Goal: Task Accomplishment & Management: Complete application form

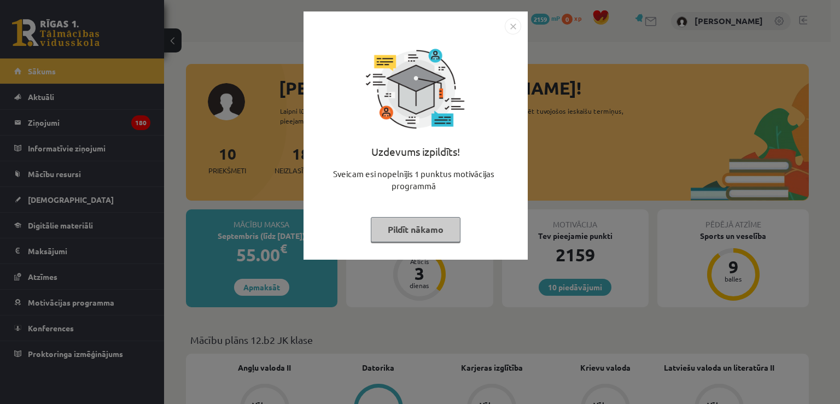
click at [511, 25] on img "Close" at bounding box center [513, 26] width 16 height 16
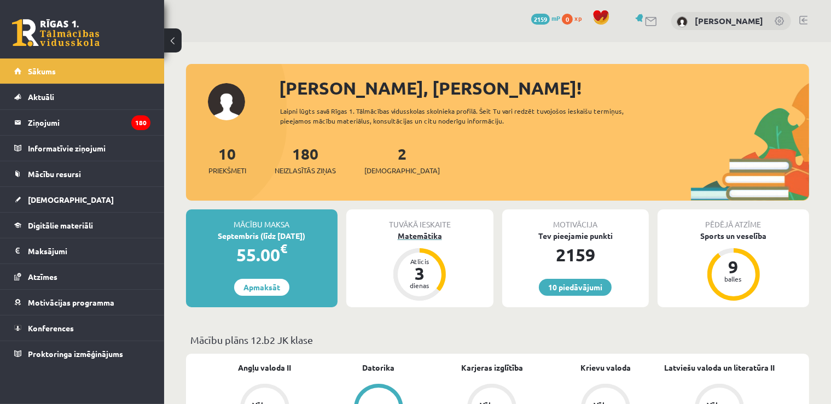
click at [406, 231] on div "Matemātika" at bounding box center [419, 235] width 147 height 11
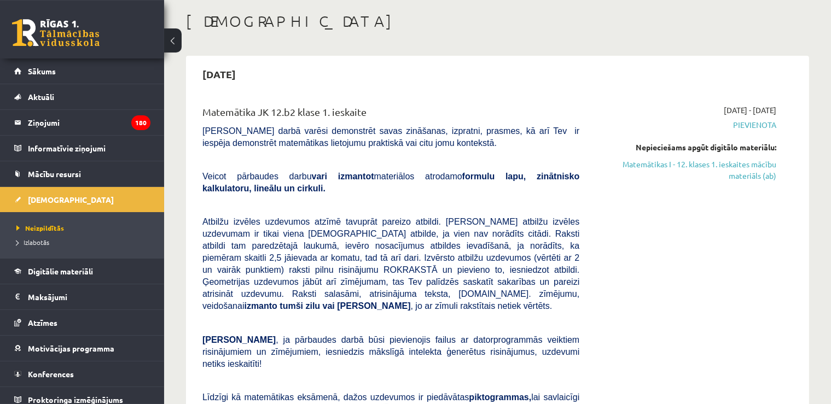
scroll to position [74, 0]
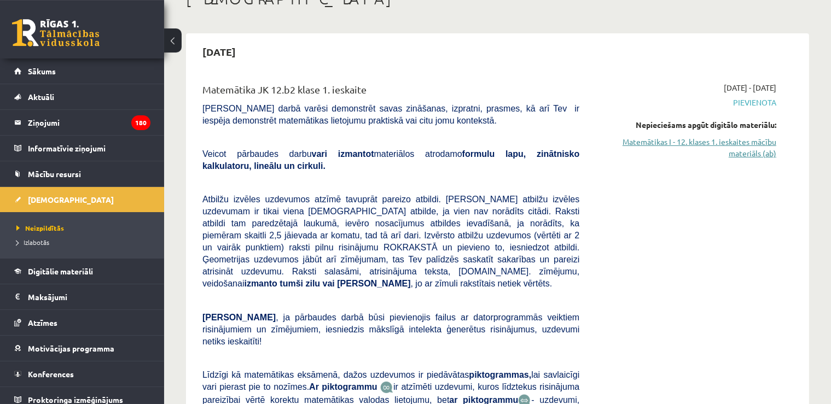
click at [753, 148] on link "Matemātikas I - 12. klases 1. ieskaites mācību materiāls (ab)" at bounding box center [686, 147] width 181 height 23
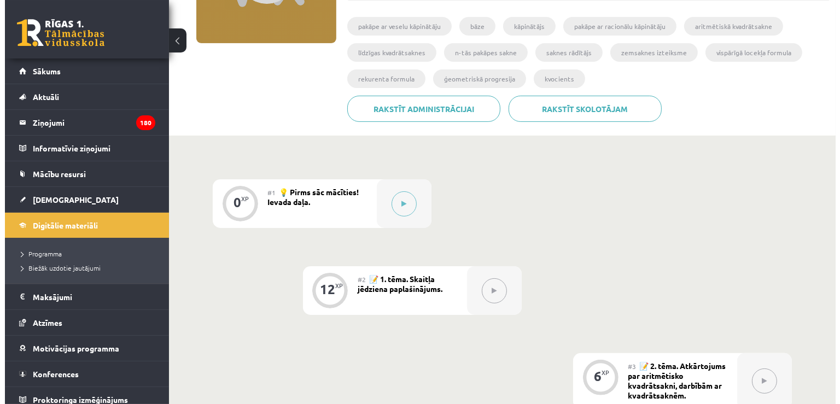
scroll to position [183, 0]
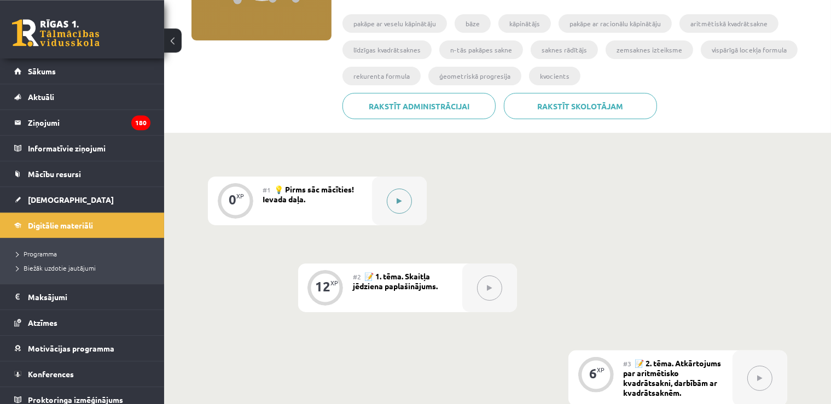
click at [399, 200] on icon at bounding box center [399, 201] width 5 height 7
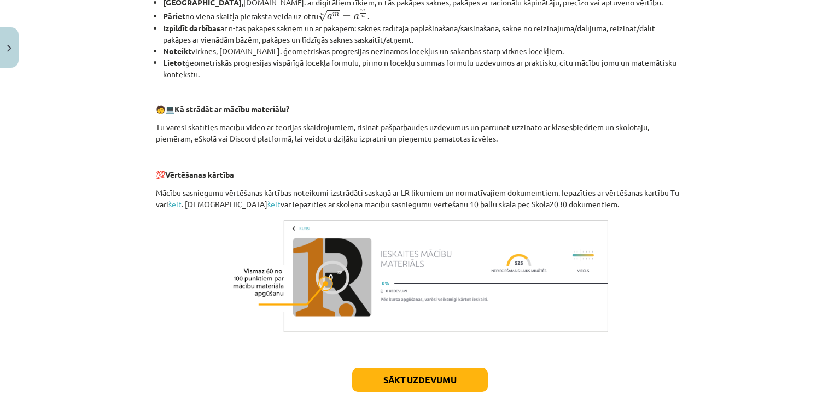
scroll to position [475, 0]
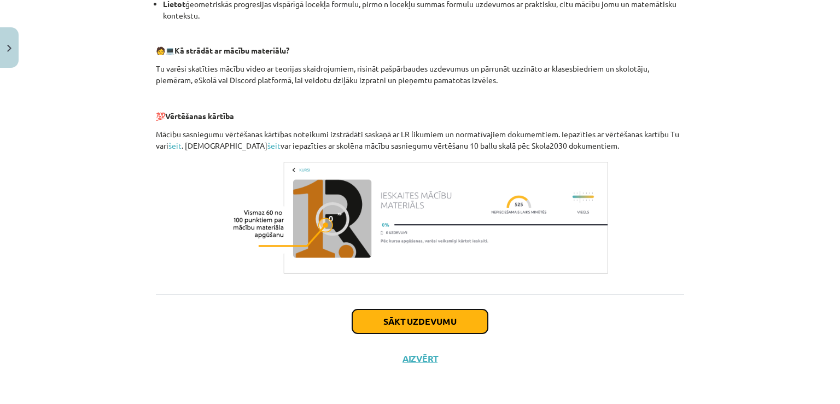
click at [419, 314] on button "Sākt uzdevumu" at bounding box center [420, 322] width 136 height 24
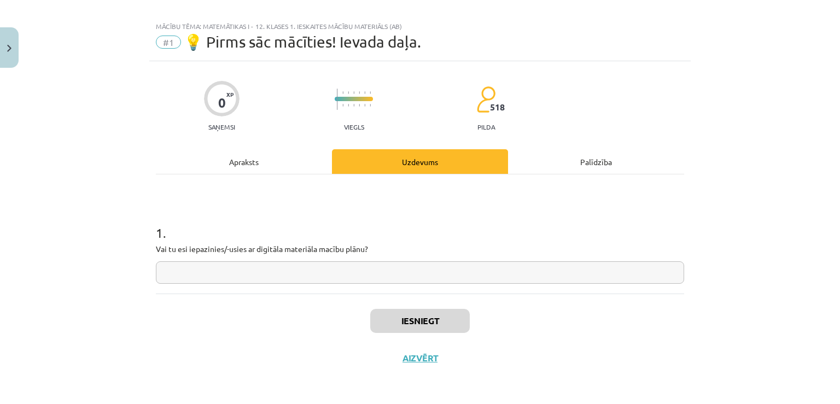
scroll to position [11, 0]
click at [301, 275] on input "text" at bounding box center [420, 273] width 528 height 22
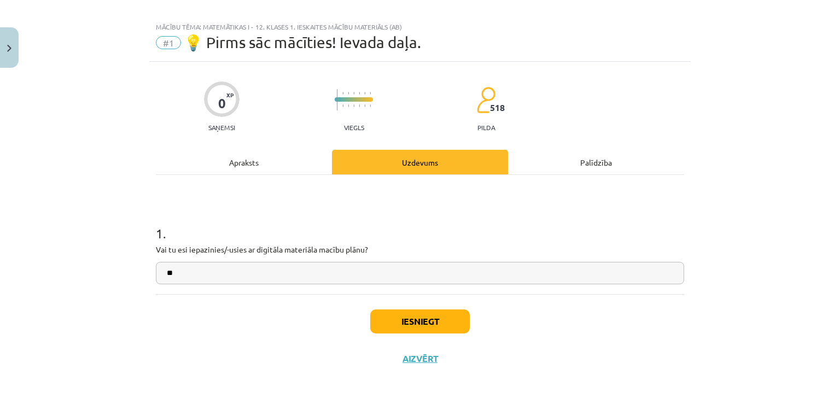
type input "**"
click at [390, 320] on button "Iesniegt" at bounding box center [420, 322] width 100 height 24
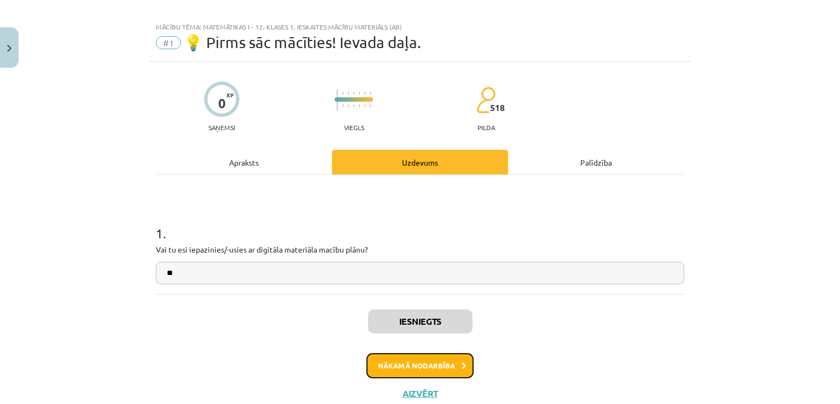
click at [391, 356] on button "Nākamā nodarbība" at bounding box center [420, 365] width 107 height 25
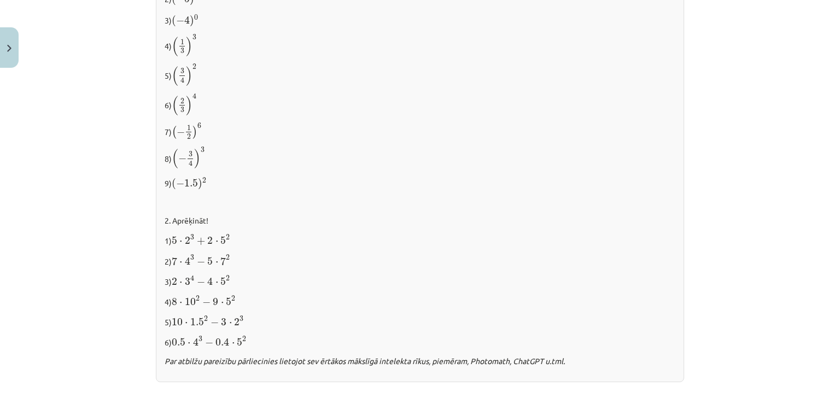
scroll to position [1150, 0]
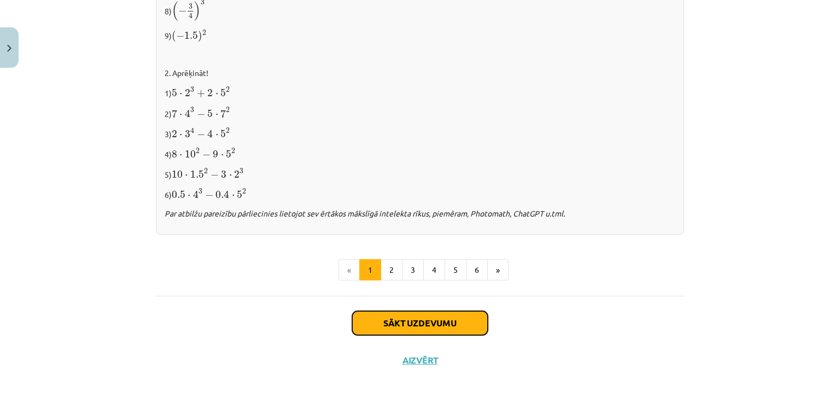
click at [428, 316] on button "Sākt uzdevumu" at bounding box center [420, 323] width 136 height 24
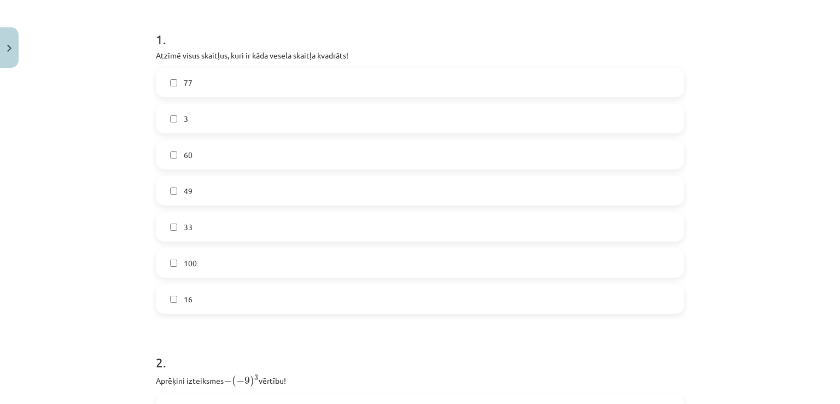
scroll to position [248, 0]
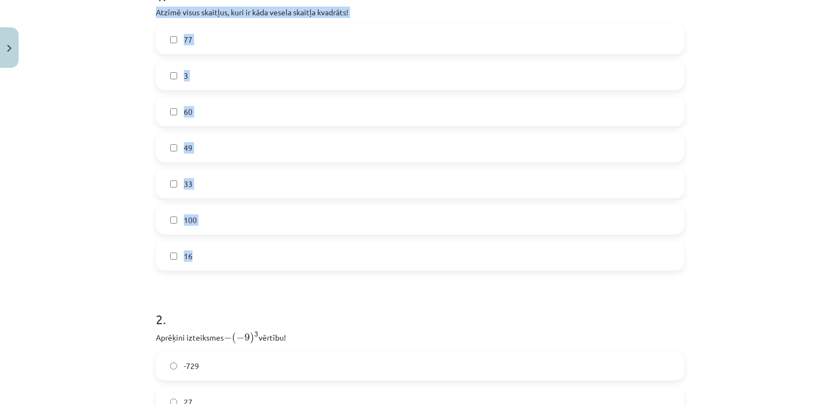
drag, startPoint x: 147, startPoint y: 13, endPoint x: 241, endPoint y: 261, distance: 266.1
click at [241, 262] on div "12 XP Saņemsi Viegls 518 pilda Apraksts Uzdevums Palīdzība 1 . Atzīmē visus ska…" at bounding box center [420, 298] width 542 height 949
copy div "Atzīmē visus skaitļus, kuri ir kāda vesela skaitļa kvadrāts! 77 3 60 49 33 100 …"
click at [196, 144] on label "49" at bounding box center [420, 147] width 526 height 27
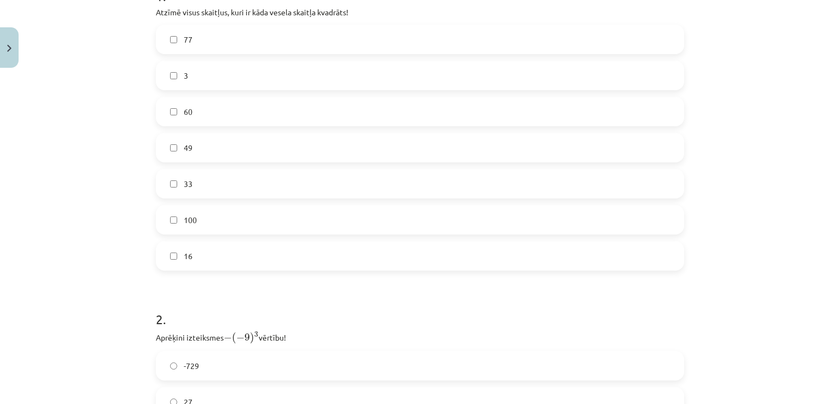
click at [194, 218] on label "100" at bounding box center [420, 219] width 526 height 27
click at [184, 254] on span "16" at bounding box center [188, 256] width 9 height 11
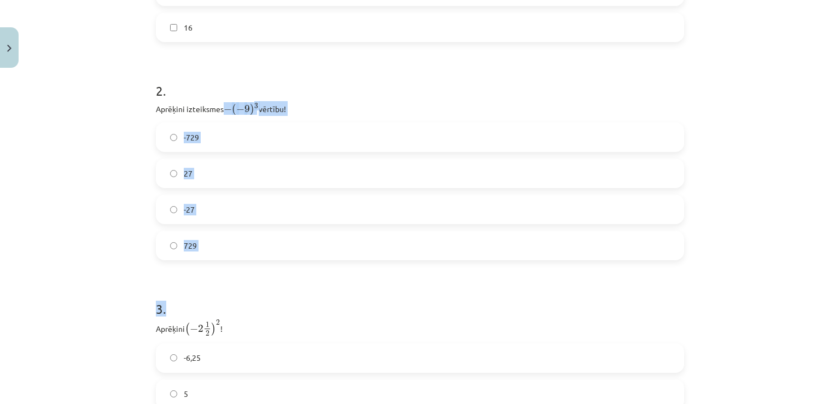
drag, startPoint x: 148, startPoint y: 106, endPoint x: 218, endPoint y: 278, distance: 185.7
click at [218, 278] on div "12 XP Saņemsi Viegls 518 pilda Apraksts Uzdevums Palīdzība 1 . Atzīmē visus ska…" at bounding box center [420, 70] width 542 height 949
click at [218, 278] on form "1 . Atzīmē visus skaitļus, kuri ir kāda vesela skaitļa kvadrāts! 77 3 60 49 33 …" at bounding box center [420, 93] width 528 height 705
drag, startPoint x: 150, startPoint y: 107, endPoint x: 200, endPoint y: 246, distance: 147.8
click at [200, 246] on div "12 XP Saņemsi Viegls 518 pilda Apraksts Uzdevums Palīdzība 1 . Atzīmē visus ska…" at bounding box center [420, 70] width 542 height 949
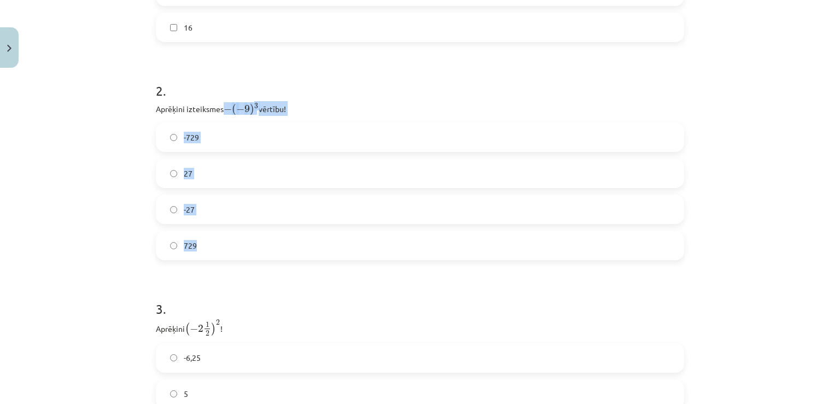
copy div "− ( − 9 ) 3 − ( − 9 ) 3 vērtību! -729 27 -27 729"
click at [225, 232] on label "729" at bounding box center [420, 245] width 526 height 27
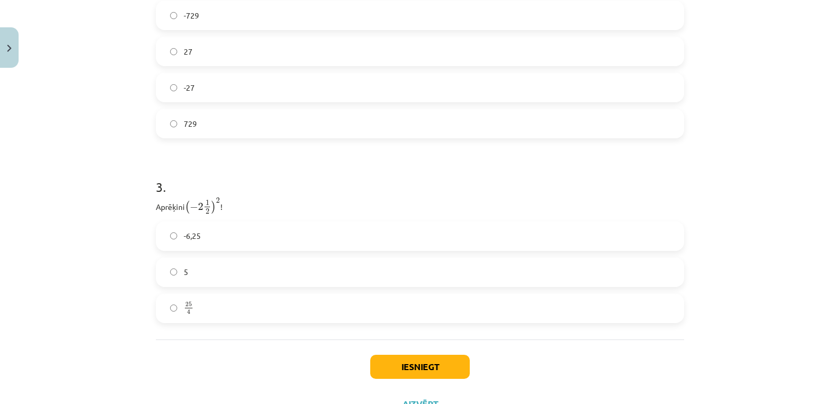
scroll to position [644, 0]
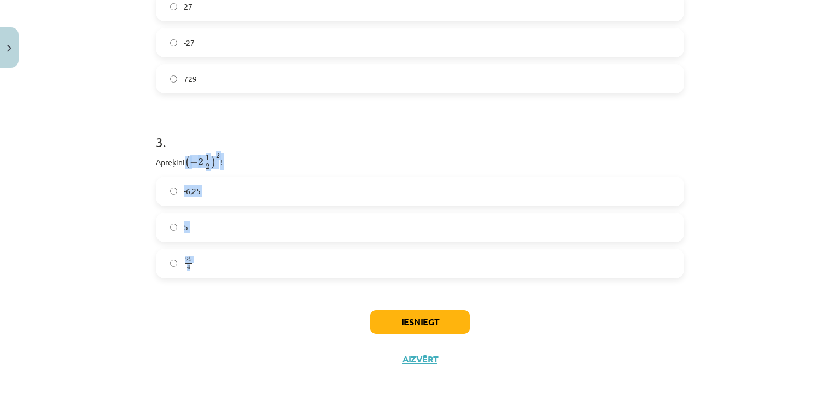
drag, startPoint x: 148, startPoint y: 161, endPoint x: 221, endPoint y: 259, distance: 122.0
click at [221, 259] on label "25 4 25 4" at bounding box center [420, 263] width 526 height 27
drag, startPoint x: 144, startPoint y: 162, endPoint x: 218, endPoint y: 266, distance: 127.2
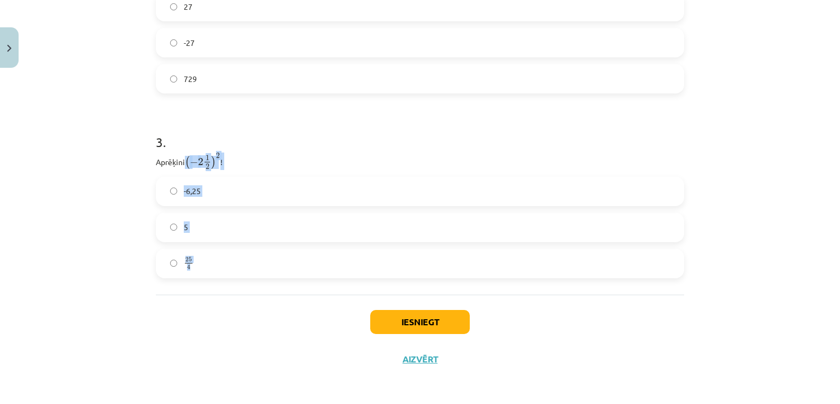
click at [218, 266] on div "Mācību tēma: Matemātikas i - 12. klases 1. ieskaites mācību materiāls (ab) #2 📝…" at bounding box center [420, 202] width 840 height 404
copy div "( − 2 1 2 ) 2 ( − 2 1 2 ) 2 ! -6,25 5 25 4"
click at [214, 240] on label "5" at bounding box center [420, 227] width 526 height 27
drag, startPoint x: 149, startPoint y: 161, endPoint x: 181, endPoint y: 164, distance: 31.8
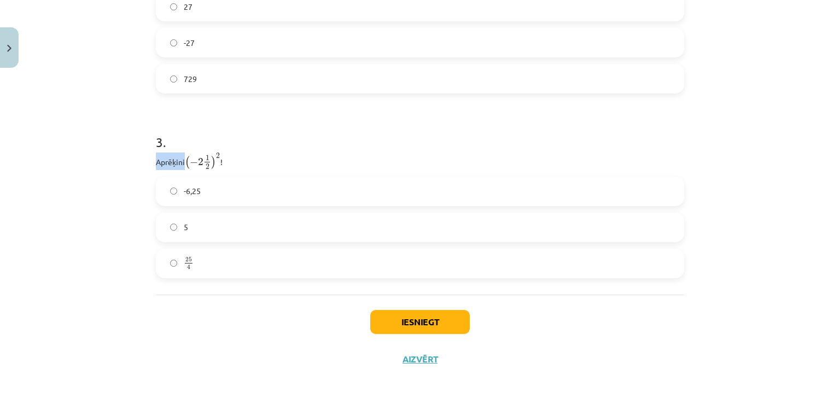
copy p "Aprēķini"
click at [217, 195] on label "-6,25" at bounding box center [420, 191] width 526 height 27
click at [195, 258] on label "25 4 25 4" at bounding box center [420, 263] width 526 height 27
click at [399, 311] on button "Iesniegt" at bounding box center [420, 322] width 100 height 24
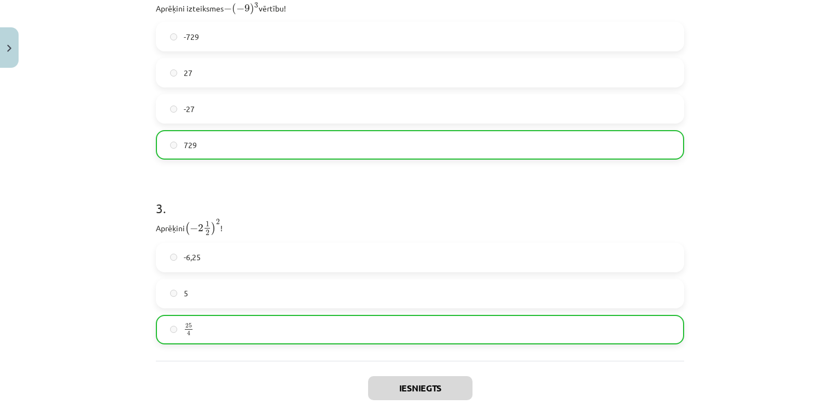
scroll to position [678, 0]
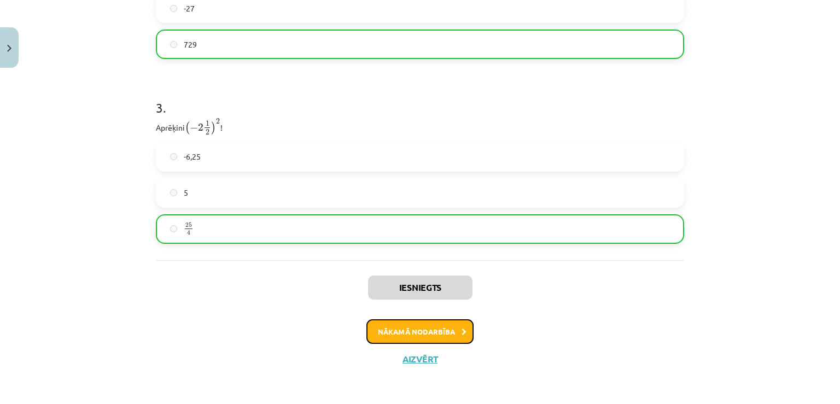
click at [445, 330] on button "Nākamā nodarbība" at bounding box center [420, 331] width 107 height 25
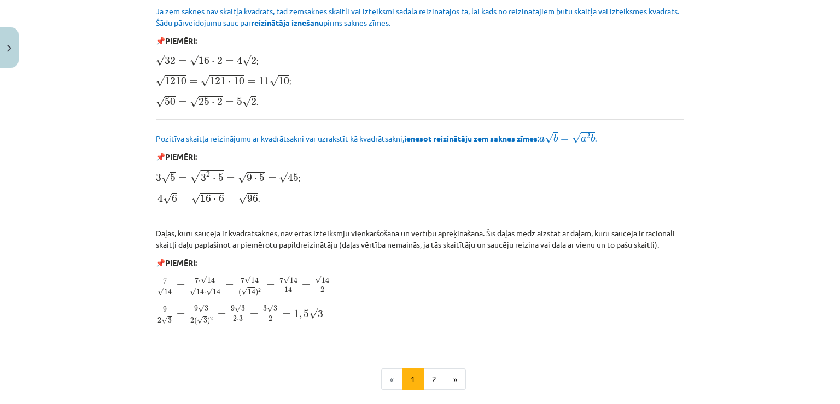
scroll to position [1241, 0]
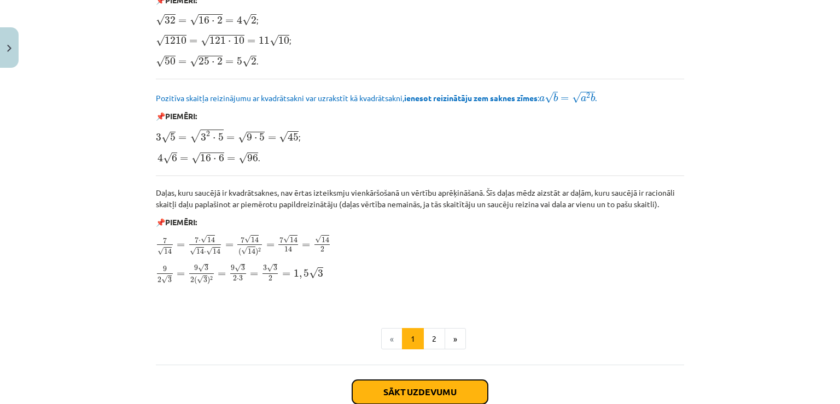
click at [443, 380] on button "Sākt uzdevumu" at bounding box center [420, 392] width 136 height 24
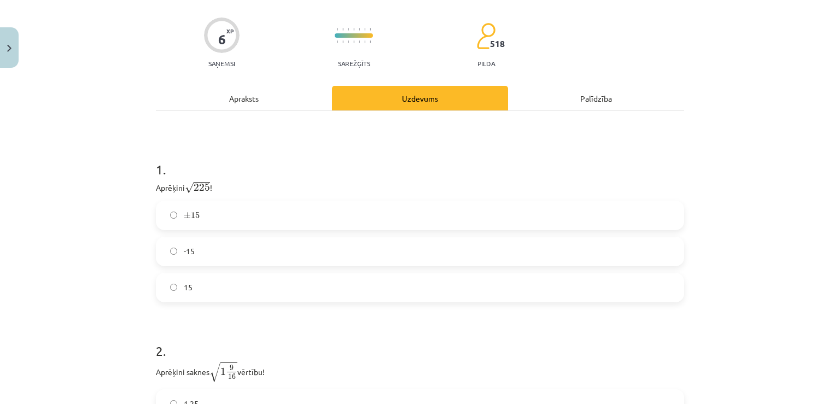
scroll to position [107, 0]
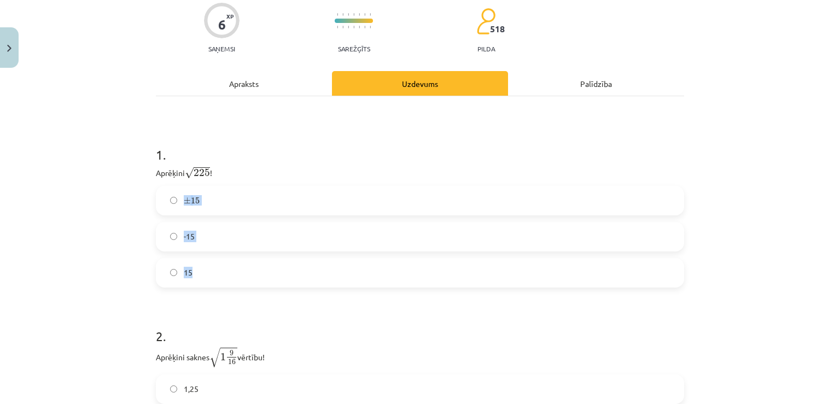
drag, startPoint x: 150, startPoint y: 170, endPoint x: 206, endPoint y: 271, distance: 115.3
click at [206, 271] on div "6 XP Saņemsi Sarežģīts 518 pilda Apraksts Uzdevums Palīdzība 1 . Aprēķini √ 225…" at bounding box center [420, 261] width 542 height 557
copy div "± 15 ± 15 -15 15"
click at [191, 272] on label "15" at bounding box center [420, 272] width 526 height 27
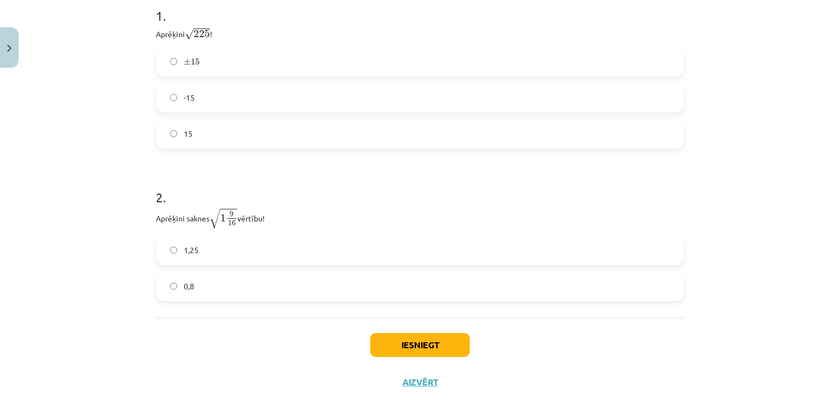
scroll to position [267, 0]
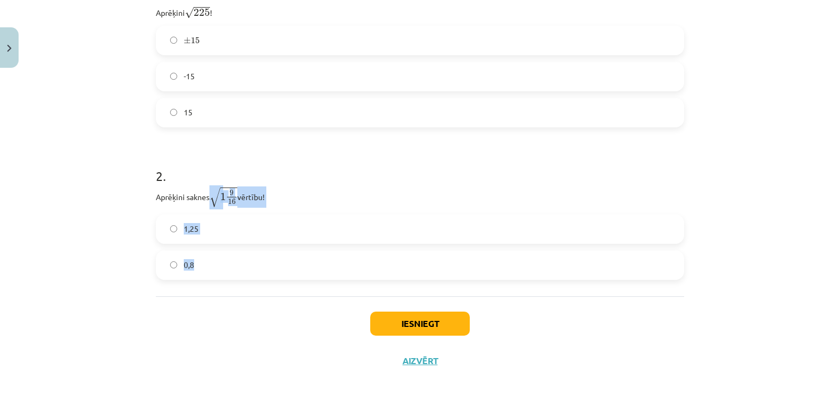
drag, startPoint x: 146, startPoint y: 200, endPoint x: 216, endPoint y: 265, distance: 95.2
click at [216, 265] on div "6 XP Saņemsi Sarežģīts 518 pilda Apraksts Uzdevums Palīdzība 1 . Aprēķini √ 225…" at bounding box center [420, 101] width 542 height 557
click at [216, 265] on label "0,8" at bounding box center [420, 265] width 526 height 27
drag, startPoint x: 150, startPoint y: 195, endPoint x: 199, endPoint y: 259, distance: 80.7
click at [199, 259] on div "6 XP Saņemsi Sarežģīts 518 pilda Apraksts Uzdevums Palīdzība 1 . Aprēķini √ 225…" at bounding box center [420, 101] width 542 height 557
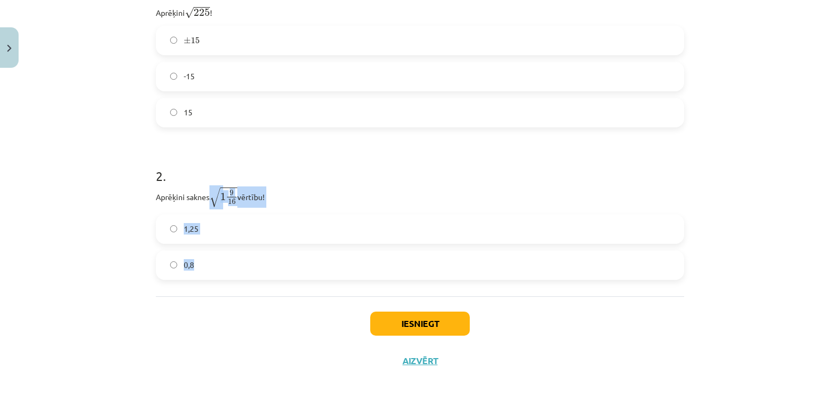
copy div "√ 1 9 16 1 9 16 vērtību! 1,25 0,8"
click at [205, 226] on label "1,25" at bounding box center [420, 229] width 526 height 27
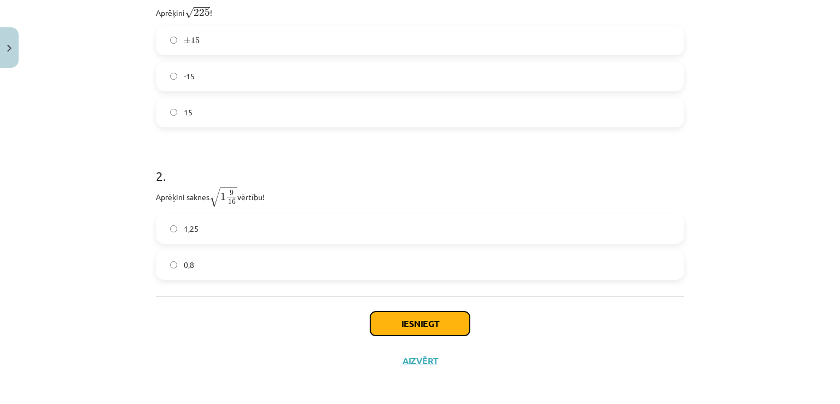
click at [384, 322] on button "Iesniegt" at bounding box center [420, 324] width 100 height 24
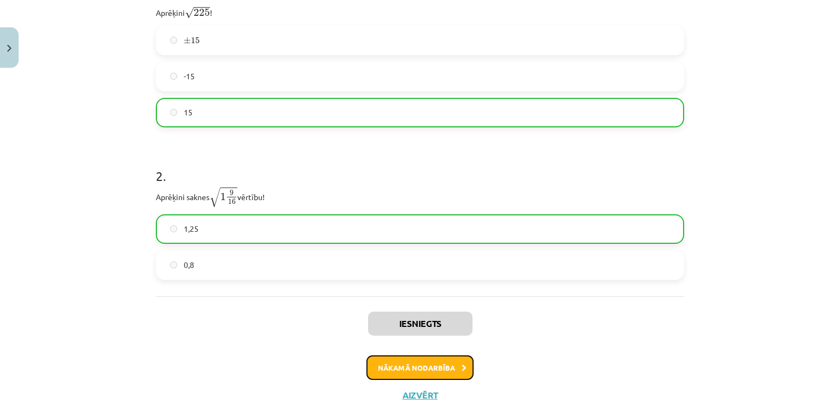
click at [391, 369] on button "Nākamā nodarbība" at bounding box center [420, 368] width 107 height 25
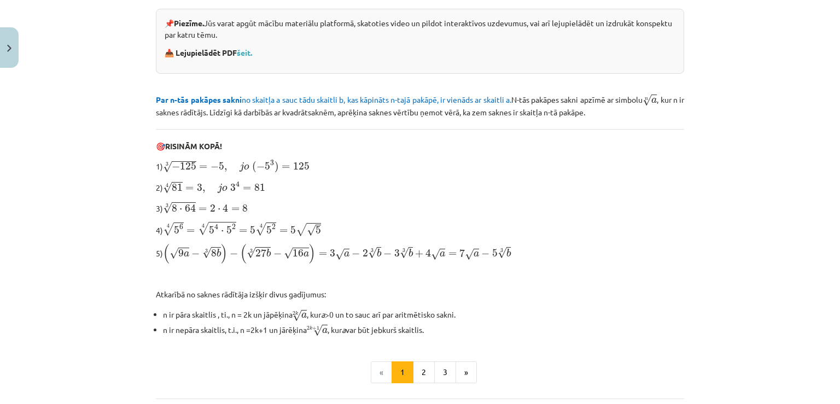
scroll to position [344, 0]
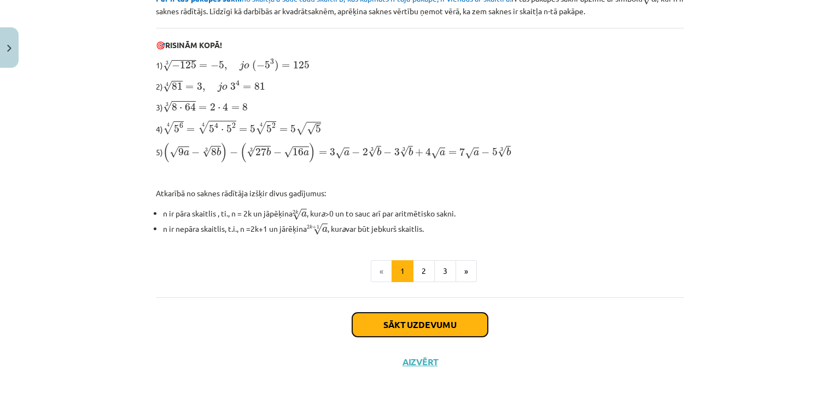
click at [444, 330] on button "Sākt uzdevumu" at bounding box center [420, 325] width 136 height 24
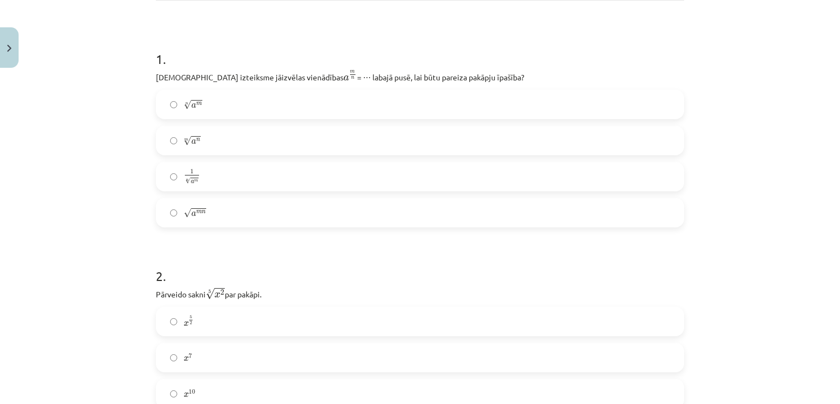
scroll to position [179, 0]
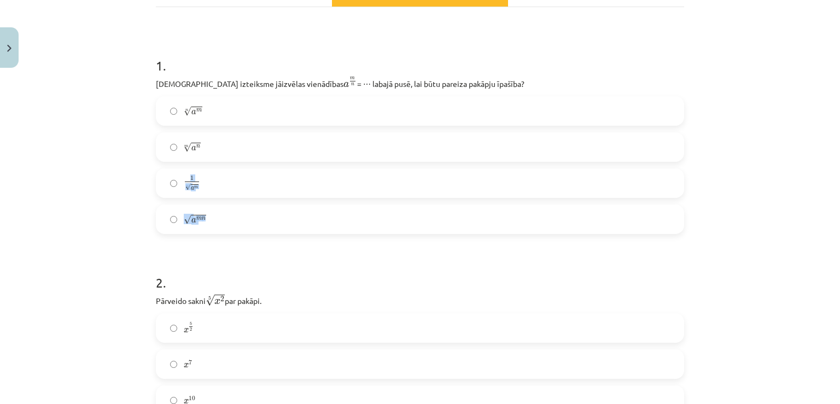
drag, startPoint x: 149, startPoint y: 80, endPoint x: 230, endPoint y: 241, distance: 179.6
copy div "1 n √ a m 1 a m n √ a m n"
click at [218, 261] on h1 "2 ." at bounding box center [420, 273] width 528 height 34
click at [207, 112] on label "n √ a m a m n" at bounding box center [420, 110] width 526 height 27
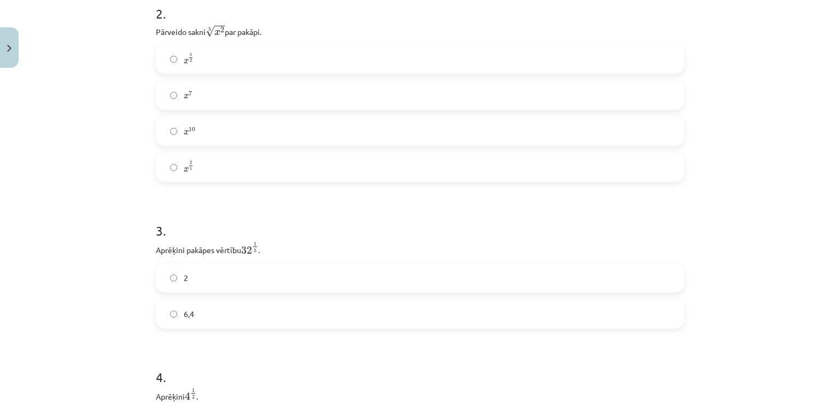
scroll to position [454, 0]
drag, startPoint x: 148, startPoint y: 25, endPoint x: 208, endPoint y: 161, distance: 148.6
copy div "x 10 x 10 x 2 5"
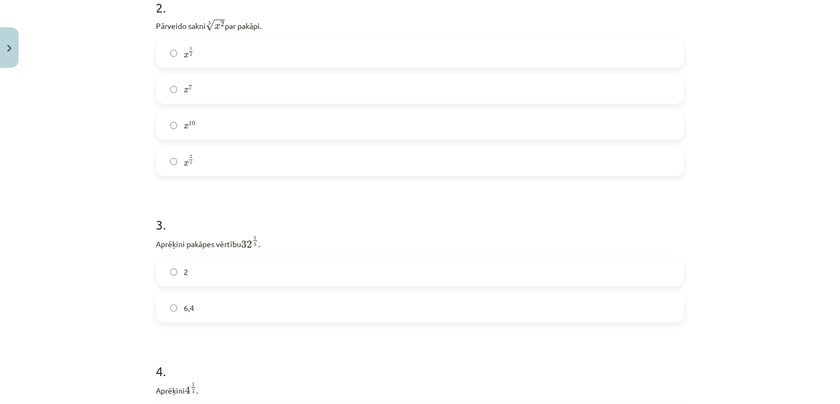
click at [206, 167] on label "x 2 5 x 2 5" at bounding box center [420, 161] width 526 height 27
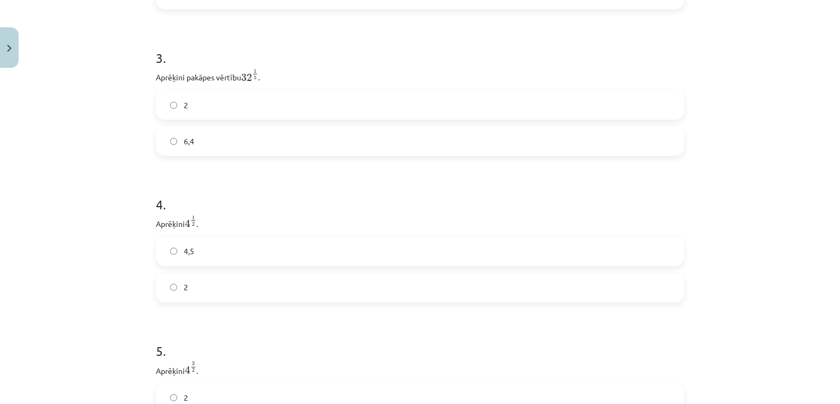
scroll to position [630, 0]
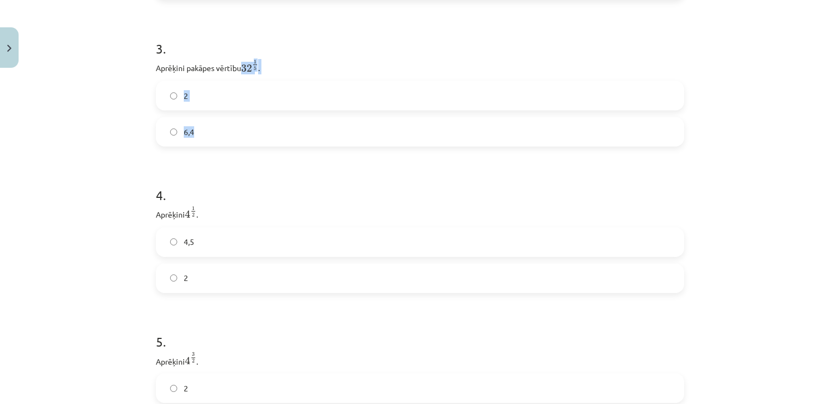
drag, startPoint x: 146, startPoint y: 67, endPoint x: 224, endPoint y: 133, distance: 102.4
copy div "32 1 5 32 1 5 . 2 6,4"
click at [215, 95] on label "2" at bounding box center [420, 95] width 526 height 27
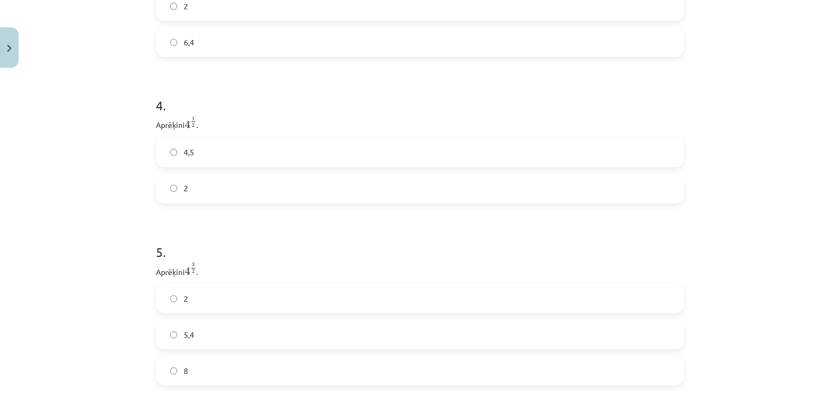
scroll to position [755, 0]
drag, startPoint x: 141, startPoint y: 92, endPoint x: 219, endPoint y: 163, distance: 105.8
click at [219, 163] on div "Mācību tēma: Matemātikas i - 12. klases 1. ieskaites mācību materiāls (ab) #4 📝…" at bounding box center [420, 202] width 840 height 404
copy div "4 1 2 4 1 2 . 4,5 2"
click at [202, 149] on label "2" at bounding box center [420, 153] width 526 height 27
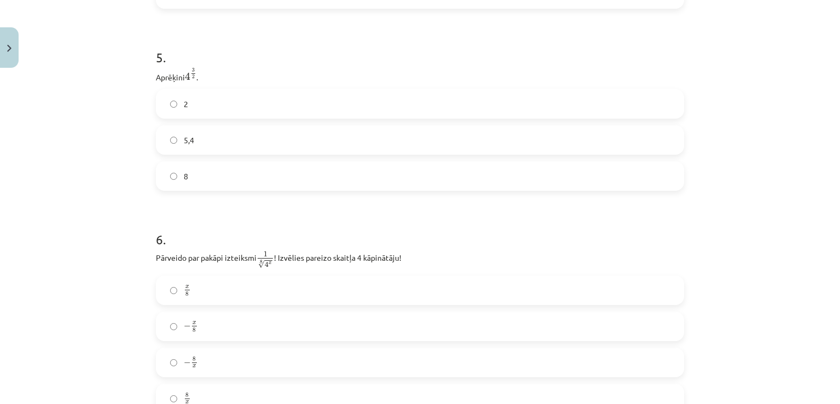
scroll to position [934, 0]
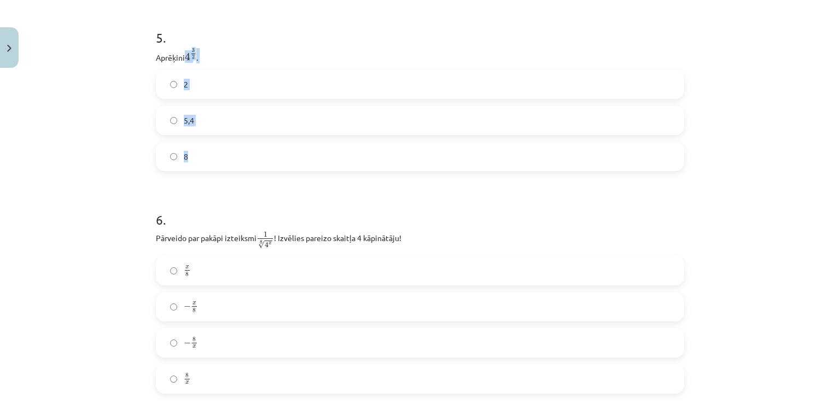
drag, startPoint x: 137, startPoint y: 59, endPoint x: 240, endPoint y: 166, distance: 148.9
click at [240, 166] on div "Mācību tēma: Matemātikas i - 12. klases 1. ieskaites mācību materiāls (ab) #4 📝…" at bounding box center [420, 202] width 840 height 404
click at [189, 164] on label "8" at bounding box center [420, 156] width 526 height 27
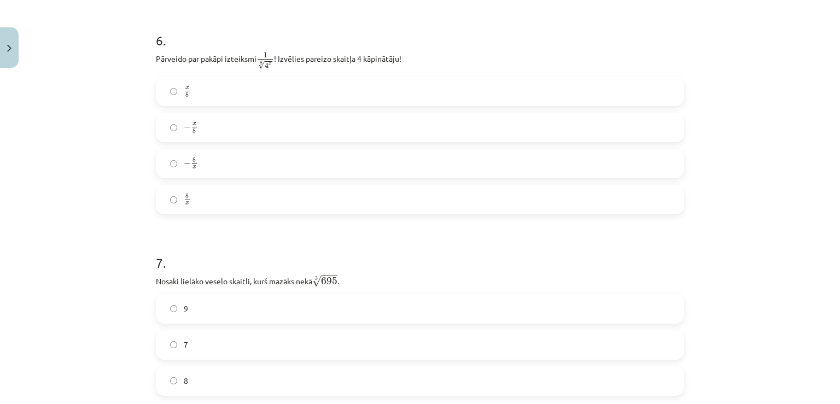
scroll to position [1116, 0]
drag, startPoint x: 149, startPoint y: 55, endPoint x: 233, endPoint y: 201, distance: 168.6
click at [233, 201] on div "52 XP Saņemsi Sarežģīts 518 pilda Apraksts Uzdevums Palīdzība 1 . Kura izteiksm…" at bounding box center [420, 329] width 542 height 2746
click at [224, 229] on form "1 . Kura izteiksme jāizvēlas vienādības a m n a m n = ⋯ labajā pusē, lai būtu p…" at bounding box center [420, 351] width 528 height 2501
drag, startPoint x: 147, startPoint y: 56, endPoint x: 237, endPoint y: 194, distance: 164.3
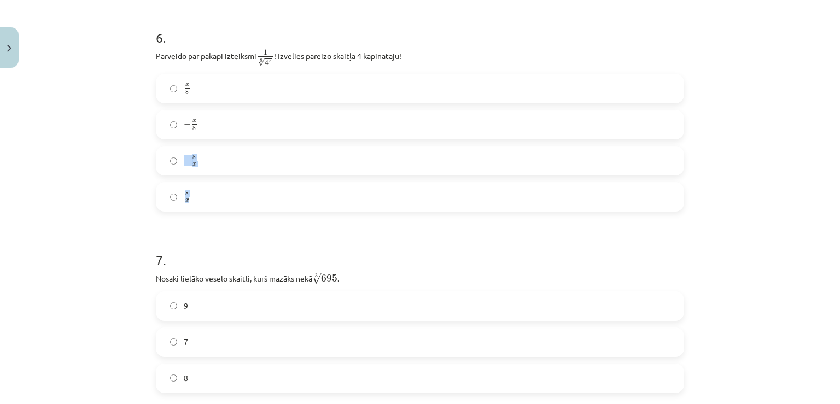
click at [237, 194] on div "52 XP Saņemsi Sarežģīts 518 pilda Apraksts Uzdevums Palīdzība 1 . Kura izteiksm…" at bounding box center [420, 329] width 542 height 2746
click at [72, 146] on div "Mācību tēma: Matemātikas i - 12. klases 1. ieskaites mācību materiāls (ab) #4 📝…" at bounding box center [420, 202] width 840 height 404
drag, startPoint x: 154, startPoint y: 91, endPoint x: 223, endPoint y: 188, distance: 118.9
click at [223, 188] on div "x 8 x 8 − x 8 − x 8 − 8 x − 8 x 8 x 8 x" at bounding box center [420, 143] width 528 height 138
click at [123, 216] on div "Mācību tēma: Matemātikas i - 12. klases 1. ieskaites mācību materiāls (ab) #4 📝…" at bounding box center [420, 202] width 840 height 404
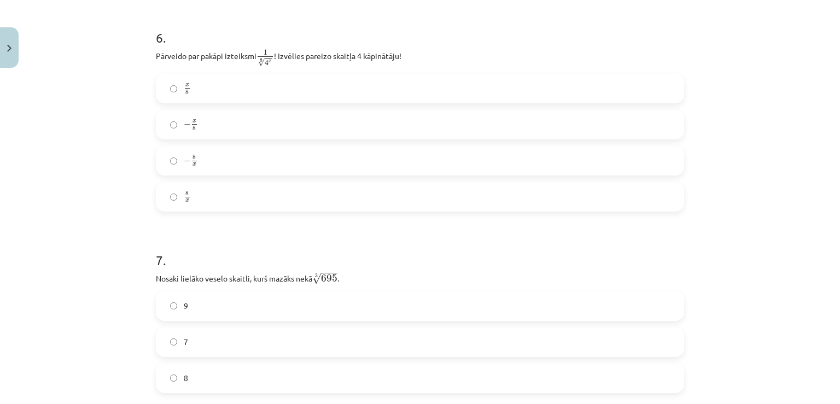
click at [191, 100] on label "x 8 x 8" at bounding box center [420, 88] width 526 height 27
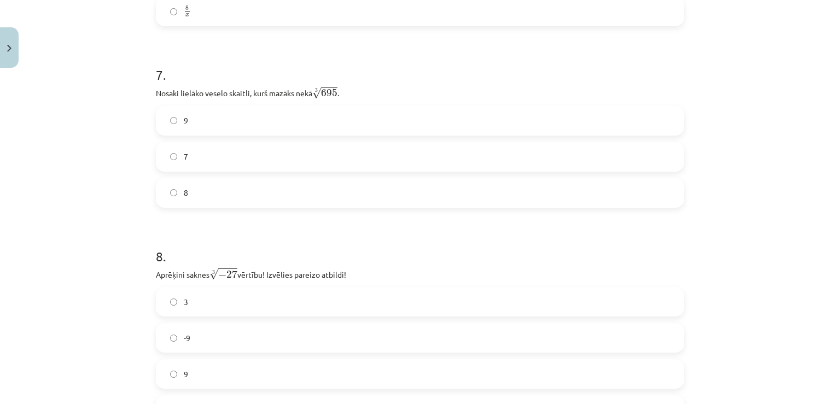
scroll to position [1318, 0]
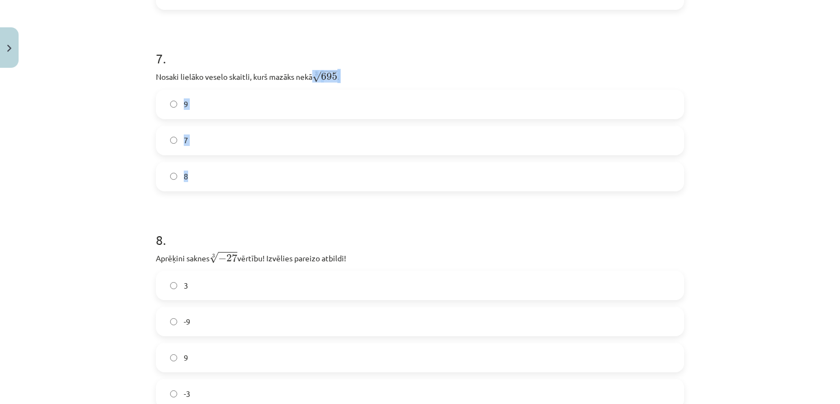
drag, startPoint x: 143, startPoint y: 79, endPoint x: 226, endPoint y: 179, distance: 130.5
click at [226, 179] on div "Mācību tēma: Matemātikas i - 12. klases 1. ieskaites mācību materiāls (ab) #4 📝…" at bounding box center [420, 202] width 840 height 404
click at [202, 176] on label "8" at bounding box center [420, 176] width 526 height 27
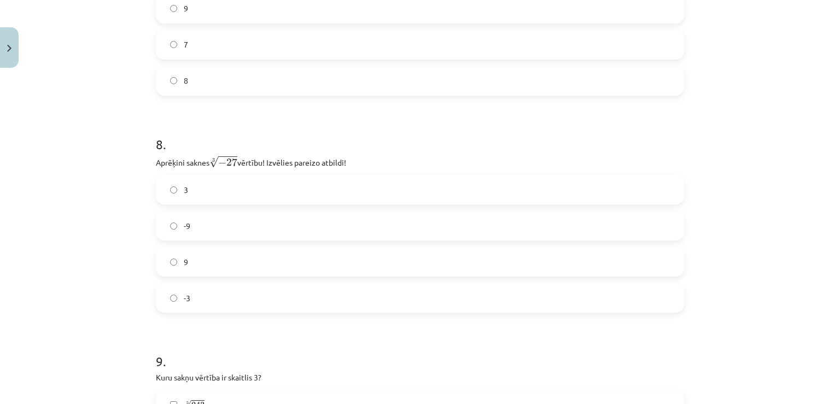
scroll to position [1526, 0]
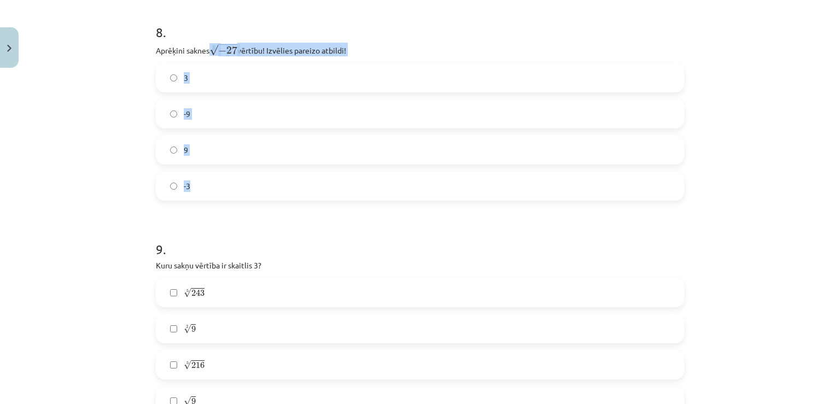
drag, startPoint x: 144, startPoint y: 54, endPoint x: 232, endPoint y: 206, distance: 175.7
click at [232, 206] on div "Mācību tēma: Matemātikas i - 12. klases 1. ieskaites mācību materiāls (ab) #4 📝…" at bounding box center [420, 202] width 840 height 404
click at [211, 176] on label "-3" at bounding box center [420, 185] width 526 height 27
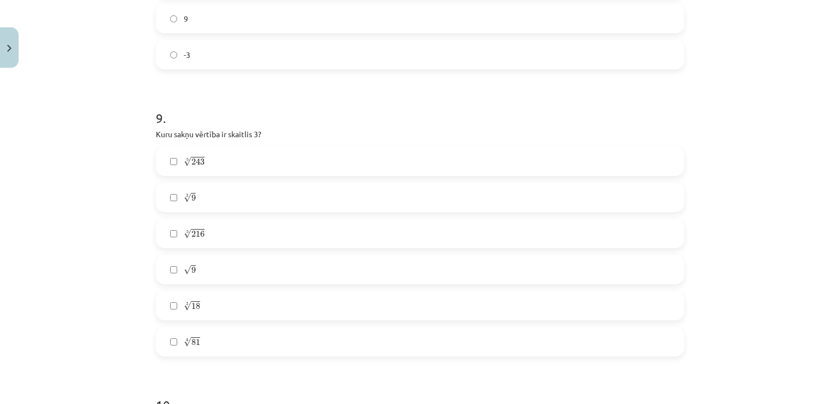
scroll to position [1709, 0]
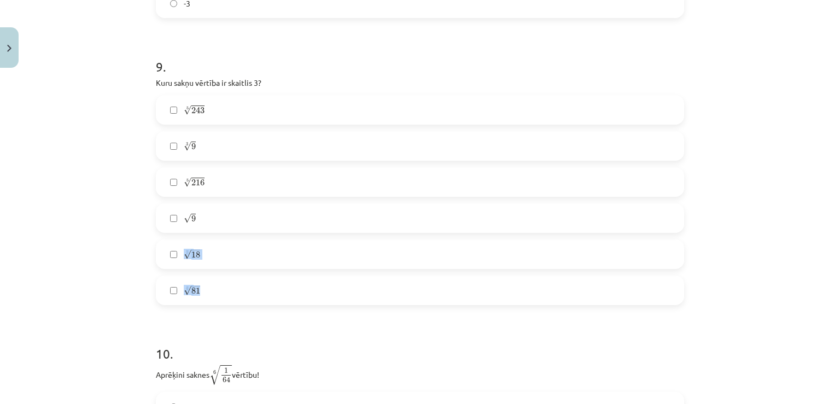
drag, startPoint x: 144, startPoint y: 85, endPoint x: 220, endPoint y: 283, distance: 212.1
click at [220, 283] on div "Mācību tēma: Matemātikas i - 12. klases 1. ieskaites mācību materiāls (ab) #4 📝…" at bounding box center [420, 202] width 840 height 404
click at [342, 84] on p "Kuru sakņu vērtība ir skaitlis 3?" at bounding box center [420, 82] width 528 height 11
click at [206, 106] on label "5 √ 243 243 5" at bounding box center [420, 109] width 526 height 27
click at [217, 216] on label "√ 9 9" at bounding box center [420, 218] width 526 height 27
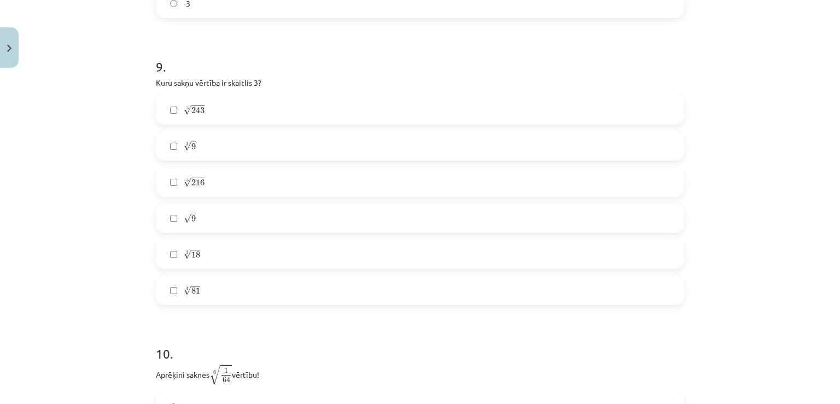
click at [223, 299] on label "4 √ 81 81 4" at bounding box center [420, 290] width 526 height 27
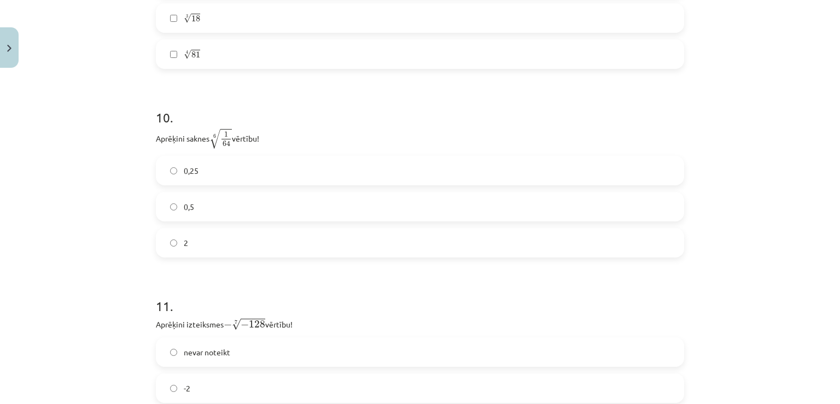
scroll to position [1952, 0]
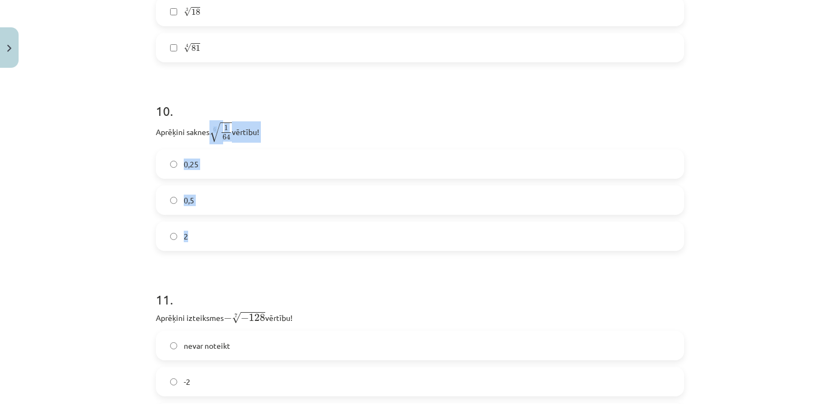
drag, startPoint x: 148, startPoint y: 137, endPoint x: 208, endPoint y: 242, distance: 121.5
click at [194, 205] on label "0,5" at bounding box center [420, 200] width 526 height 27
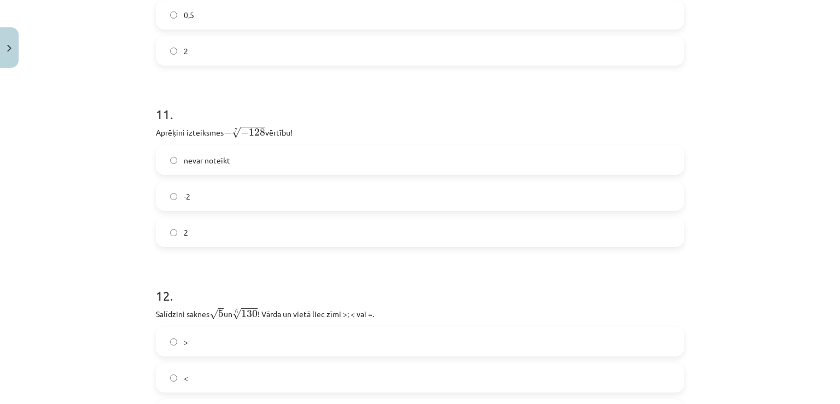
scroll to position [2144, 0]
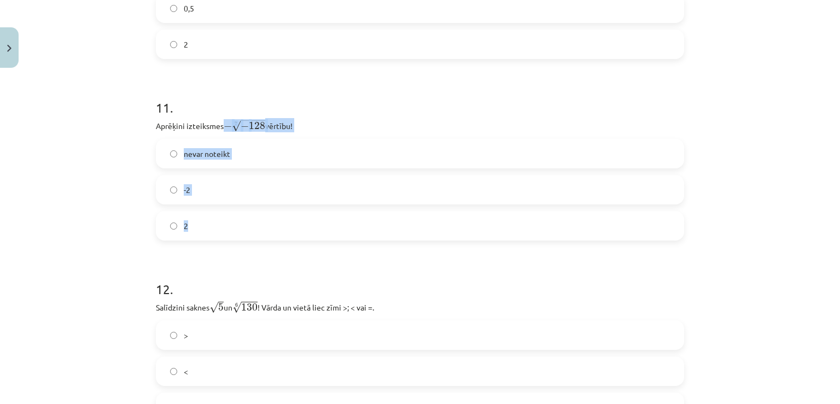
drag, startPoint x: 149, startPoint y: 126, endPoint x: 217, endPoint y: 220, distance: 116.8
click at [191, 229] on label "2" at bounding box center [420, 225] width 526 height 27
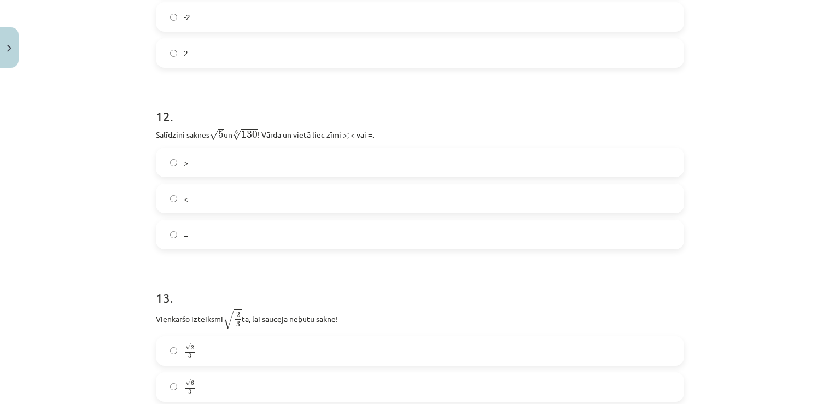
scroll to position [2333, 0]
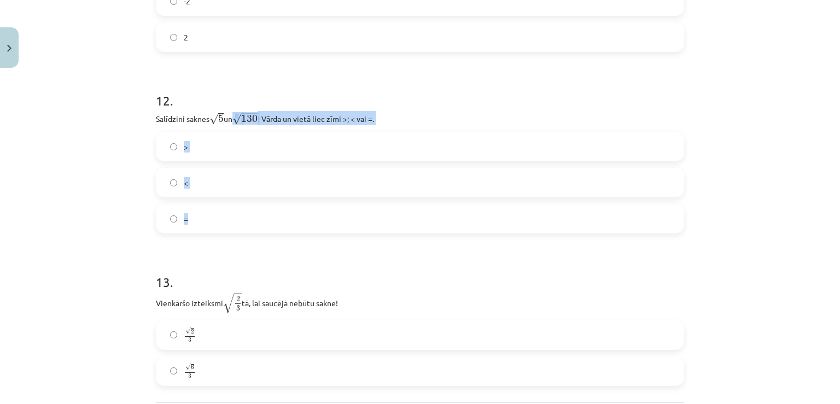
drag, startPoint x: 150, startPoint y: 119, endPoint x: 205, endPoint y: 213, distance: 108.6
click at [190, 153] on label ">" at bounding box center [420, 146] width 526 height 27
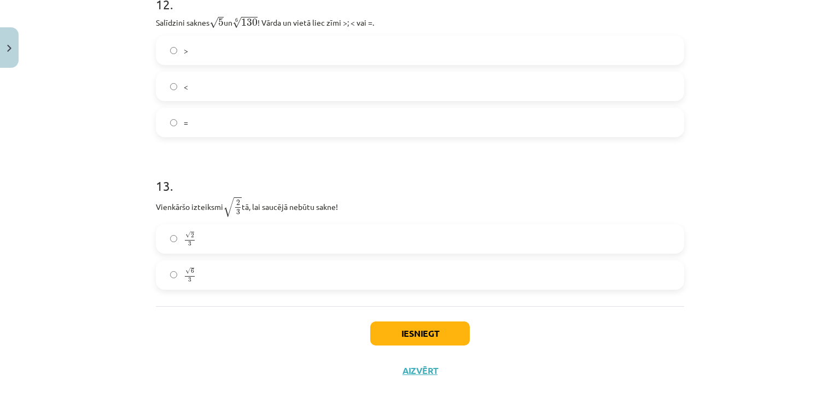
scroll to position [2441, 0]
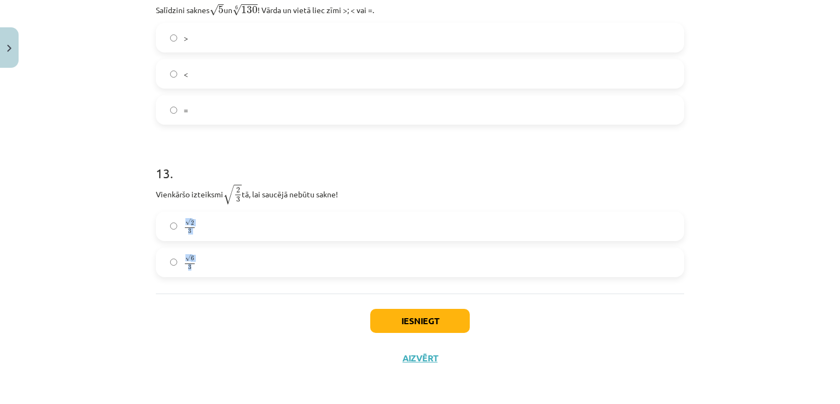
drag, startPoint x: 151, startPoint y: 191, endPoint x: 201, endPoint y: 270, distance: 93.2
click at [205, 306] on div "Iesniegt Aizvērt" at bounding box center [420, 332] width 528 height 77
click at [191, 220] on label "√ 2 3 2 3" at bounding box center [420, 226] width 526 height 27
click at [412, 329] on button "Iesniegt" at bounding box center [420, 321] width 100 height 24
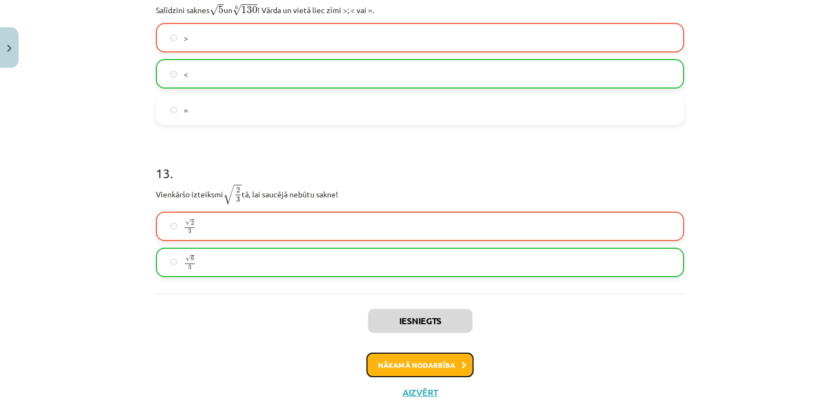
click at [402, 363] on button "Nākamā nodarbība" at bounding box center [420, 365] width 107 height 25
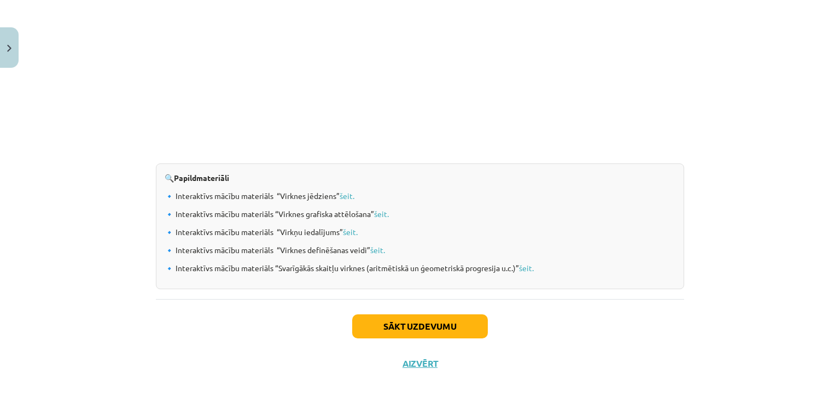
scroll to position [1127, 0]
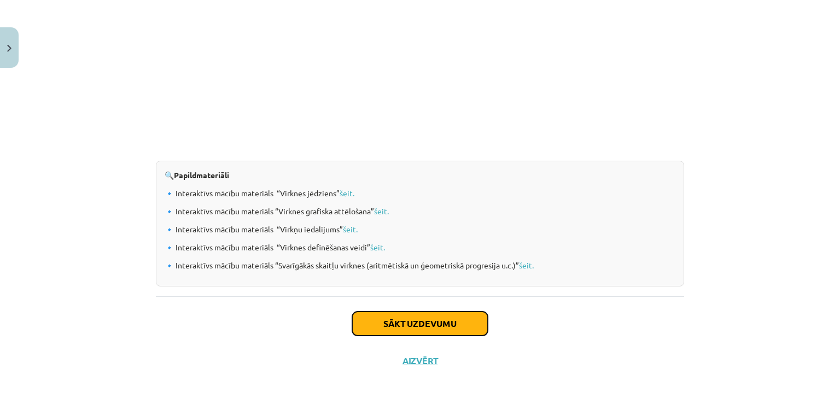
click at [388, 319] on button "Sākt uzdevumu" at bounding box center [420, 324] width 136 height 24
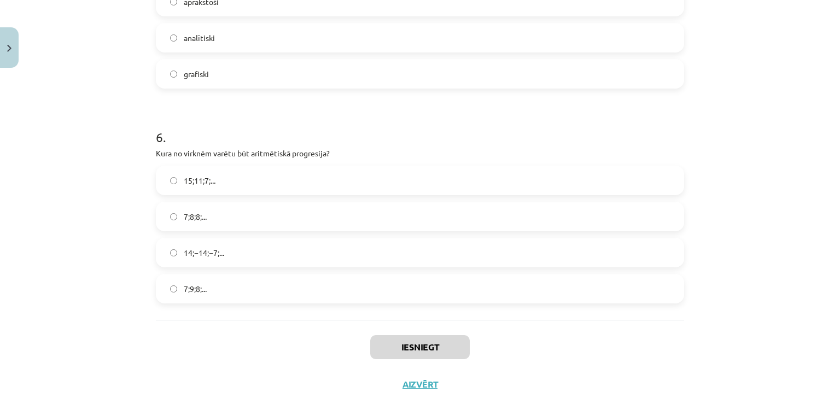
scroll to position [1212, 0]
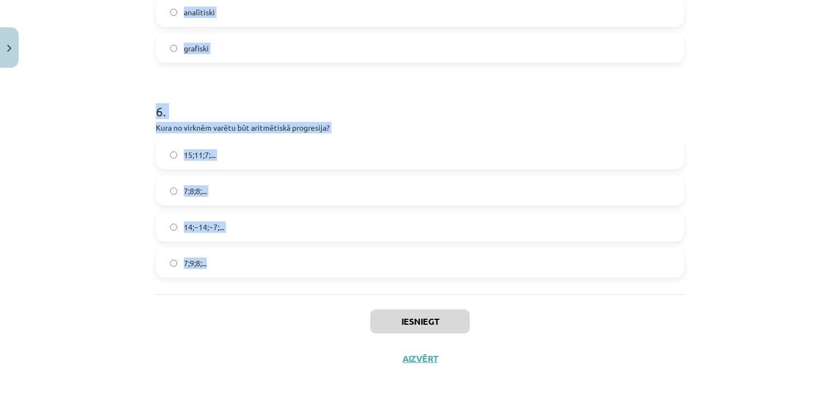
drag, startPoint x: 146, startPoint y: 233, endPoint x: 216, endPoint y: 289, distance: 89.1
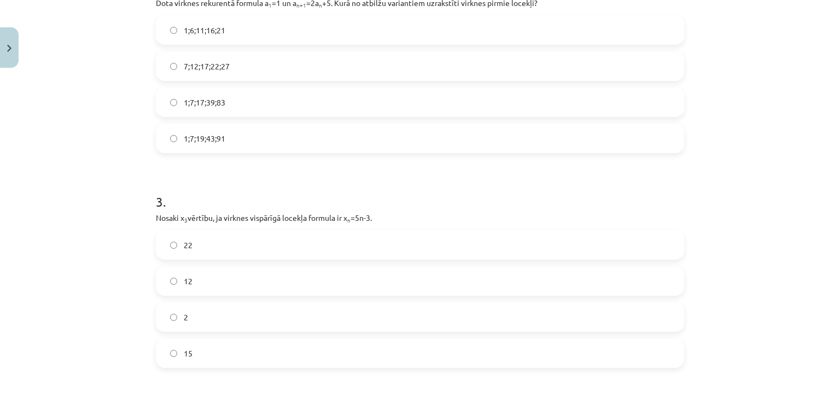
scroll to position [0, 0]
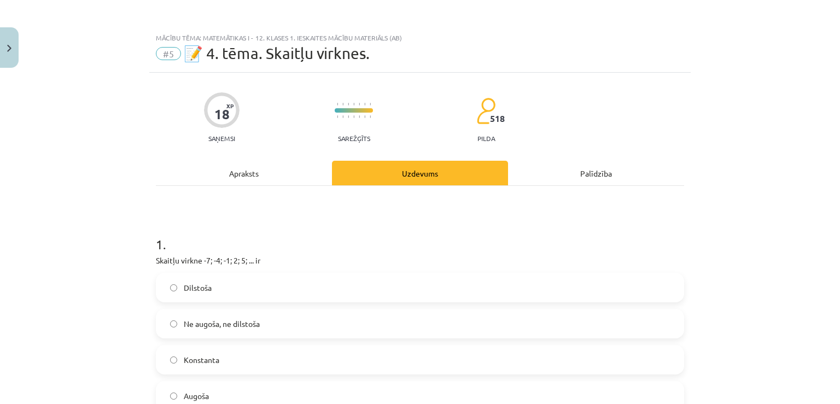
click at [672, 120] on div "18 XP Saņemsi Sarežģīts 518 pilda" at bounding box center [420, 114] width 528 height 56
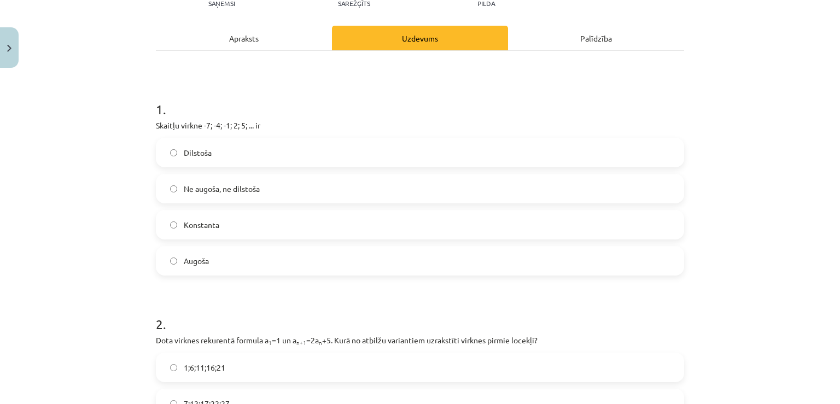
scroll to position [141, 0]
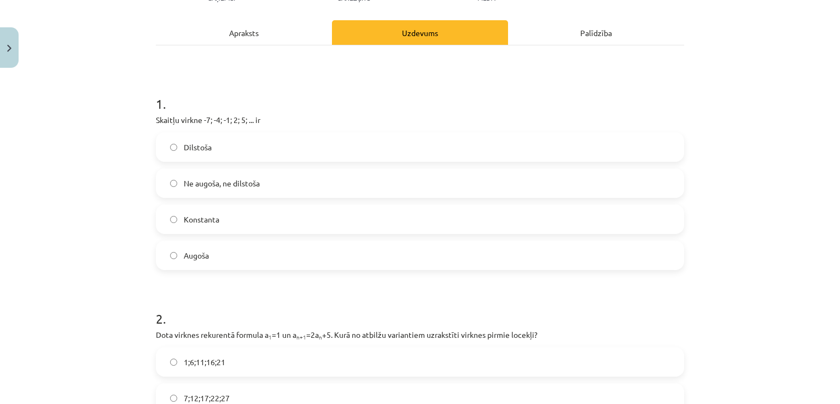
click at [205, 254] on span "Augoša" at bounding box center [196, 255] width 25 height 11
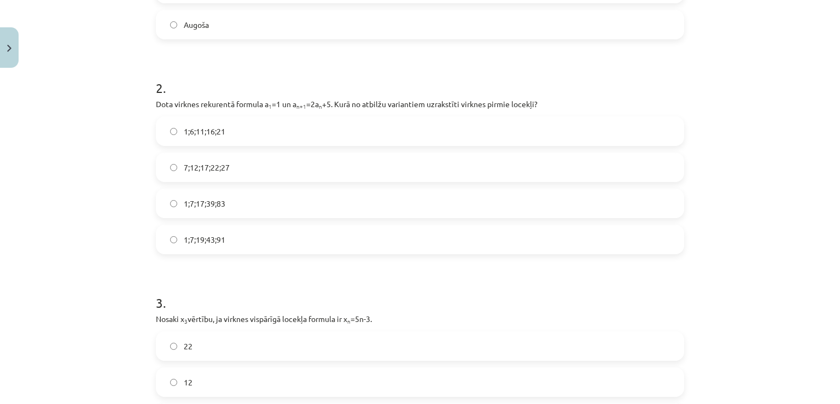
scroll to position [381, 0]
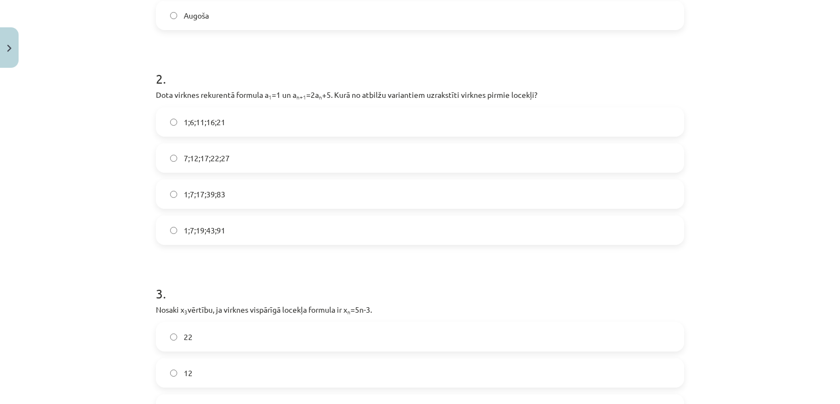
click at [240, 237] on label "1;7;19;43;91" at bounding box center [420, 230] width 526 height 27
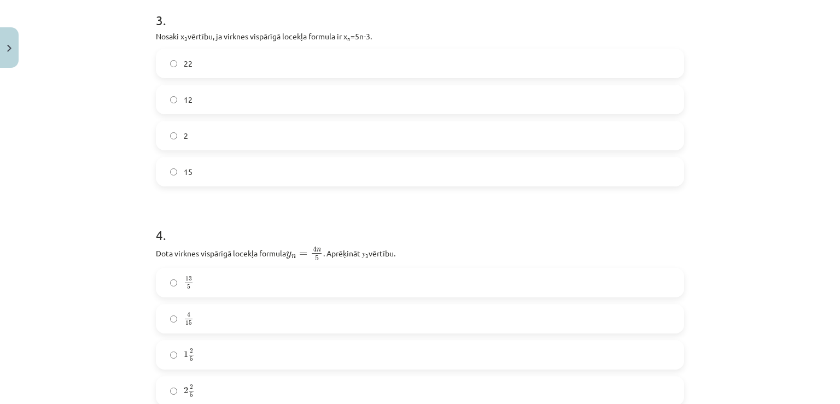
scroll to position [656, 0]
click at [259, 98] on label "12" at bounding box center [420, 97] width 526 height 27
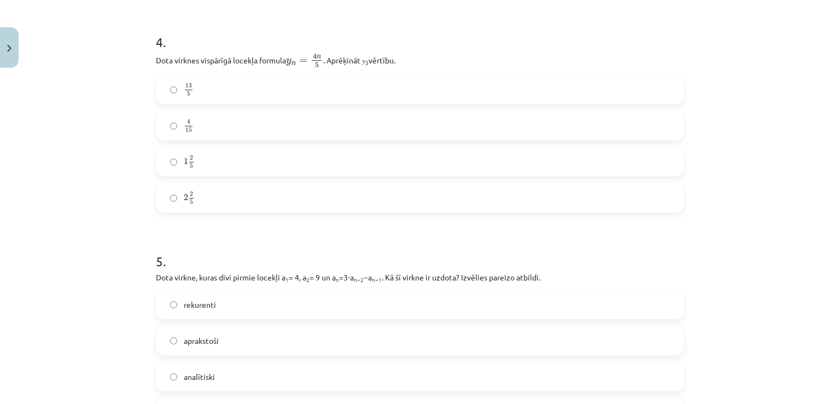
scroll to position [857, 0]
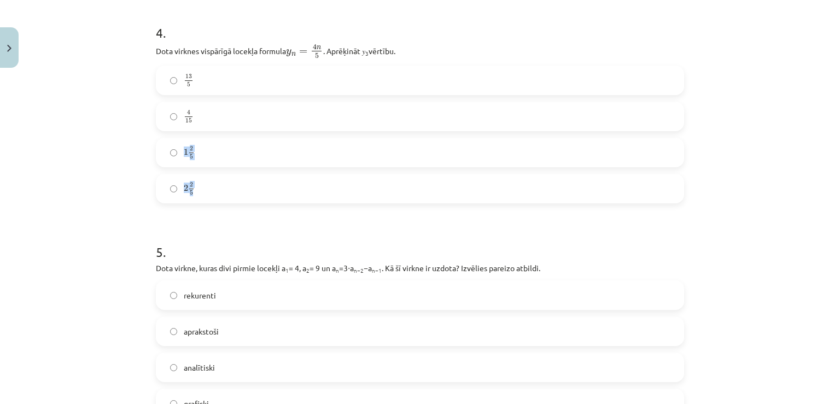
drag, startPoint x: 148, startPoint y: 53, endPoint x: 202, endPoint y: 181, distance: 138.7
click at [228, 246] on h1 "5 ." at bounding box center [420, 242] width 528 height 34
drag, startPoint x: 176, startPoint y: 73, endPoint x: 200, endPoint y: 184, distance: 113.1
click at [200, 184] on div "13 5 13 5 4 15 4 15 1 2 5 1 2 5 2 2 5 2 2 5" at bounding box center [420, 135] width 528 height 138
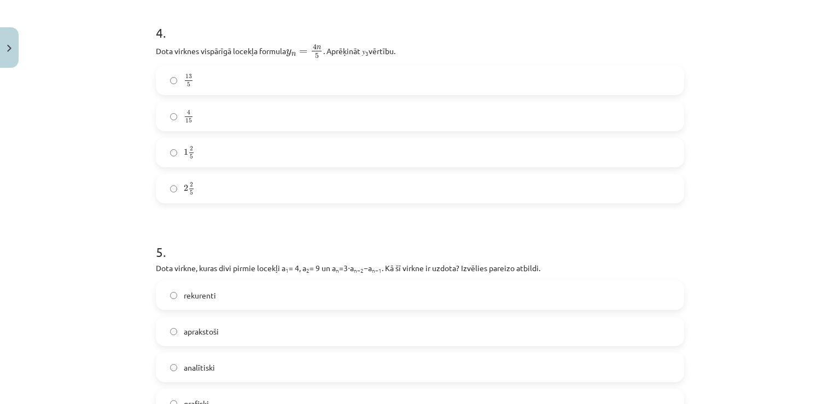
click at [139, 89] on div "Mācību tēma: Matemātikas i - 12. klases 1. ieskaites mācību materiāls (ab) #5 📝…" at bounding box center [420, 202] width 840 height 404
drag, startPoint x: 147, startPoint y: 50, endPoint x: 422, endPoint y: 56, distance: 275.2
click at [211, 181] on label "2 2 5 2 2 5" at bounding box center [420, 188] width 526 height 27
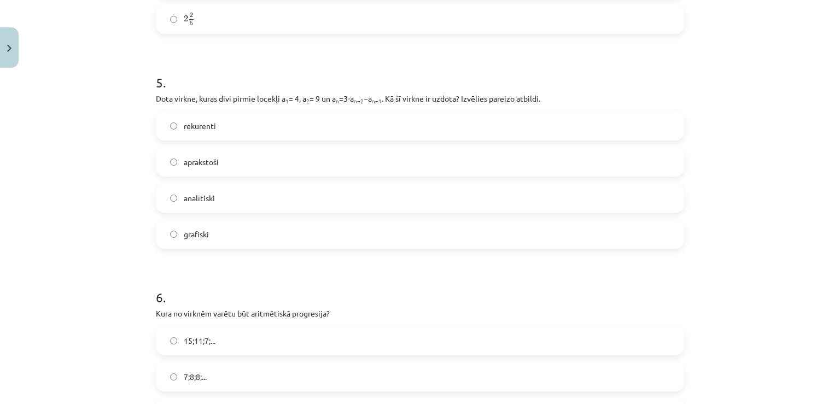
scroll to position [1028, 0]
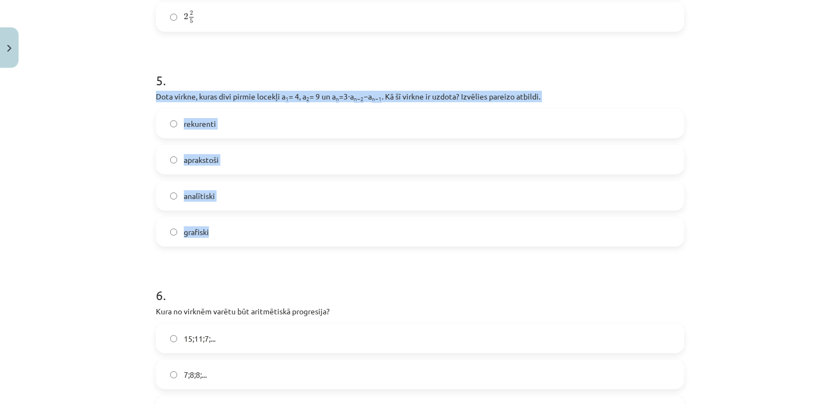
drag, startPoint x: 150, startPoint y: 96, endPoint x: 223, endPoint y: 250, distance: 170.6
click at [212, 125] on label "rekurenti" at bounding box center [420, 123] width 526 height 27
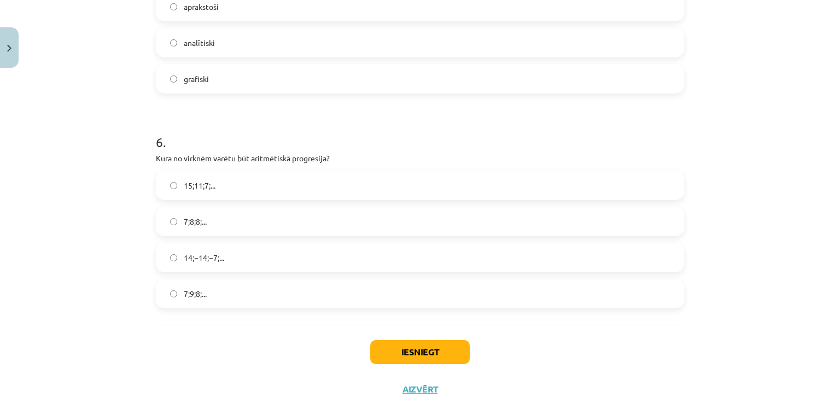
scroll to position [1212, 0]
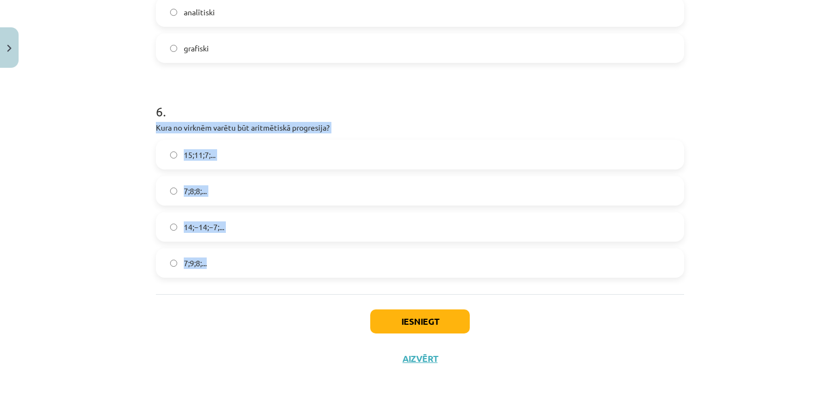
drag, startPoint x: 152, startPoint y: 126, endPoint x: 227, endPoint y: 286, distance: 177.2
click at [208, 144] on label "15;11;7;..." at bounding box center [420, 154] width 526 height 27
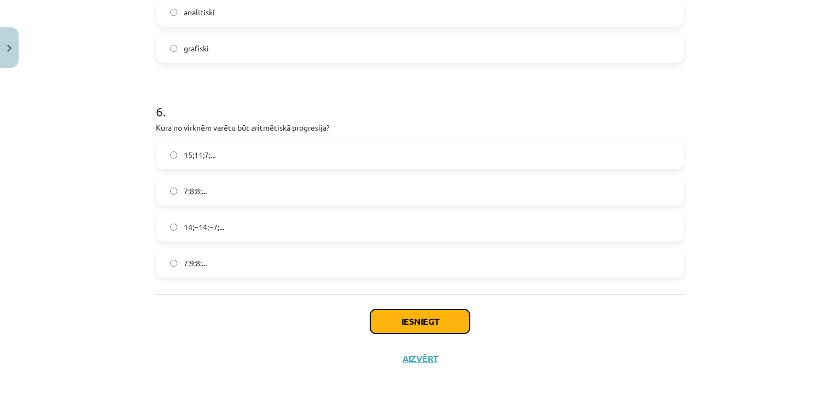
click at [394, 316] on button "Iesniegt" at bounding box center [420, 322] width 100 height 24
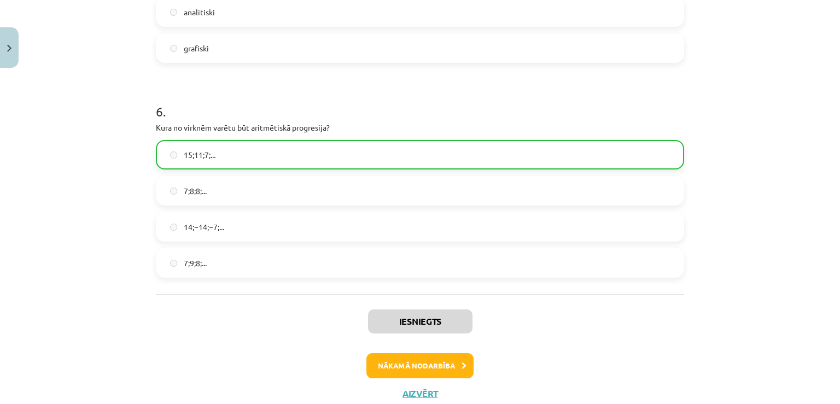
click at [394, 380] on div "Iesniegts Nākamā nodarbība Aizvērt" at bounding box center [420, 350] width 528 height 112
click at [393, 369] on button "Nākamā nodarbība" at bounding box center [420, 365] width 107 height 25
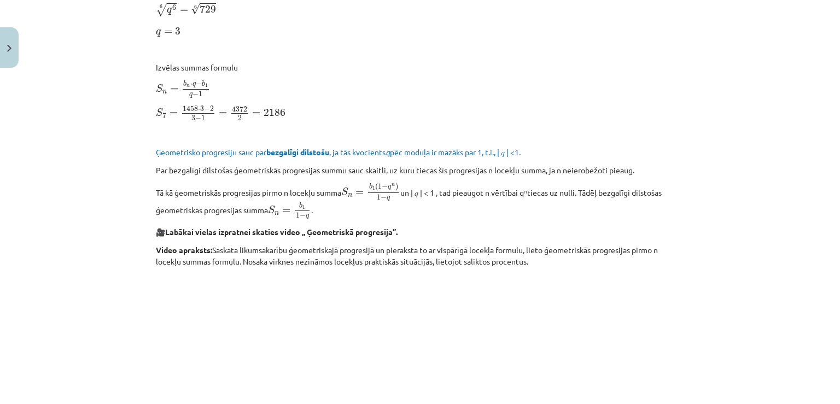
scroll to position [1368, 0]
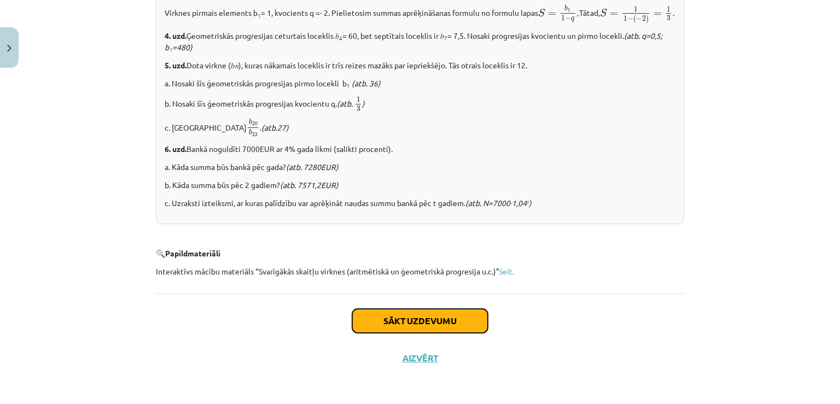
click at [431, 321] on button "Sākt uzdevumu" at bounding box center [420, 321] width 136 height 24
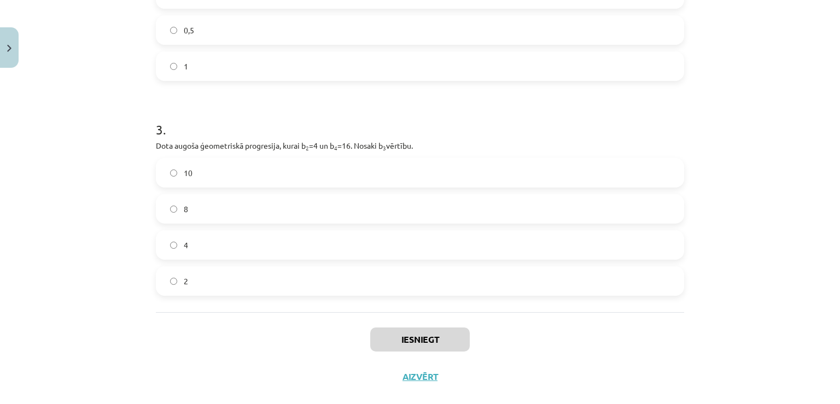
scroll to position [491, 0]
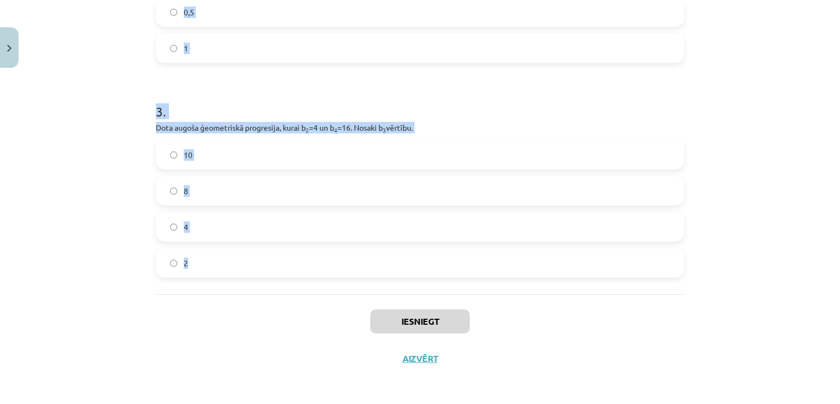
drag, startPoint x: 149, startPoint y: 66, endPoint x: 226, endPoint y: 307, distance: 254.0
click at [214, 183] on label "8" at bounding box center [420, 190] width 526 height 27
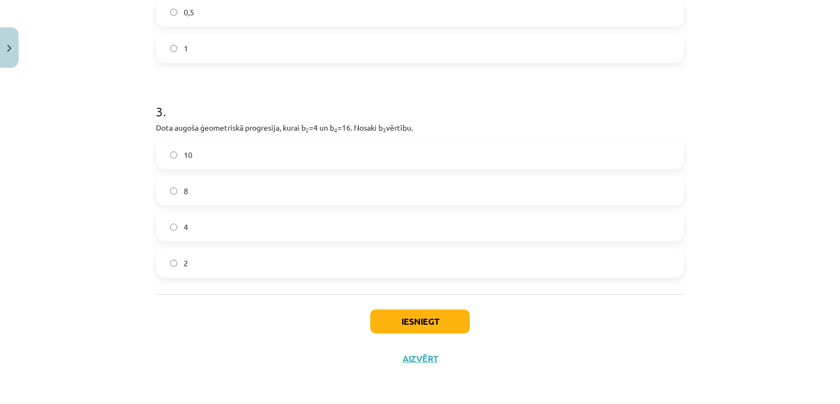
click at [301, 19] on label "0,5" at bounding box center [420, 11] width 526 height 27
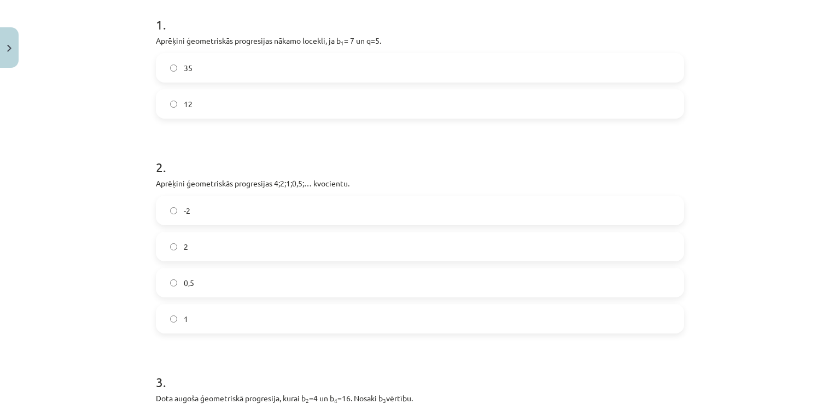
scroll to position [214, 0]
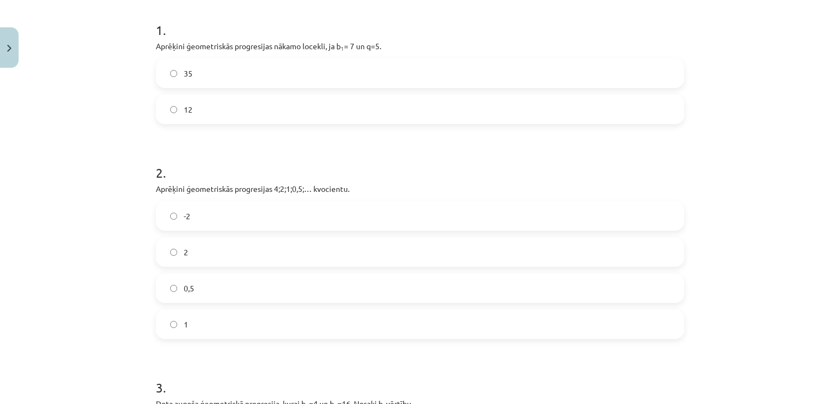
click at [551, 79] on label "35" at bounding box center [420, 73] width 526 height 27
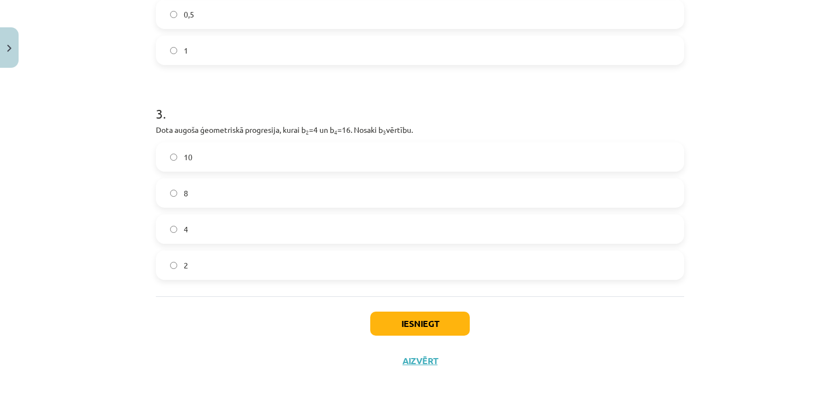
scroll to position [491, 0]
click at [399, 310] on button "Iesniegt" at bounding box center [420, 322] width 100 height 24
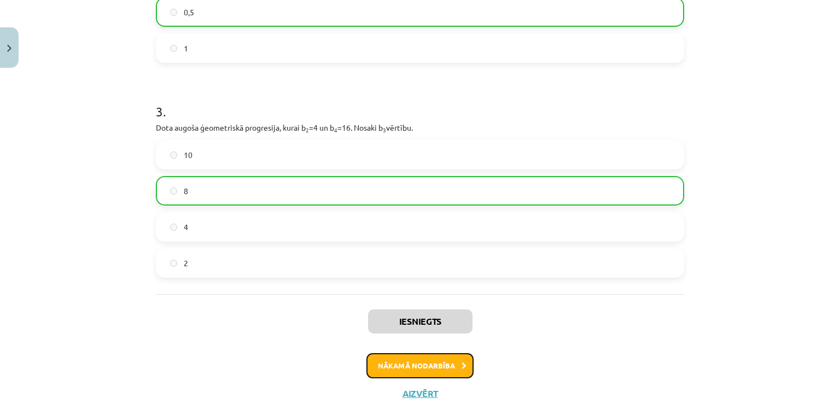
click at [397, 355] on button "Nākamā nodarbība" at bounding box center [420, 365] width 107 height 25
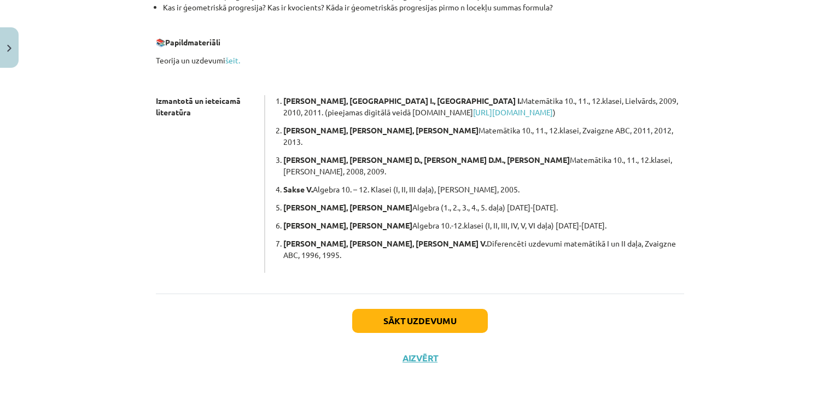
scroll to position [287, 0]
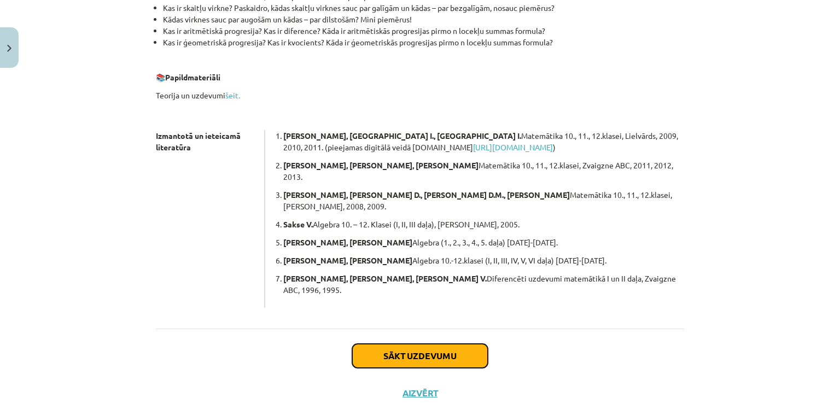
click at [404, 344] on button "Sākt uzdevumu" at bounding box center [420, 356] width 136 height 24
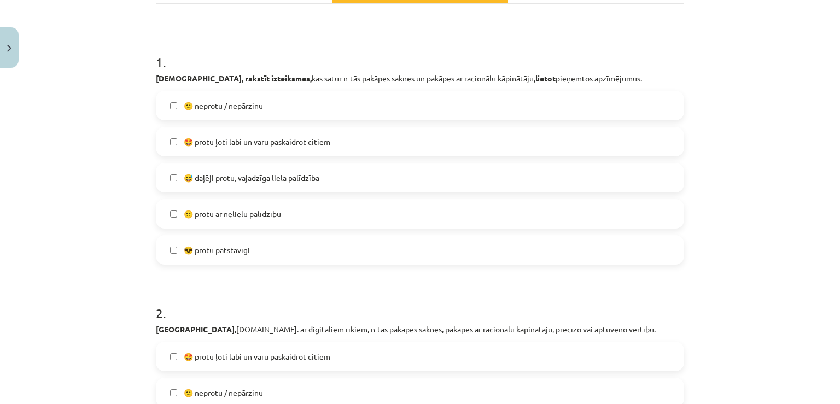
scroll to position [187, 0]
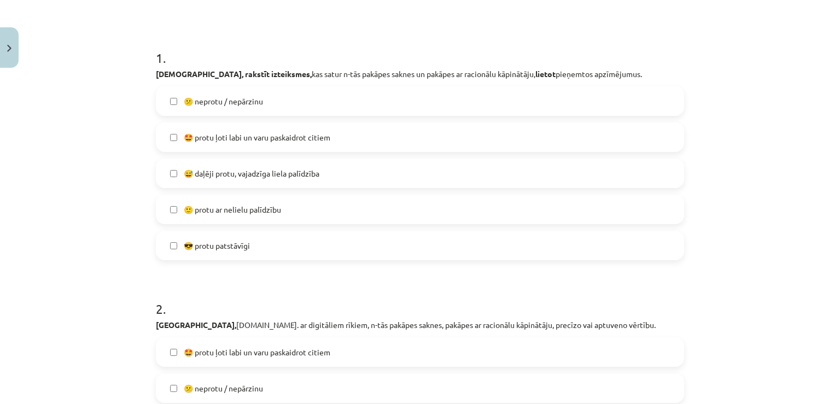
click at [265, 206] on span "🙂 protu ar nelielu palīdzību" at bounding box center [232, 209] width 97 height 11
click at [253, 214] on span "🙂 protu ar nelielu palīdzību" at bounding box center [232, 209] width 97 height 11
click at [240, 255] on label "😎 protu patstāvīgi" at bounding box center [420, 245] width 526 height 27
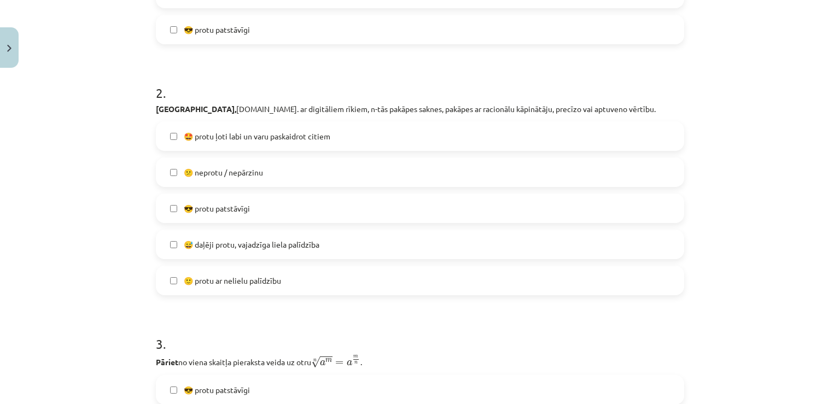
scroll to position [409, 0]
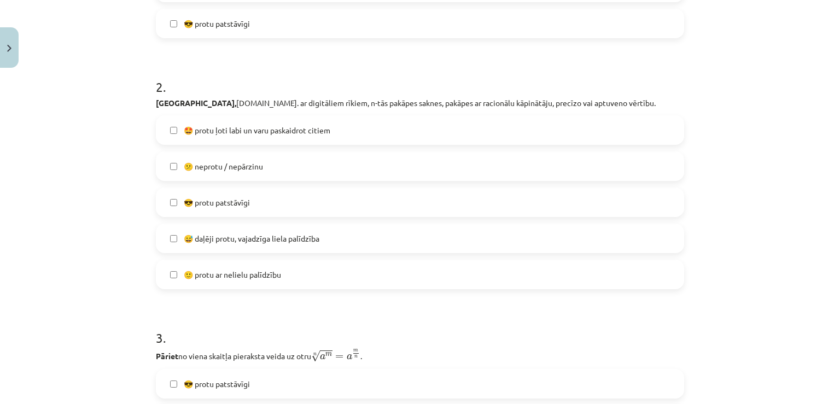
click at [302, 120] on label "🤩 protu ļoti labi un varu paskaidrot citiem" at bounding box center [420, 130] width 526 height 27
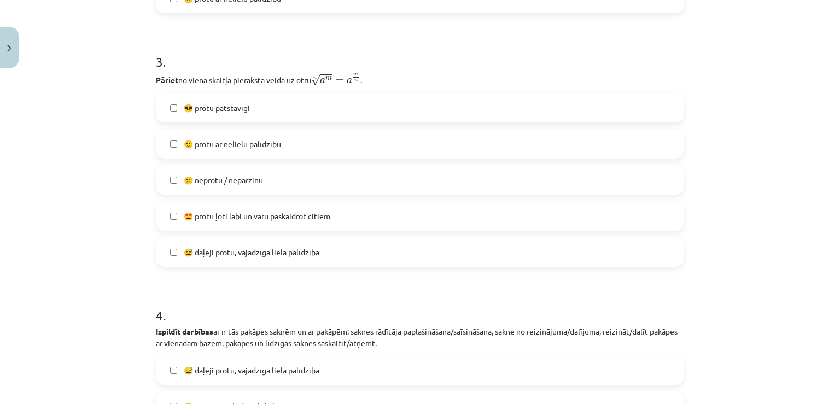
scroll to position [697, 0]
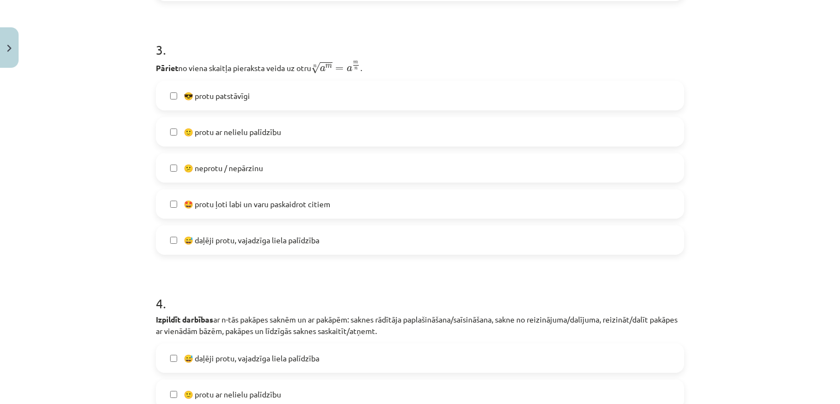
click at [319, 100] on label "😎 protu patstāvīgi" at bounding box center [420, 95] width 526 height 27
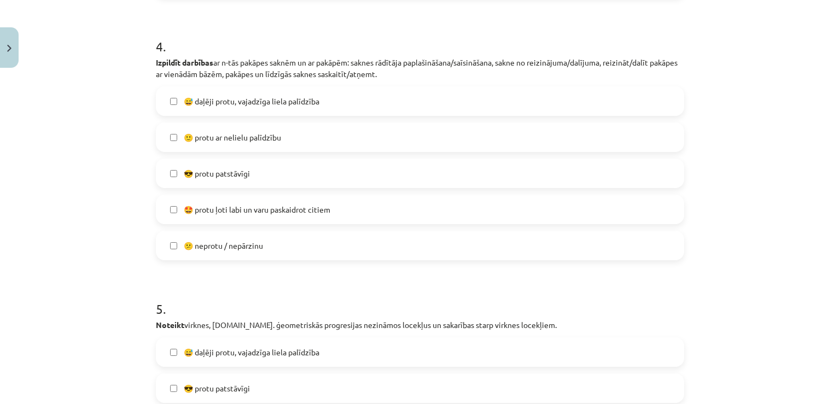
scroll to position [1033, 0]
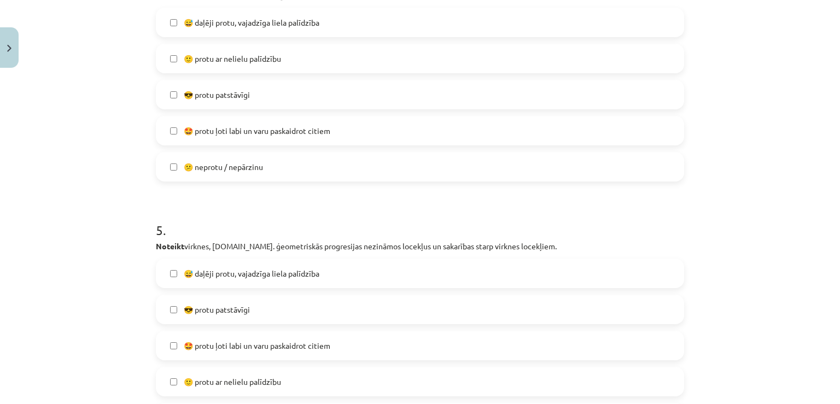
click at [280, 126] on span "🤩 protu ļoti labi un varu paskaidrot citiem" at bounding box center [257, 130] width 147 height 11
click at [276, 345] on span "🤩 protu ļoti labi un varu paskaidrot citiem" at bounding box center [257, 345] width 147 height 11
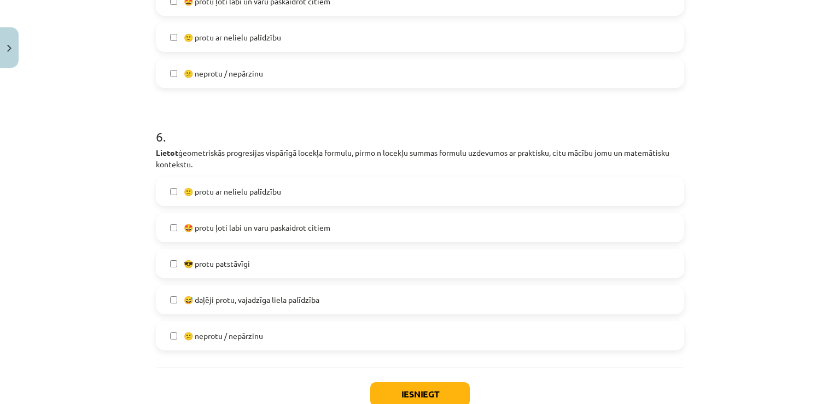
scroll to position [1382, 0]
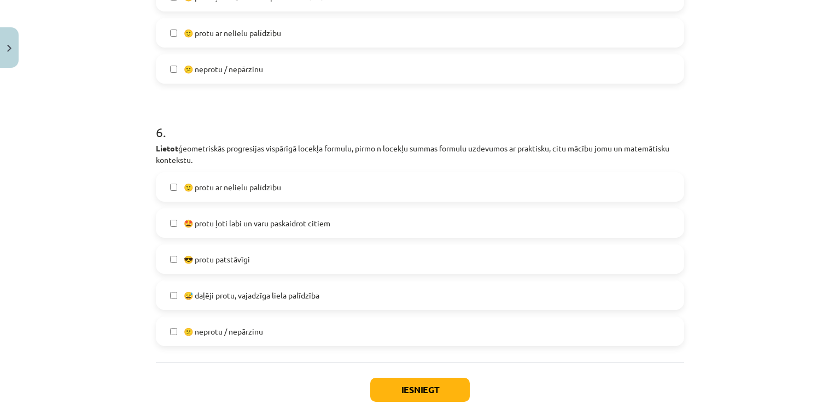
click at [450, 220] on label "🤩 protu ļoti labi un varu paskaidrot citiem" at bounding box center [420, 223] width 526 height 27
click at [396, 380] on button "Iesniegt" at bounding box center [420, 390] width 100 height 24
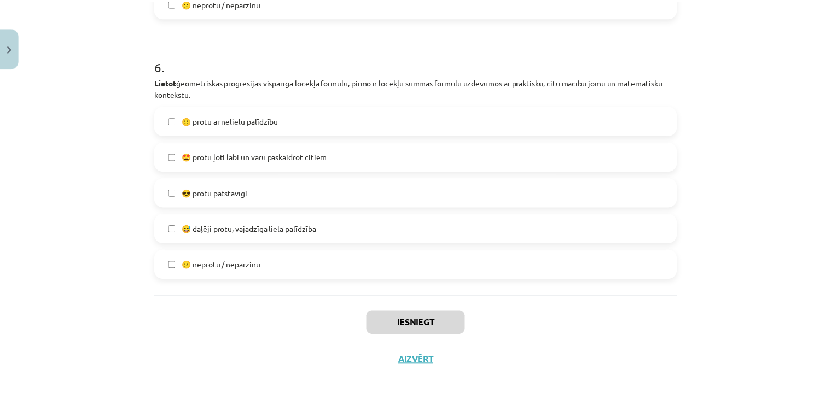
scroll to position [1450, 0]
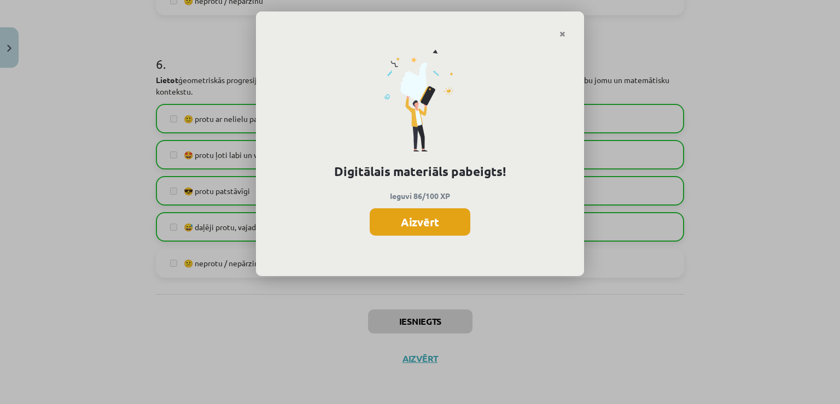
click at [437, 214] on button "Aizvērt" at bounding box center [420, 221] width 101 height 27
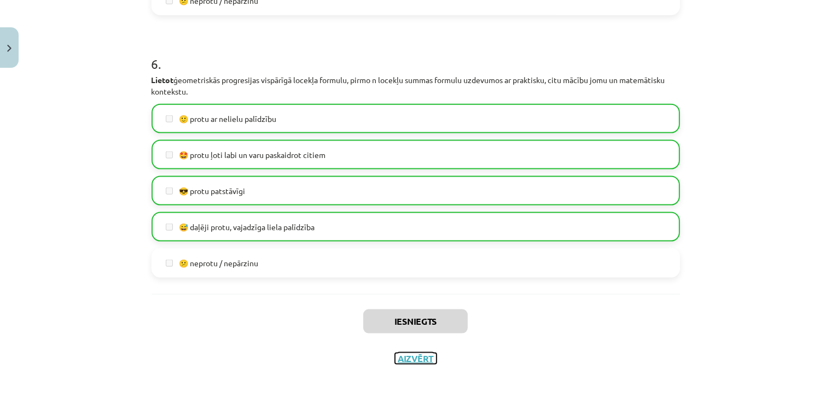
click at [412, 356] on button "Aizvērt" at bounding box center [416, 358] width 42 height 11
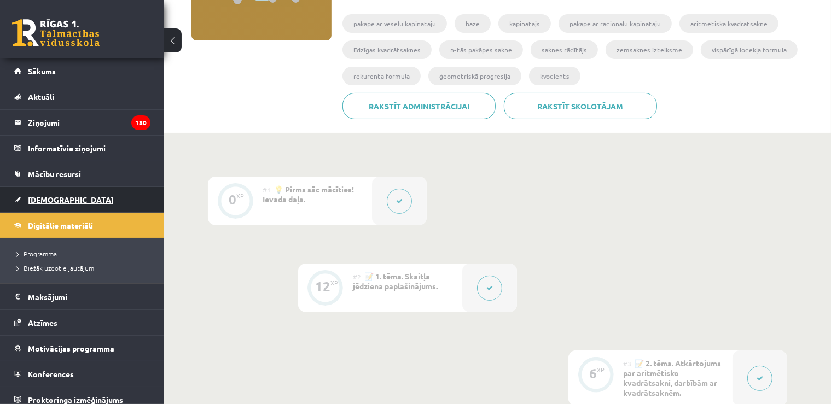
click at [42, 196] on span "[DEMOGRAPHIC_DATA]" at bounding box center [71, 200] width 86 height 10
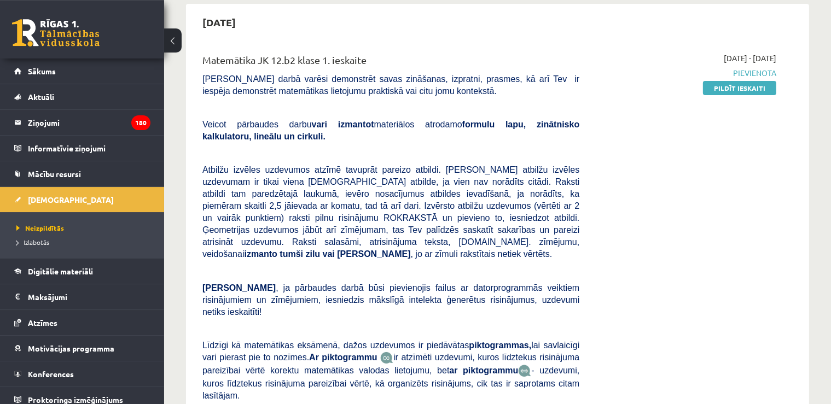
scroll to position [89, 0]
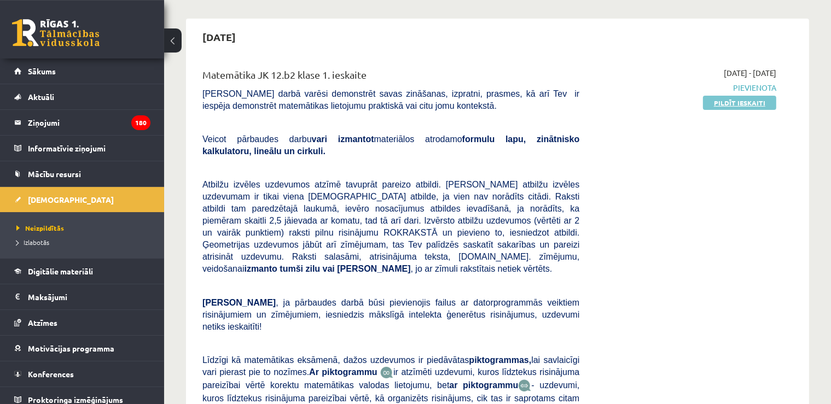
click at [722, 102] on link "Pildīt ieskaiti" at bounding box center [739, 103] width 73 height 14
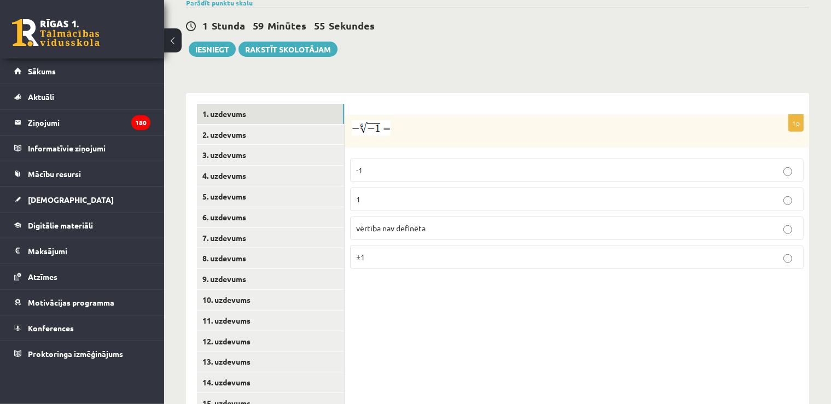
scroll to position [396, 0]
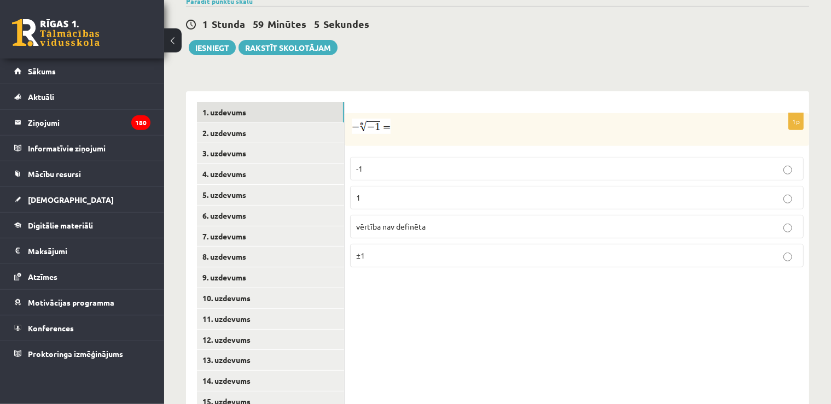
click at [387, 222] on span "vērtība nav definēta" at bounding box center [390, 227] width 69 height 10
click at [279, 123] on link "2. uzdevums" at bounding box center [270, 133] width 147 height 20
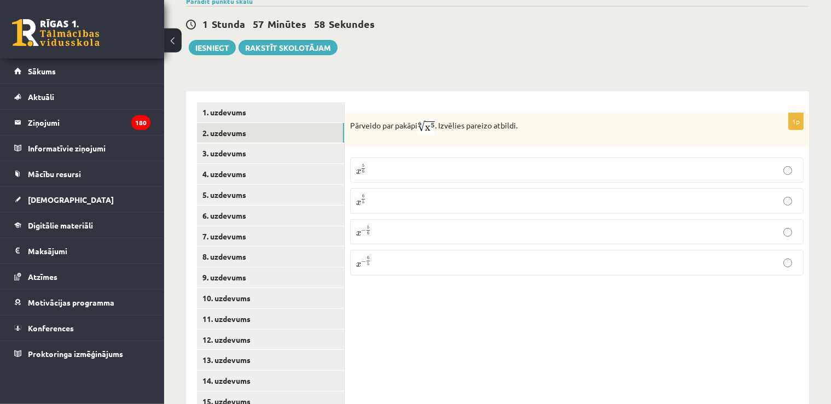
click at [373, 164] on p "x 5 6 x 5 6" at bounding box center [576, 170] width 441 height 13
click at [288, 143] on link "3. uzdevums" at bounding box center [270, 153] width 147 height 20
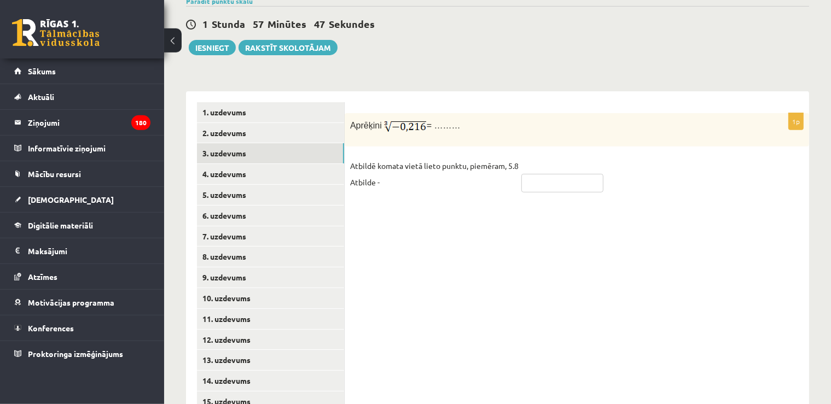
click at [553, 174] on input "text" at bounding box center [562, 183] width 82 height 19
type input "****"
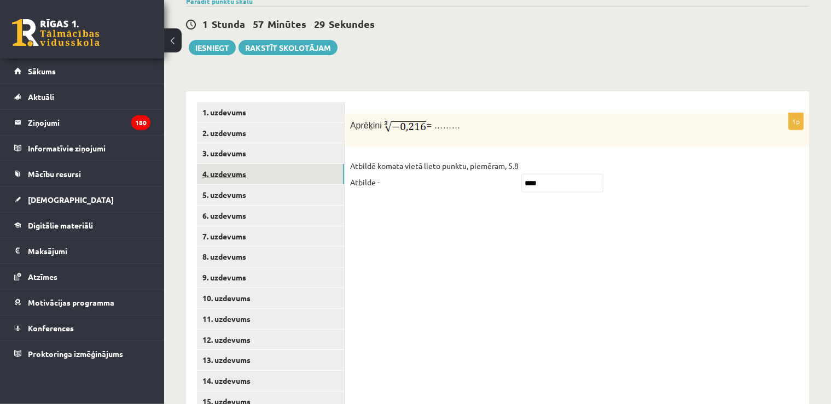
click at [315, 164] on link "4. uzdevums" at bounding box center [270, 174] width 147 height 20
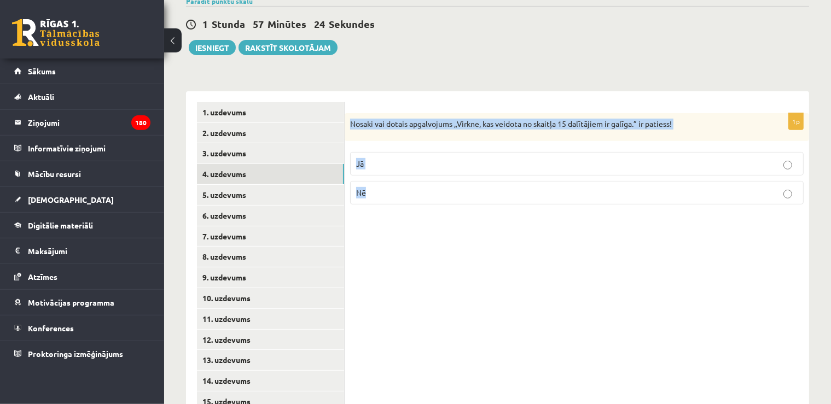
drag, startPoint x: 350, startPoint y: 97, endPoint x: 377, endPoint y: 181, distance: 88.1
click at [377, 142] on div "Nosaki vai dotais apgalvojums „Virkne, kas veidota no skaitļa 15 dalītājiem ir …" at bounding box center [577, 127] width 464 height 28
copy div "Nosaki vai dotais apgalvojums „Virkne, kas veidota no skaitļa 15 dalītājiem ir …"
click at [380, 152] on label "Jā" at bounding box center [576, 164] width 453 height 24
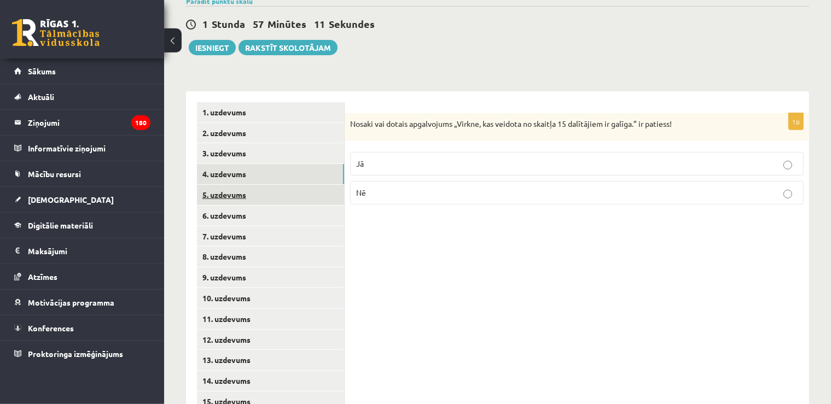
click at [251, 185] on link "5. uzdevums" at bounding box center [270, 195] width 147 height 20
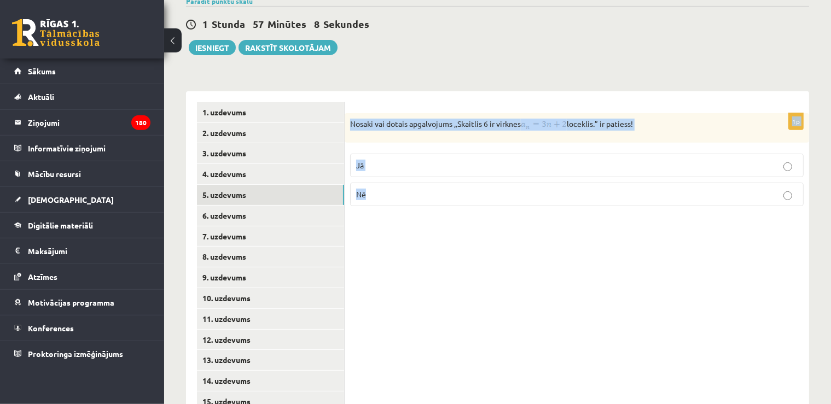
drag, startPoint x: 391, startPoint y: 132, endPoint x: 454, endPoint y: 300, distance: 179.5
click at [530, 271] on div "1p Nosaki vai dotais apgalvojums „Skaitlis 6 ir virknes loceklis.” ir patiess! …" at bounding box center [577, 257] width 464 height 332
drag, startPoint x: 351, startPoint y: 100, endPoint x: 371, endPoint y: 176, distance: 78.7
click at [371, 143] on div "Nosaki vai dotais apgalvojums „Skaitlis 6 ir virknes loceklis.” ir patiess!" at bounding box center [577, 128] width 464 height 30
copy div "Nosaki vai dotais apgalvojums „Skaitlis 6 ir virknes loceklis.” ir patiess! Jā …"
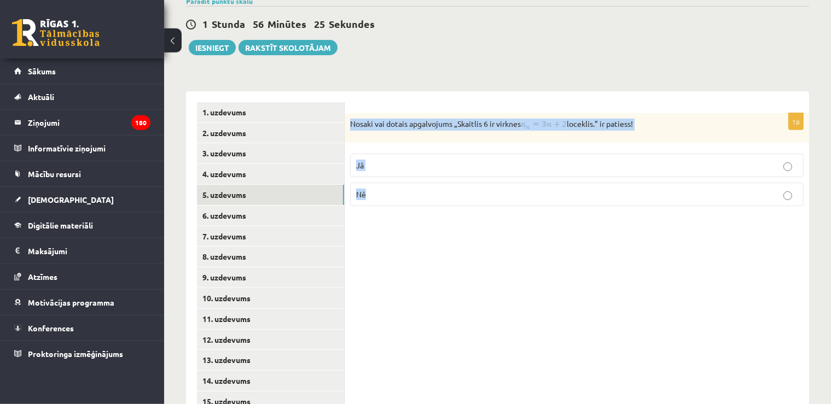
click at [371, 183] on label "Nē" at bounding box center [576, 195] width 453 height 24
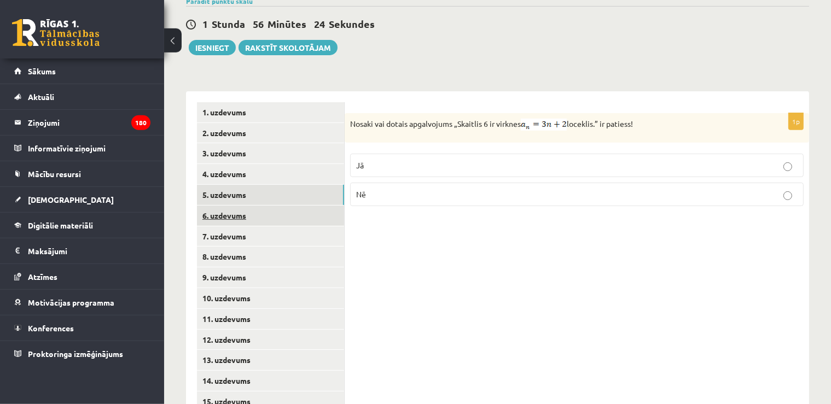
click at [252, 206] on link "6. uzdevums" at bounding box center [270, 216] width 147 height 20
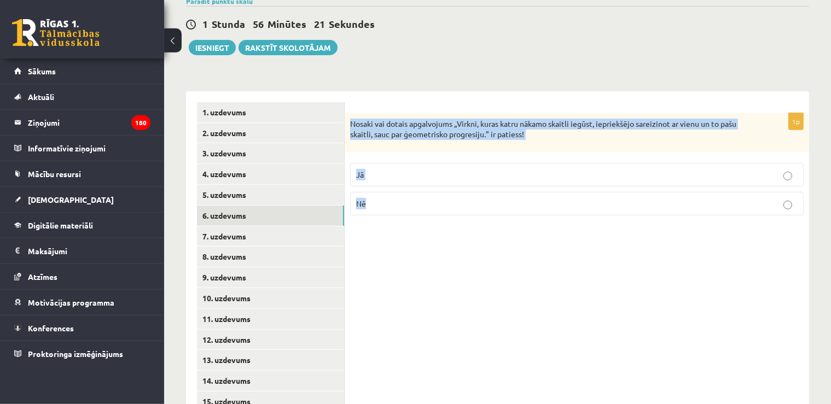
drag, startPoint x: 349, startPoint y: 98, endPoint x: 381, endPoint y: 201, distance: 107.1
click at [381, 152] on div "Nosaki vai dotais apgalvojums „Virkni, kuras katru nākamo skaitli iegūst, iepri…" at bounding box center [577, 132] width 464 height 39
copy div "Nosaki vai dotais apgalvojums „Virkni, kuras katru nākamo skaitli iegūst, iepri…"
click at [385, 169] on p "Jā" at bounding box center [576, 174] width 441 height 11
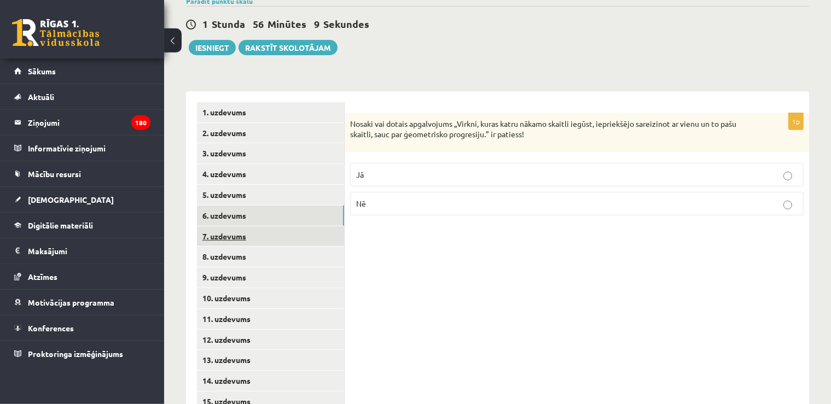
click at [252, 226] on link "7. uzdevums" at bounding box center [270, 236] width 147 height 20
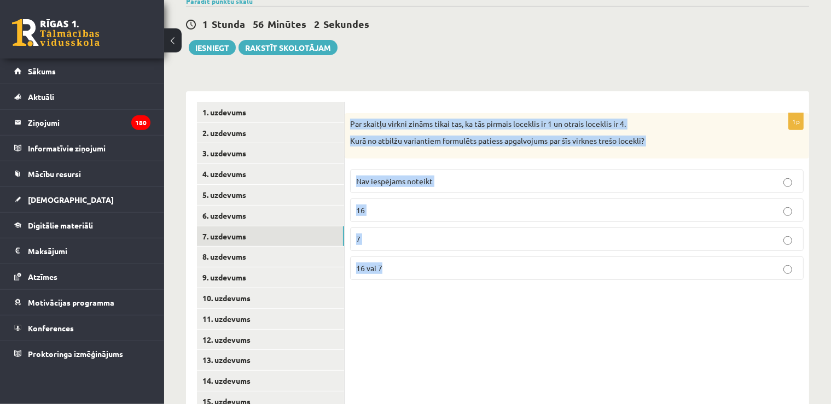
drag, startPoint x: 349, startPoint y: 95, endPoint x: 423, endPoint y: 261, distance: 182.0
click at [423, 159] on div "Par skaitļu virkni zināms tikai tas, ka tās pirmais loceklis ir 1 un otrais loc…" at bounding box center [577, 135] width 464 height 45
copy div "Par skaitļu virkni zināms tikai tas, ka tās pirmais loceklis ir 1 un otrais loc…"
click at [400, 176] on span "Nav iespējams noteikt" at bounding box center [394, 181] width 77 height 10
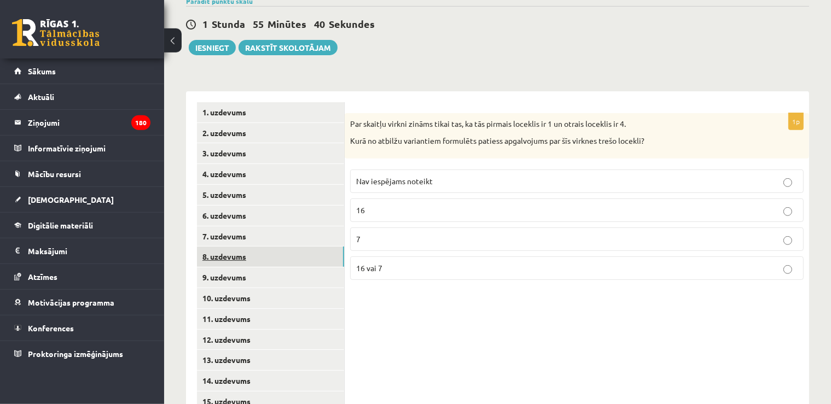
click at [281, 247] on link "8. uzdevums" at bounding box center [270, 257] width 147 height 20
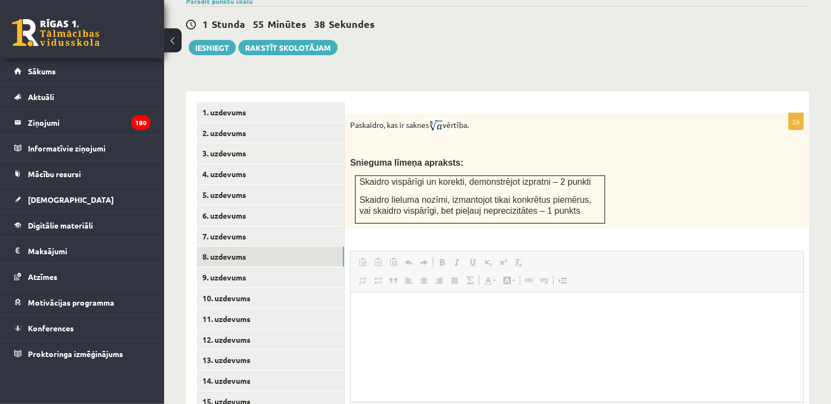
scroll to position [0, 0]
drag, startPoint x: 349, startPoint y: 104, endPoint x: 483, endPoint y: 108, distance: 134.1
click at [483, 113] on div "Paskaidro, kas ir saknes vērtība. Snieguma līmeņa apraksts: Skaidro vispārīgi u…" at bounding box center [577, 171] width 464 height 116
click at [444, 133] on div "Paskaidro, kas ir saknes vērtība. Snieguma līmeņa apraksts: Skaidro vispārīgi u…" at bounding box center [577, 171] width 464 height 116
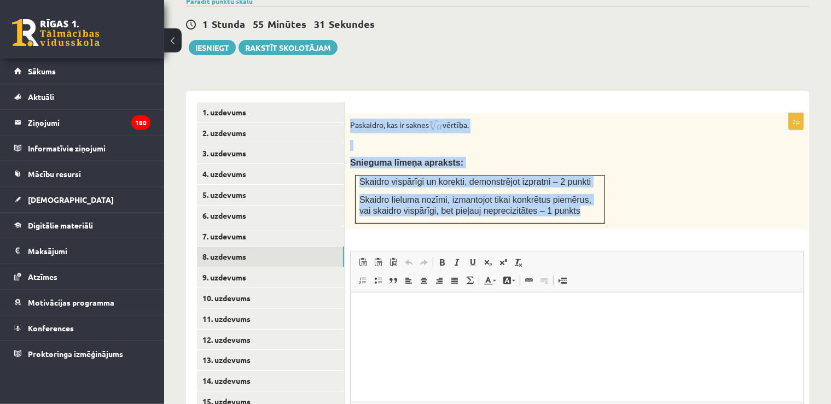
drag, startPoint x: 348, startPoint y: 101, endPoint x: 565, endPoint y: 193, distance: 235.0
click at [565, 193] on div "Paskaidro, kas ir saknes vērtība. Snieguma līmeņa apraksts: Skaidro vispārīgi u…" at bounding box center [577, 171] width 464 height 116
copy div "Paskaidro, kas ir saknes vērtība. Snieguma līmeņa apraksts: Skaidro vispārīgi u…"
click at [459, 157] on p "Snieguma līmeņa apraksts:" at bounding box center [549, 162] width 399 height 11
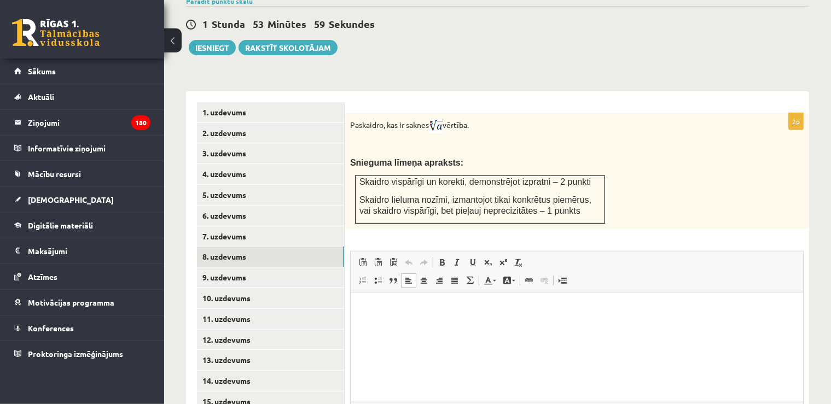
click at [399, 319] on html at bounding box center [576, 346] width 452 height 109
click at [389, 325] on html at bounding box center [576, 346] width 452 height 109
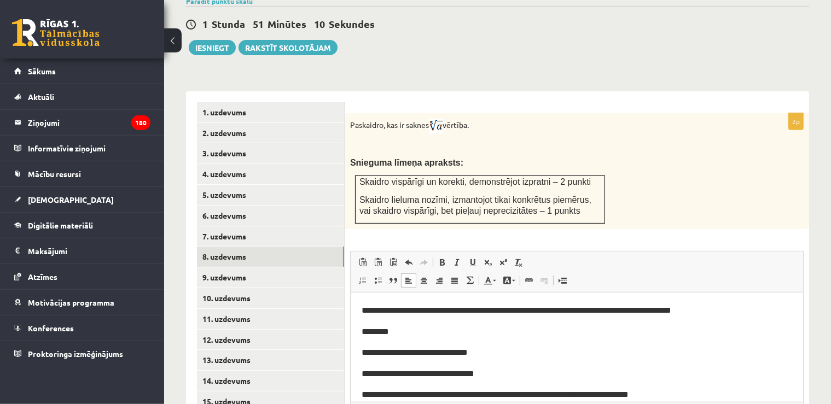
click at [485, 313] on span "**********" at bounding box center [516, 310] width 310 height 8
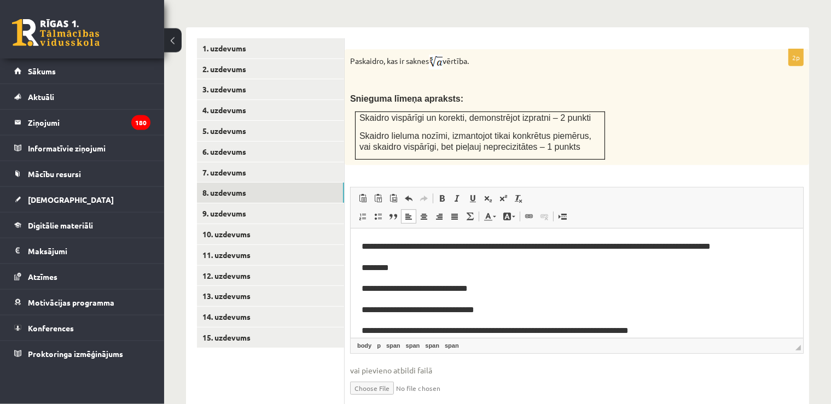
scroll to position [472, 0]
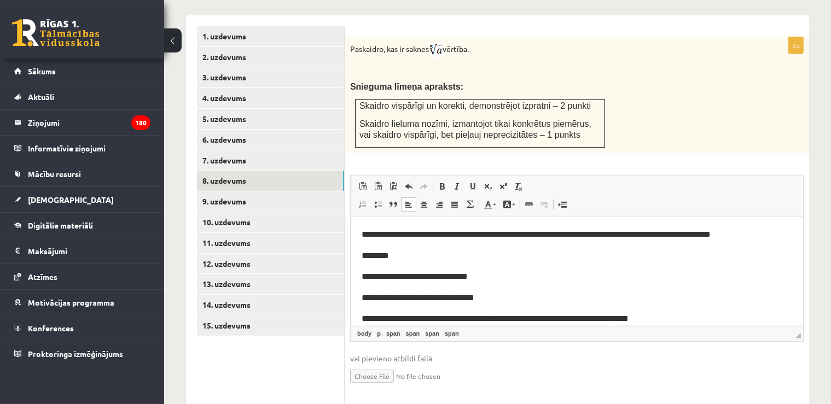
click at [659, 314] on p "**********" at bounding box center [576, 318] width 431 height 14
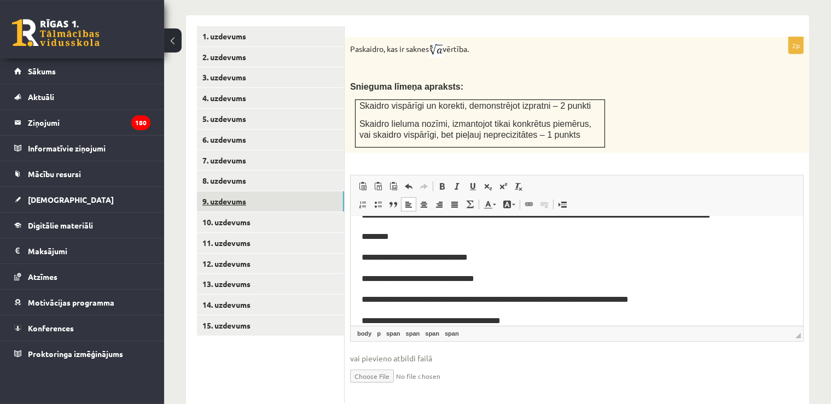
click at [255, 191] on link "9. uzdevums" at bounding box center [270, 201] width 147 height 20
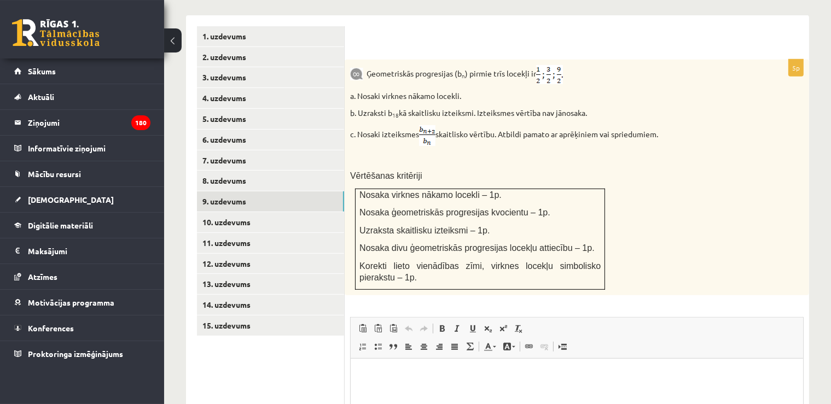
scroll to position [0, 0]
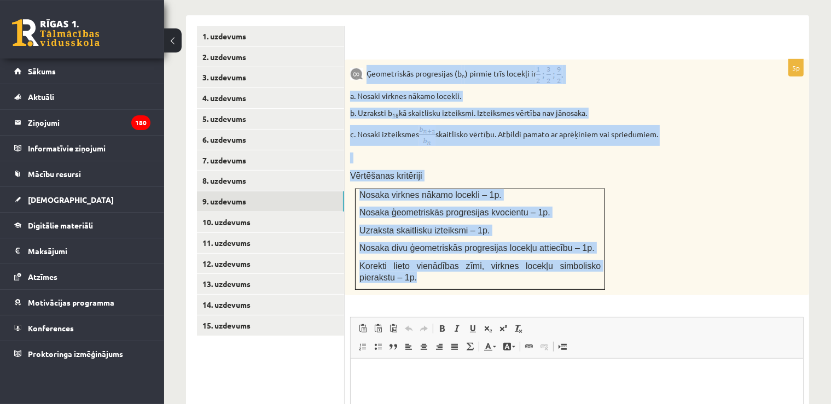
drag, startPoint x: 369, startPoint y: 48, endPoint x: 487, endPoint y: 252, distance: 236.3
click at [487, 252] on div "Ģeometriskās progresijas (b n ) pirmie trīs locekļi ir a. Nosaki virknes nākamo…" at bounding box center [577, 178] width 464 height 236
copy div "Ģeometriskās progresijas (b n ) pirmie trīs locekļi ir a. Nosaki virknes nākamo…"
click at [661, 170] on p "Vērtēšanas kritēriji" at bounding box center [549, 175] width 399 height 11
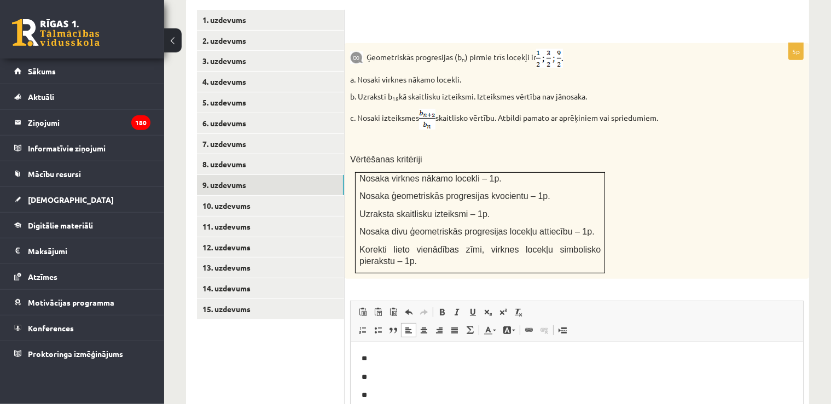
scroll to position [489, 0]
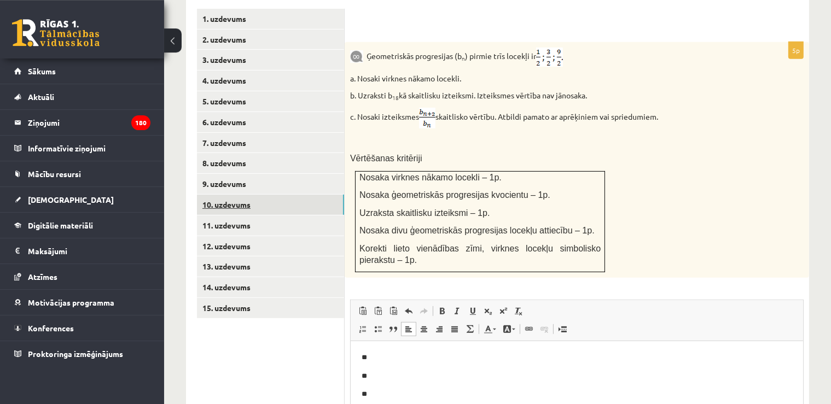
click at [236, 195] on link "10. uzdevums" at bounding box center [270, 205] width 147 height 20
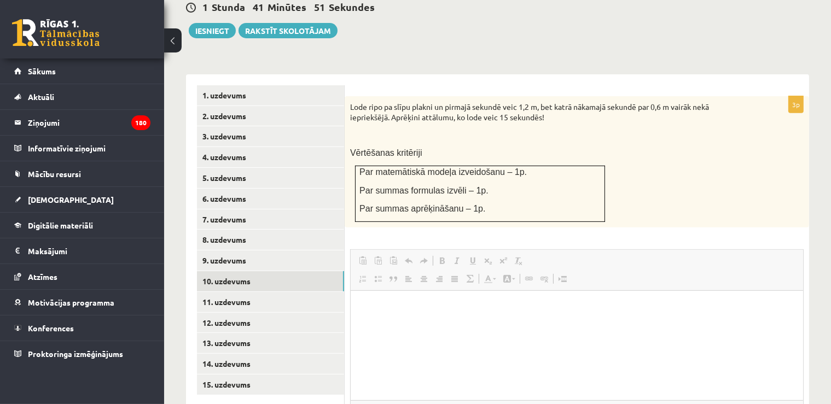
scroll to position [0, 0]
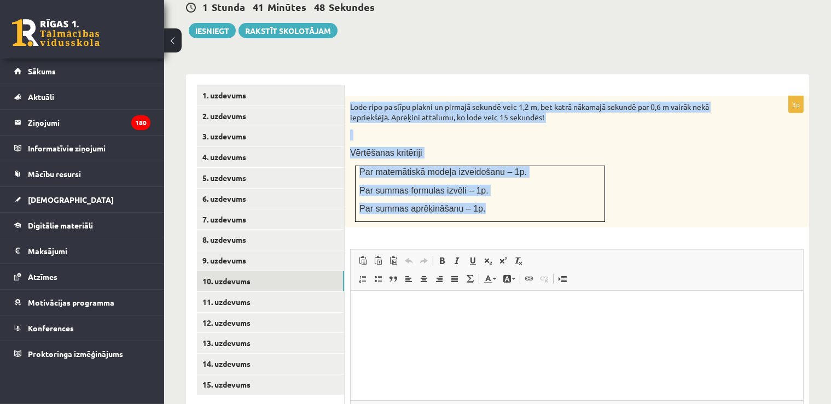
drag, startPoint x: 348, startPoint y: 84, endPoint x: 510, endPoint y: 196, distance: 197.0
click at [510, 196] on div "Lode ripo pa slīpu plakni un pirmajā sekundē veic 1,2 m, bet katrā nākamajā sek…" at bounding box center [577, 161] width 464 height 131
copy div "Lode ripo pa slīpu plakni un pirmajā sekundē veic 1,2 m, bet katrā nākamajā sek…"
click at [487, 117] on div "Lode ripo pa slīpu plakni un pirmajā sekundē veic 1,2 m, bet katrā nākamajā sek…" at bounding box center [577, 161] width 464 height 131
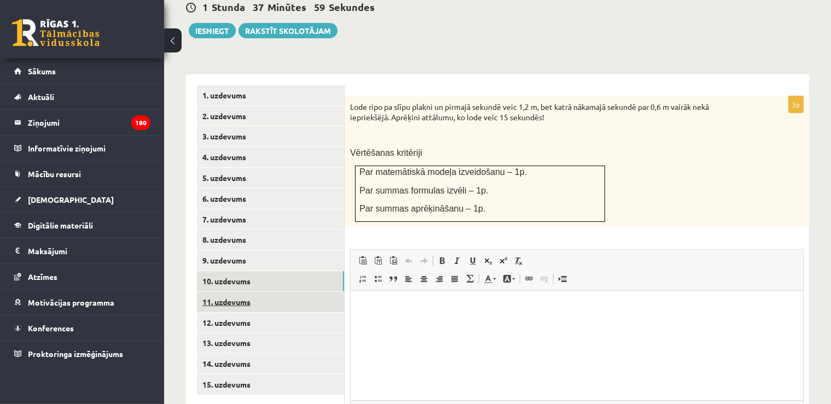
click at [230, 292] on link "11. uzdevums" at bounding box center [270, 302] width 147 height 20
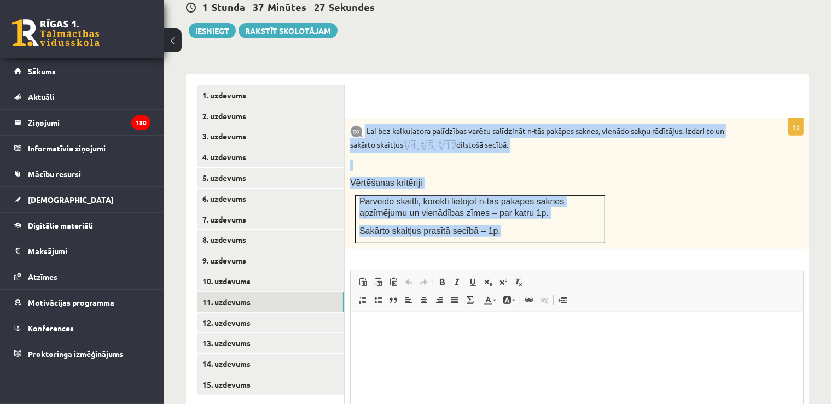
drag, startPoint x: 367, startPoint y: 102, endPoint x: 493, endPoint y: 214, distance: 169.4
click at [493, 214] on div "Lai bez kalkulatora palīdzības varētu salīdzināt n-tās pakāpes saknes, vienādo …" at bounding box center [577, 184] width 464 height 130
copy div "Lai bez kalkulatora palīdzības varētu salīdzināt n-tās pakāpes saknes, vienādo …"
click at [497, 160] on p at bounding box center [549, 165] width 399 height 11
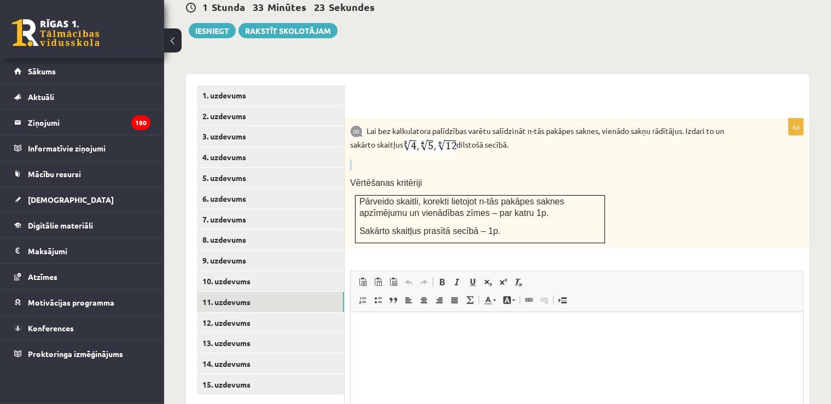
click at [497, 160] on p at bounding box center [549, 165] width 399 height 11
click at [225, 313] on link "12. uzdevums" at bounding box center [270, 323] width 147 height 20
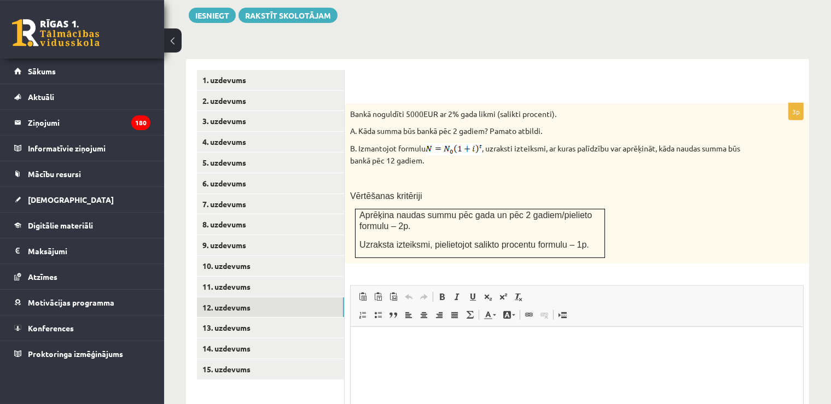
scroll to position [429, 0]
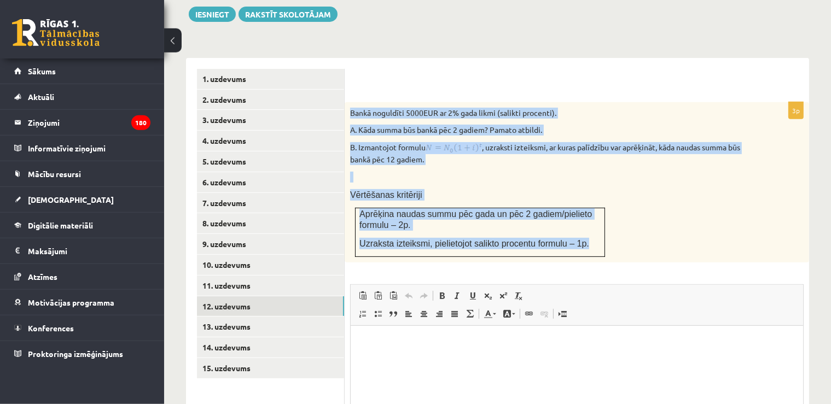
drag, startPoint x: 349, startPoint y: 85, endPoint x: 589, endPoint y: 224, distance: 277.4
click at [589, 224] on div "Bankā noguldīti 5000EUR ar 2% gada likmi (salikti procenti). A. Kāda summa būs …" at bounding box center [577, 182] width 464 height 160
copy div "Bankā noguldīti 5000EUR ar 2% gada likmi (salikti procenti). A. Kāda summa būs …"
click at [454, 160] on div "Bankā noguldīti 5000EUR ar 2% gada likmi (salikti procenti). A. Kāda summa būs …" at bounding box center [577, 182] width 464 height 160
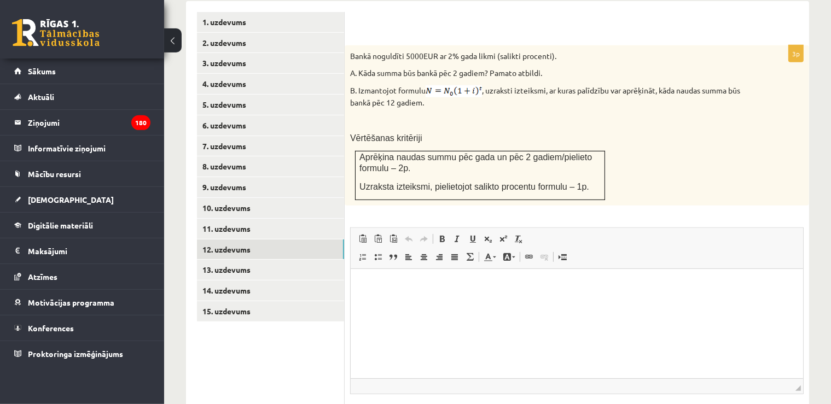
scroll to position [491, 0]
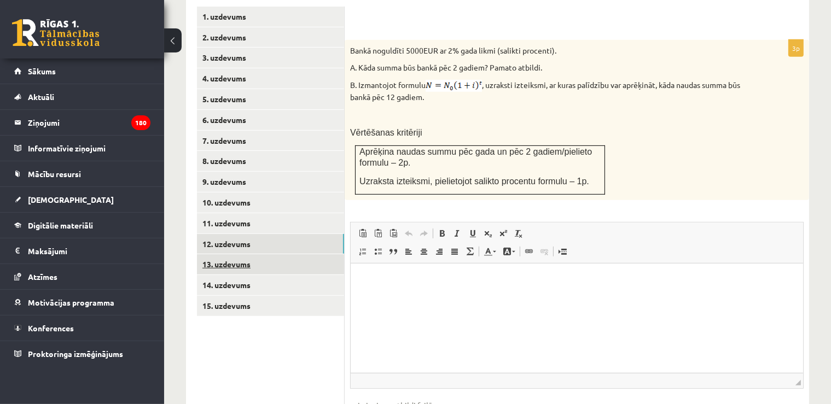
click at [252, 254] on link "13. uzdevums" at bounding box center [270, 264] width 147 height 20
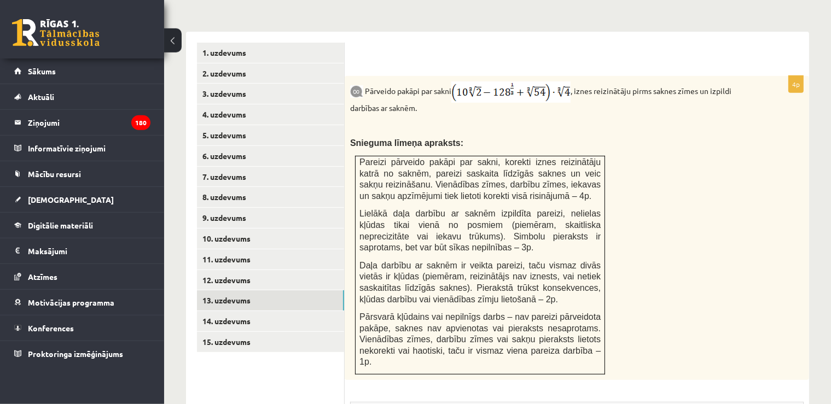
scroll to position [479, 0]
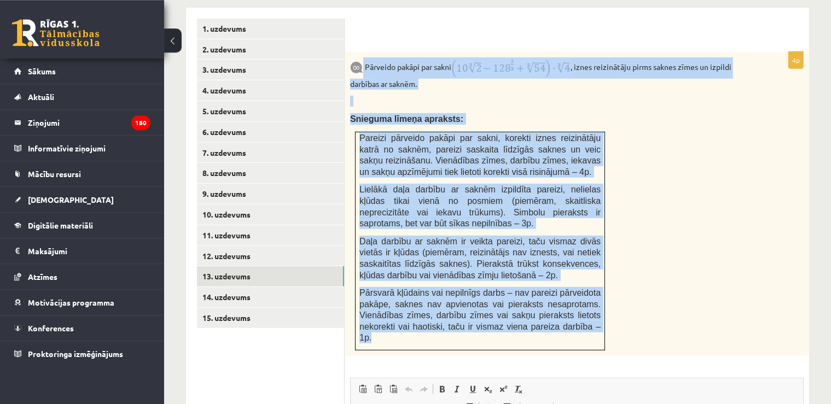
drag, startPoint x: 364, startPoint y: 42, endPoint x: 592, endPoint y: 303, distance: 346.6
click at [592, 305] on div "Pārveido pakāpi par sakni , iznes reizinātāju pirms saknes zīmes un izpildi dar…" at bounding box center [577, 204] width 464 height 304
copy div "Pārveido pakāpi par sakni , iznes reizinātāju pirms saknes zīmes un izpildi dar…"
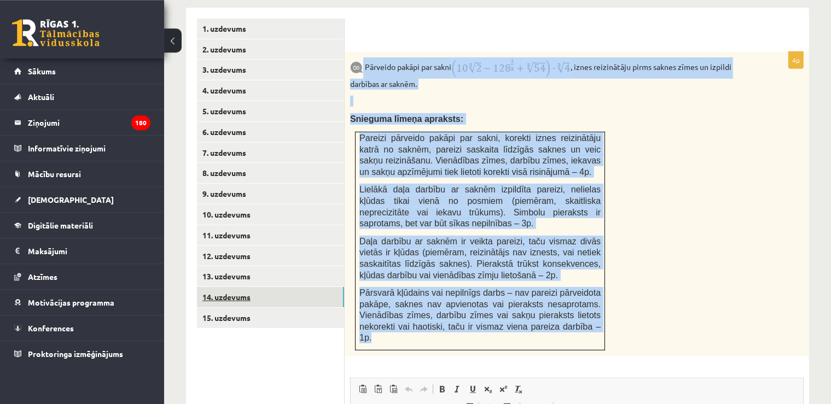
click at [270, 287] on link "14. uzdevums" at bounding box center [270, 297] width 147 height 20
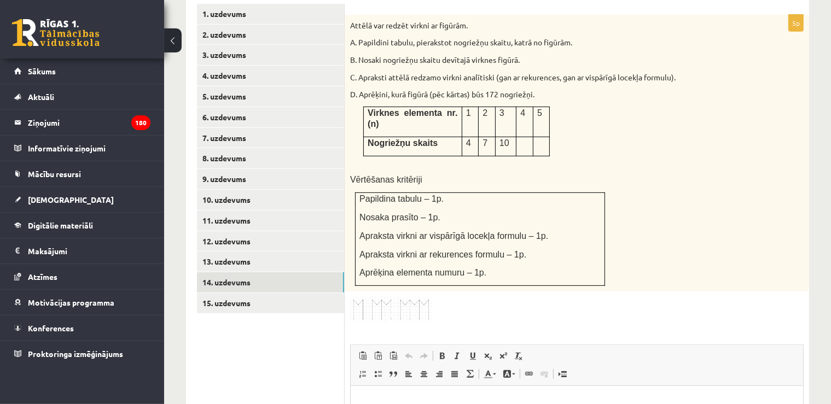
scroll to position [516, 0]
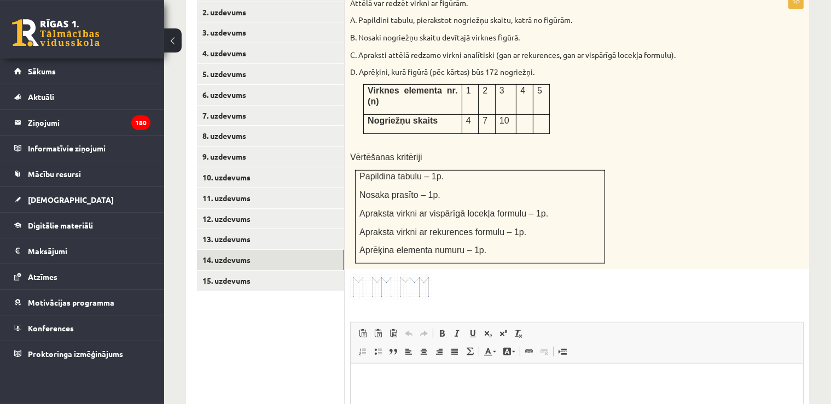
click at [397, 275] on img at bounding box center [391, 288] width 82 height 26
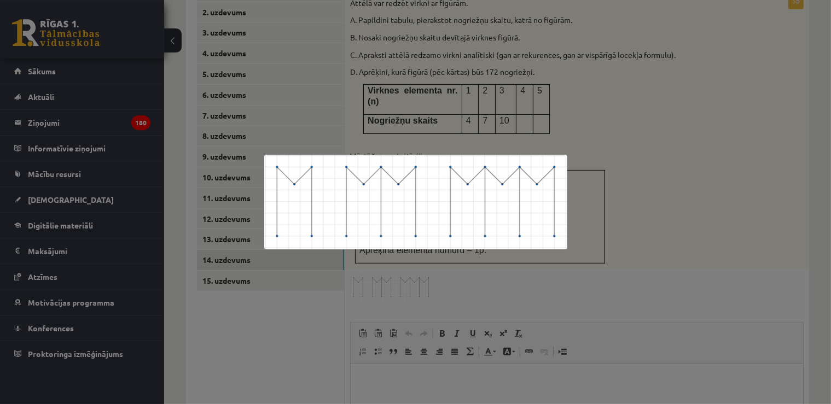
click at [671, 171] on div at bounding box center [415, 202] width 831 height 404
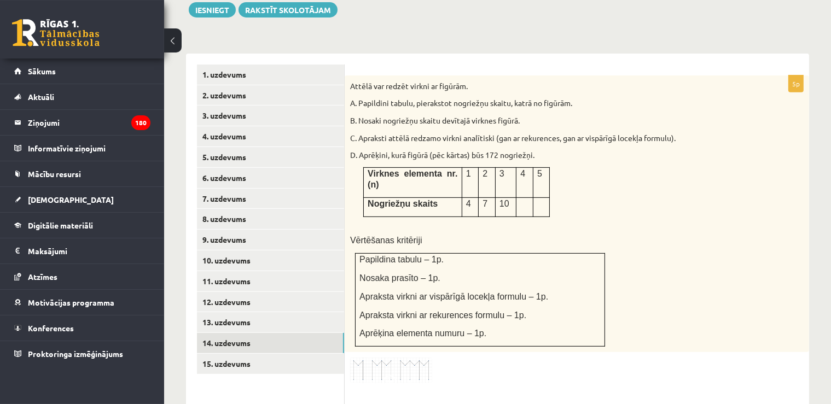
scroll to position [431, 0]
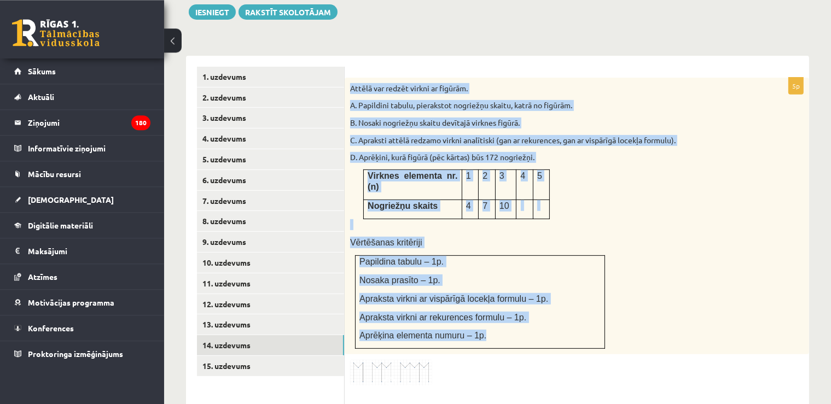
drag, startPoint x: 346, startPoint y: 66, endPoint x: 498, endPoint y: 293, distance: 273.2
click at [498, 293] on div "Attēlā var redzēt virkni ar figūrām. A. Papildini tabulu, pierakstot nogriežņu …" at bounding box center [577, 216] width 464 height 277
click at [664, 223] on div "Attēlā var redzēt virkni ar figūrām. A. Papildini tabulu, pierakstot nogriežņu …" at bounding box center [577, 216] width 464 height 277
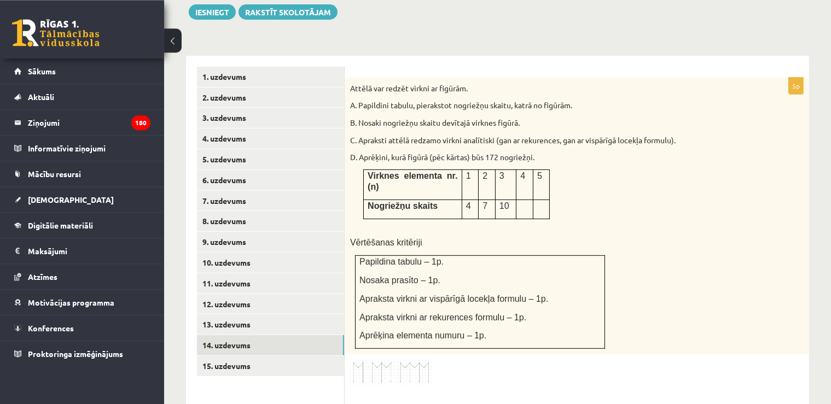
click at [381, 360] on img at bounding box center [391, 373] width 82 height 26
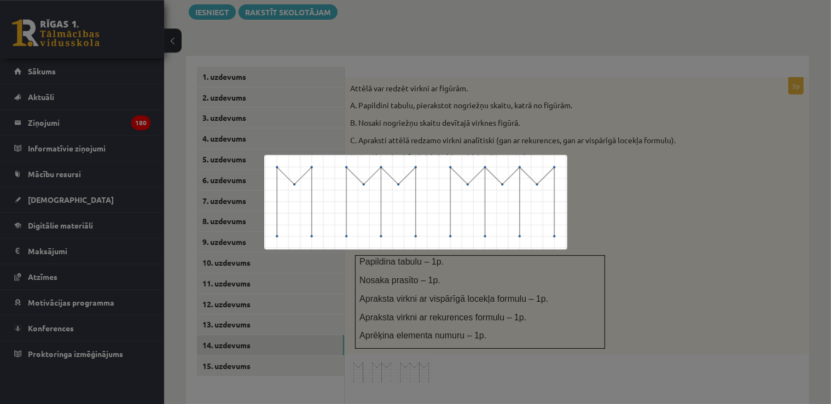
click at [411, 13] on div at bounding box center [415, 202] width 831 height 404
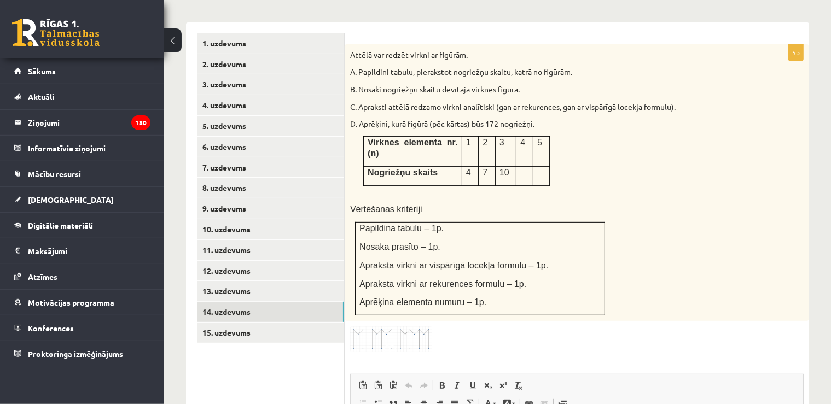
scroll to position [475, 0]
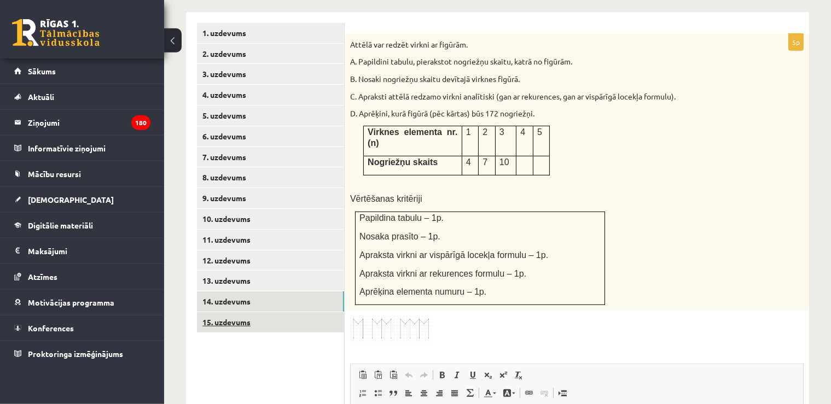
click at [247, 312] on link "15. uzdevums" at bounding box center [270, 322] width 147 height 20
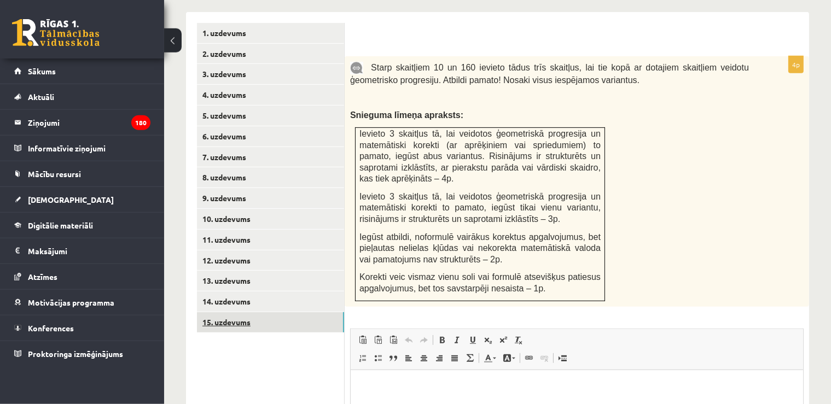
scroll to position [0, 0]
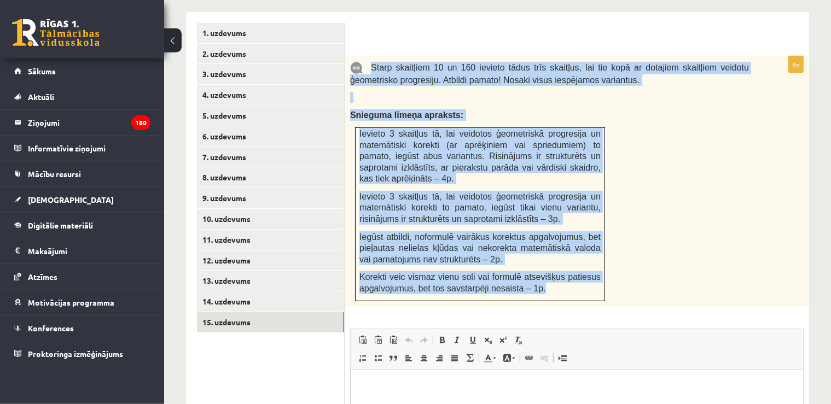
drag, startPoint x: 368, startPoint y: 44, endPoint x: 540, endPoint y: 263, distance: 278.2
click at [540, 263] on div "Starp skaitļiem 10 un 160 ievieto tādus trīs skaitļus, lai tie kopā ar dotajiem…" at bounding box center [577, 181] width 464 height 251
click at [591, 92] on p at bounding box center [549, 97] width 399 height 11
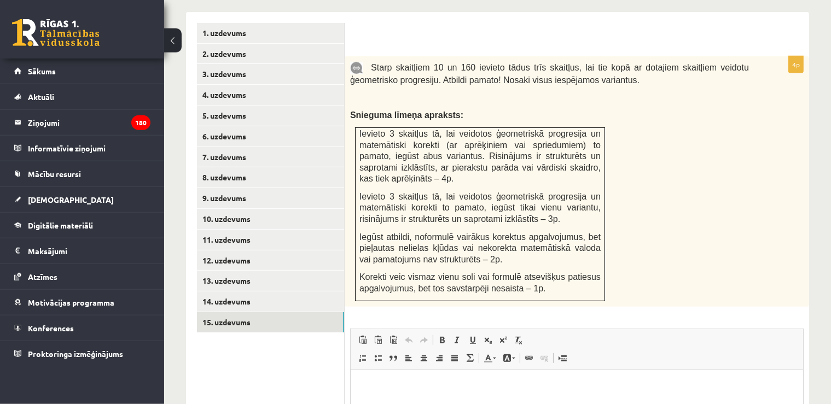
click at [392, 391] on p "Rich Text Editor, wiswyg-editor-user-answer-47024782951680" at bounding box center [576, 386] width 431 height 11
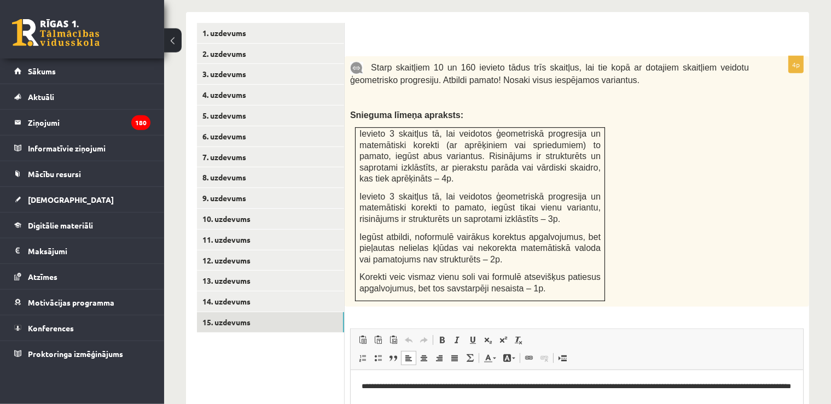
scroll to position [476, 0]
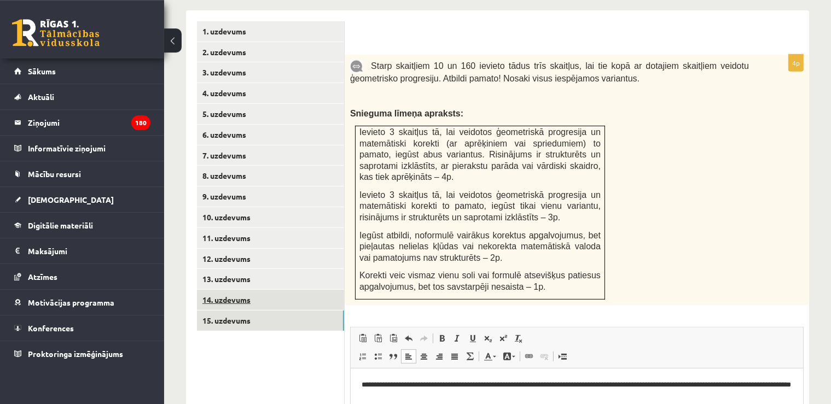
click at [281, 290] on link "14. uzdevums" at bounding box center [270, 300] width 147 height 20
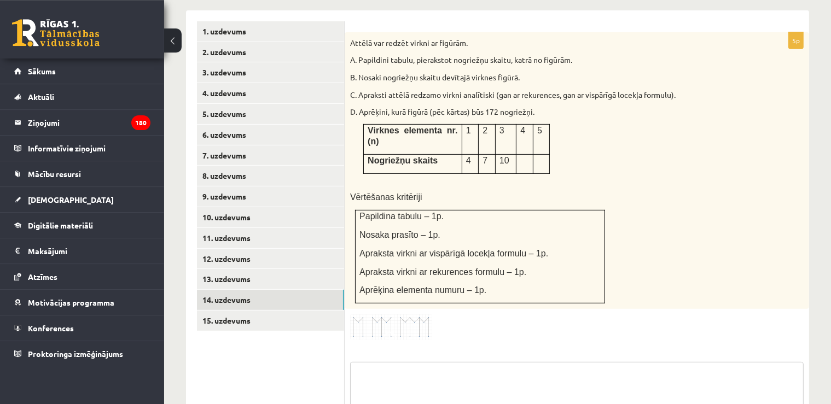
click at [388, 362] on textarea at bounding box center [576, 389] width 453 height 55
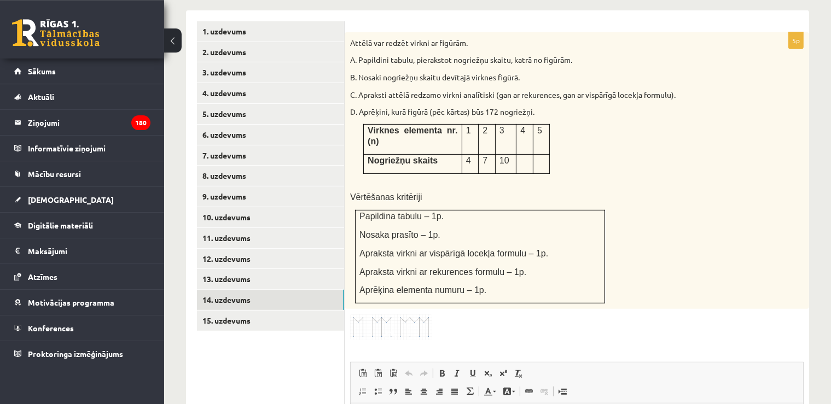
scroll to position [0, 0]
click at [290, 249] on link "12. uzdevums" at bounding box center [270, 259] width 147 height 20
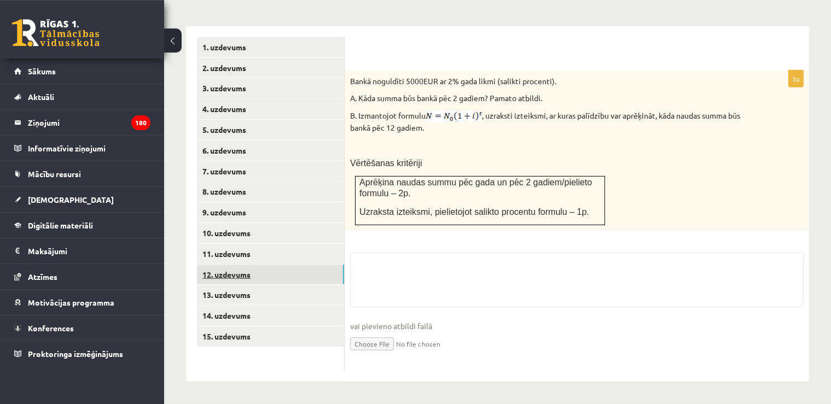
scroll to position [431, 0]
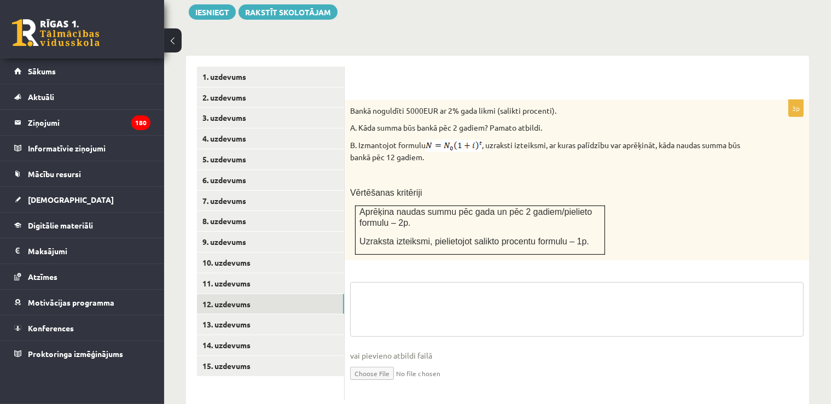
click at [379, 286] on textarea at bounding box center [576, 309] width 453 height 55
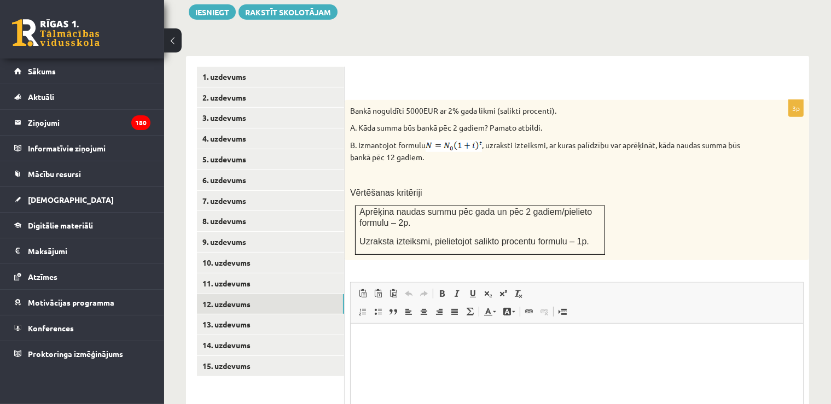
scroll to position [0, 0]
click at [369, 352] on html at bounding box center [576, 377] width 452 height 109
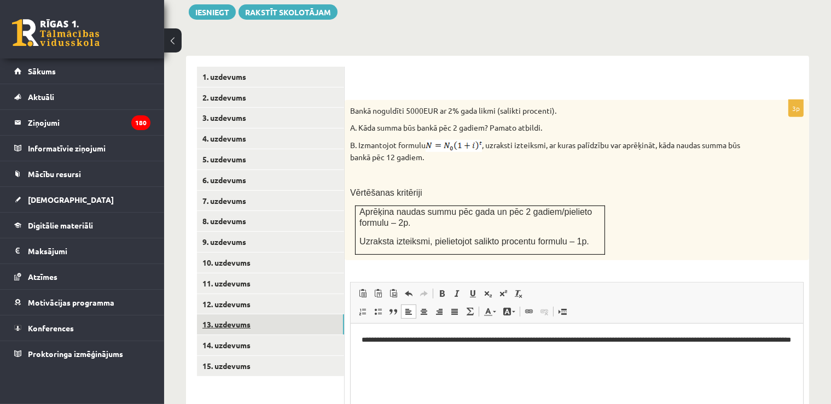
click at [264, 315] on link "13. uzdevums" at bounding box center [270, 325] width 147 height 20
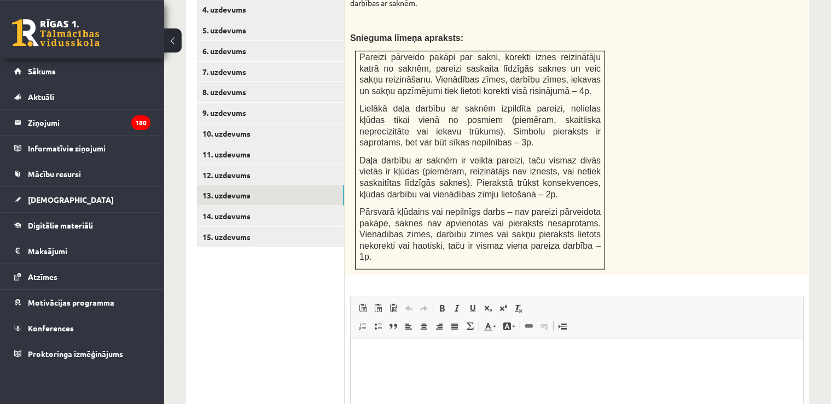
scroll to position [600, 0]
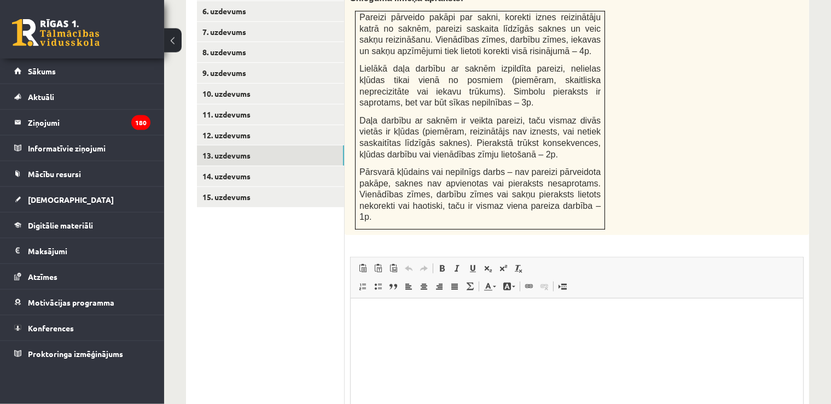
click at [493, 310] on p "Rich Text Editor, wiswyg-editor-user-answer-47024983675140" at bounding box center [576, 314] width 431 height 11
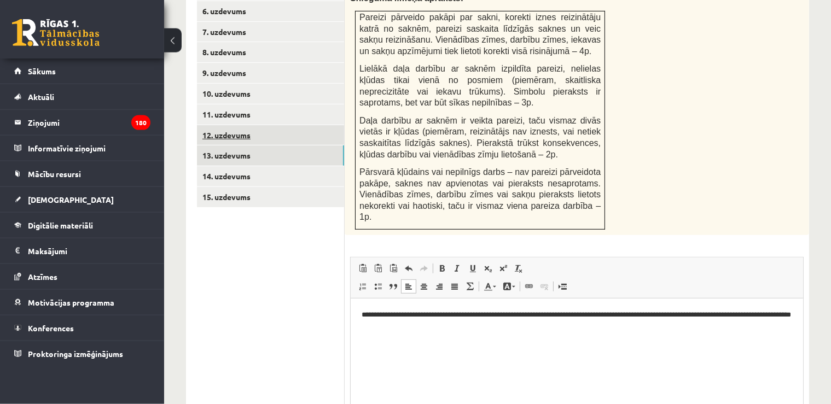
click at [212, 125] on link "12. uzdevums" at bounding box center [270, 135] width 147 height 20
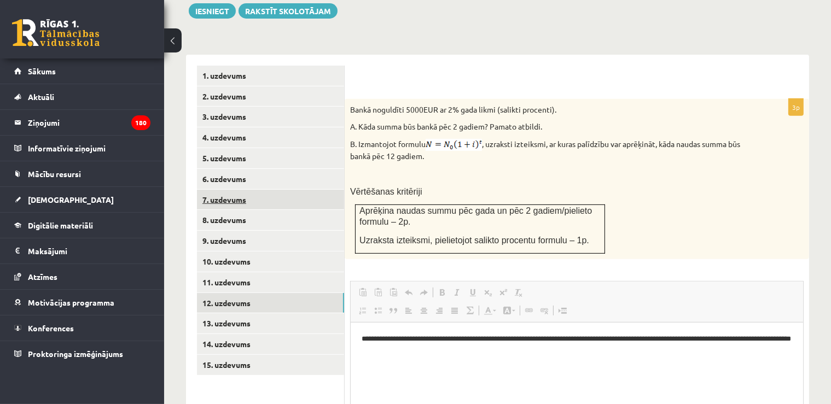
scroll to position [0, 0]
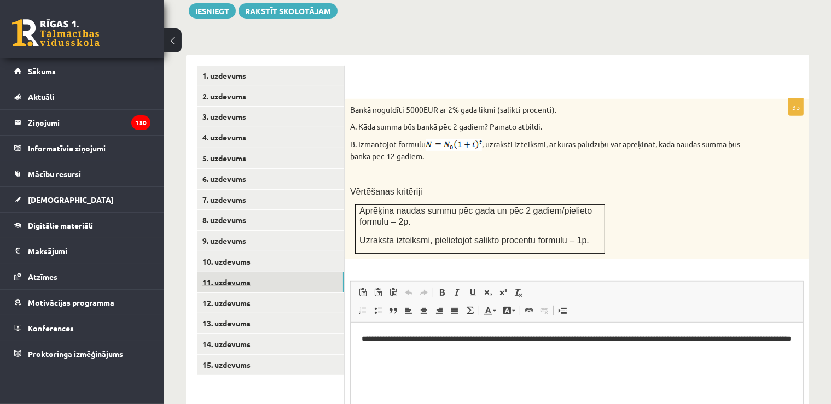
click at [233, 272] on link "11. uzdevums" at bounding box center [270, 282] width 147 height 20
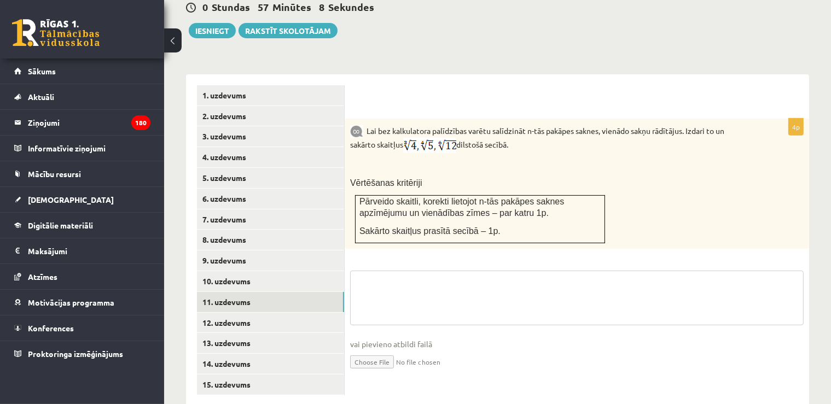
click at [404, 286] on textarea at bounding box center [576, 298] width 453 height 55
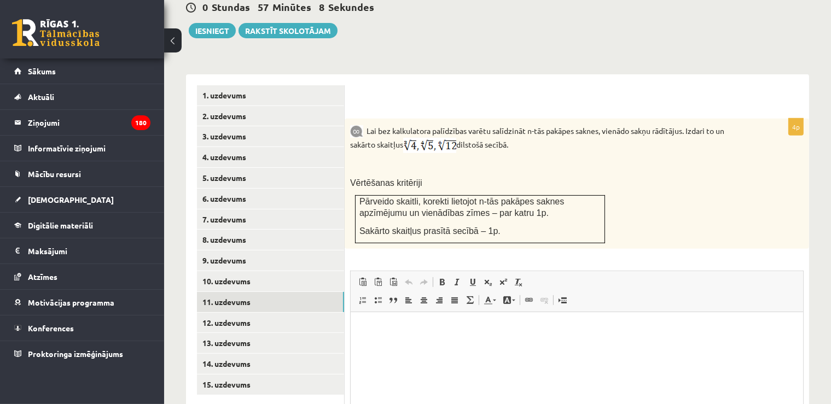
scroll to position [0, 0]
click at [388, 336] on html at bounding box center [576, 366] width 452 height 109
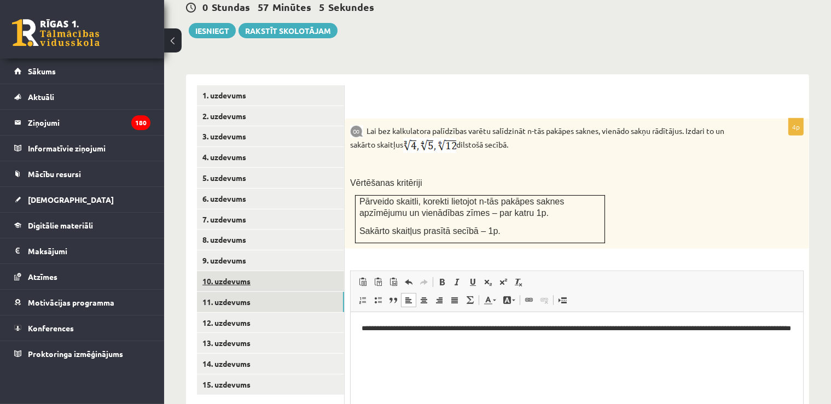
click at [286, 271] on link "10. uzdevums" at bounding box center [270, 281] width 147 height 20
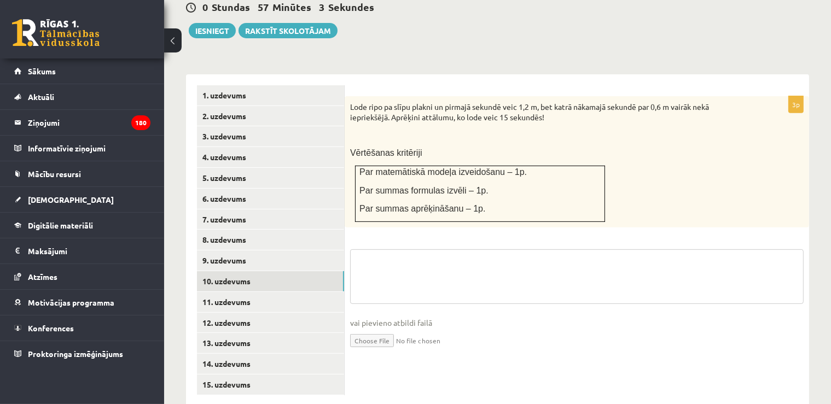
click at [408, 256] on textarea at bounding box center [576, 276] width 453 height 55
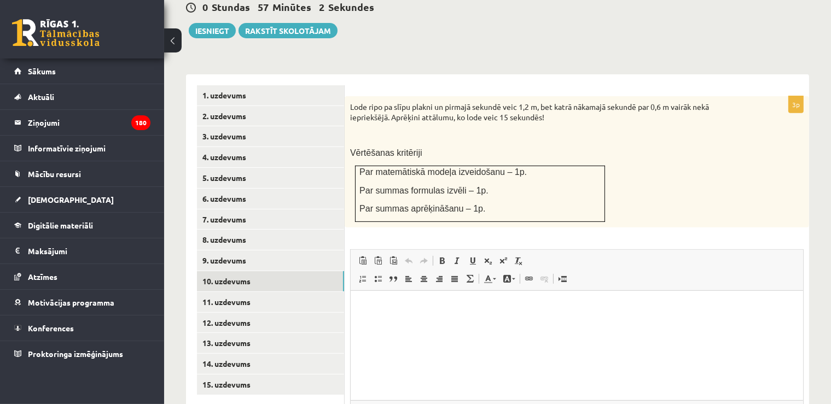
click at [373, 347] on html at bounding box center [576, 345] width 452 height 109
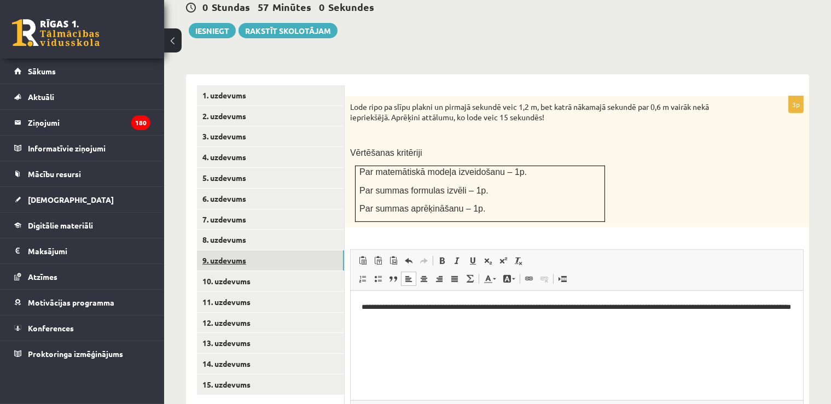
click at [277, 251] on link "9. uzdevums" at bounding box center [270, 261] width 147 height 20
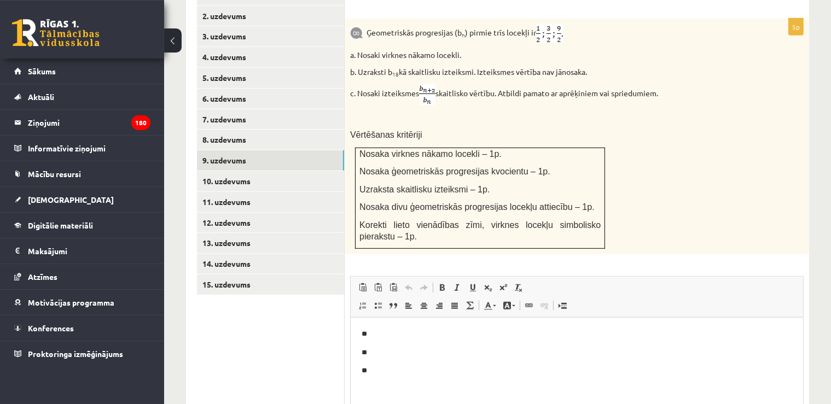
scroll to position [526, 0]
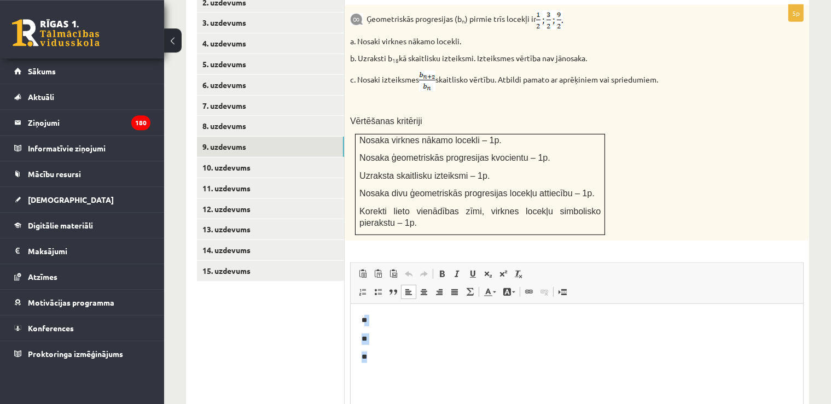
drag, startPoint x: 418, startPoint y: 362, endPoint x: 366, endPoint y: 317, distance: 69.4
click at [366, 317] on body "** ** **" at bounding box center [576, 339] width 431 height 48
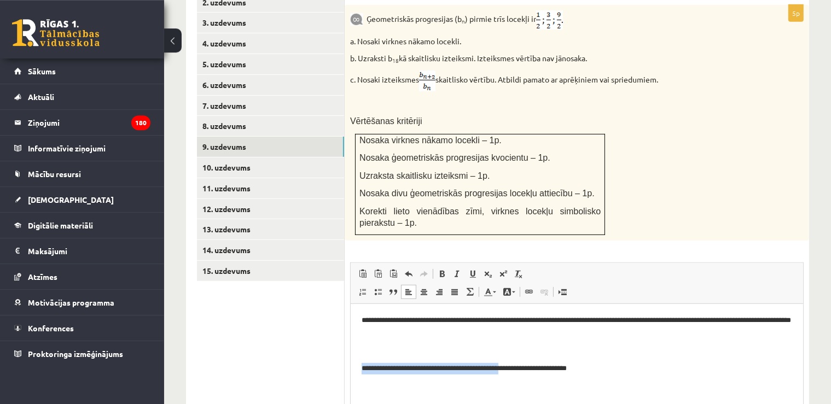
drag, startPoint x: 360, startPoint y: 370, endPoint x: 511, endPoint y: 380, distance: 151.8
click at [511, 380] on html "**********" at bounding box center [576, 358] width 452 height 109
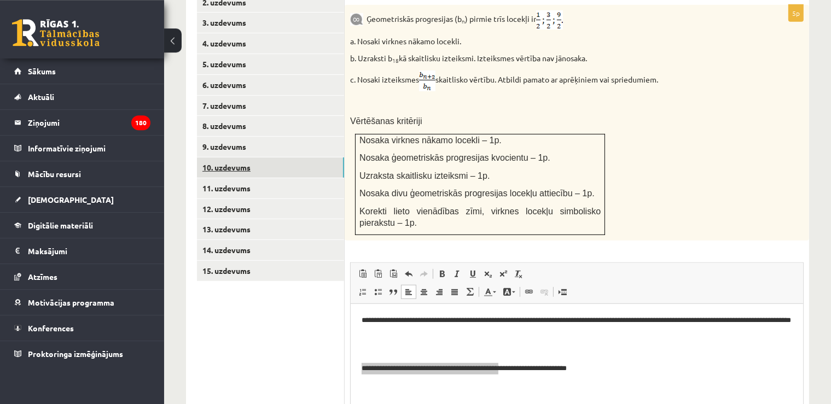
click at [261, 158] on link "10. uzdevums" at bounding box center [270, 168] width 147 height 20
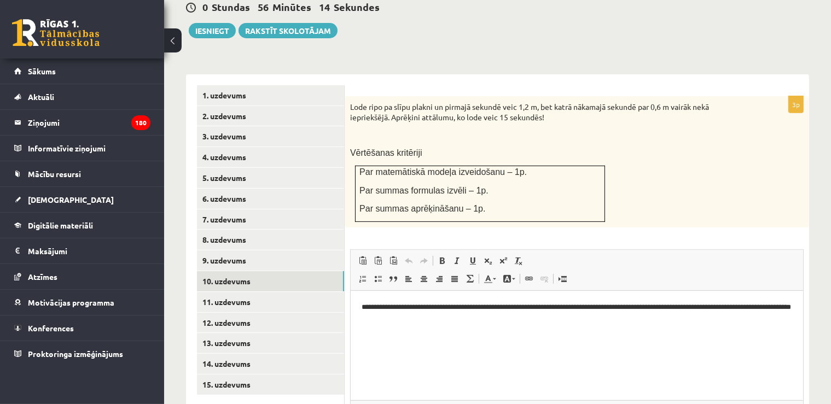
scroll to position [0, 0]
click at [742, 317] on p "**********" at bounding box center [576, 313] width 431 height 23
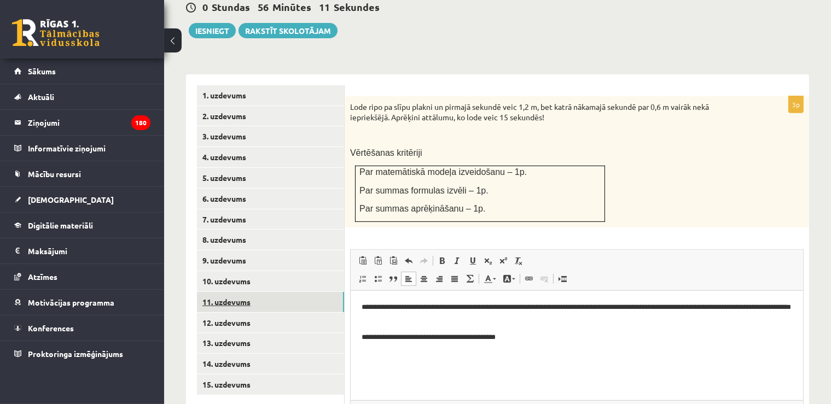
click at [327, 292] on link "11. uzdevums" at bounding box center [270, 302] width 147 height 20
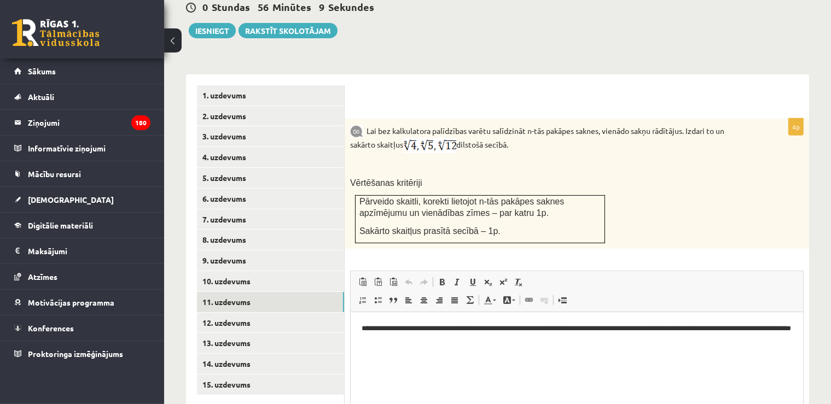
click at [706, 341] on p "**********" at bounding box center [576, 334] width 431 height 23
click at [326, 313] on link "12. uzdevums" at bounding box center [270, 323] width 147 height 20
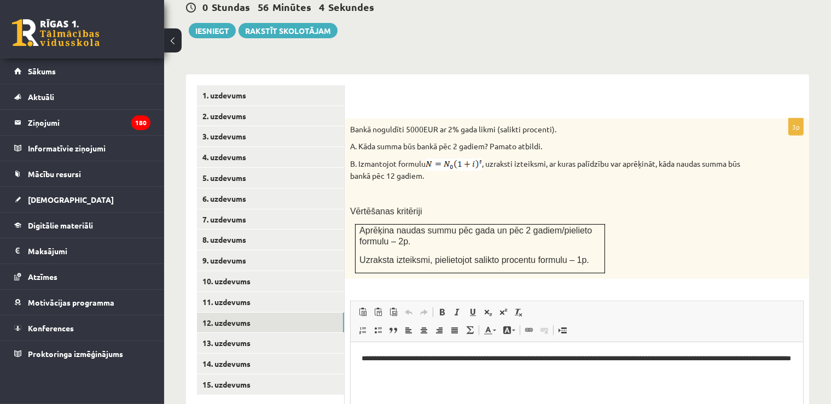
click at [720, 364] on p "**********" at bounding box center [576, 364] width 431 height 23
click at [720, 367] on p "**********" at bounding box center [576, 364] width 431 height 23
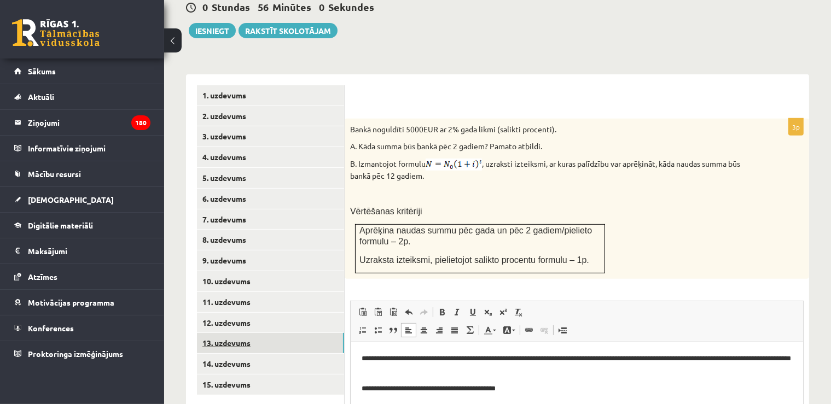
click at [332, 333] on link "13. uzdevums" at bounding box center [270, 343] width 147 height 20
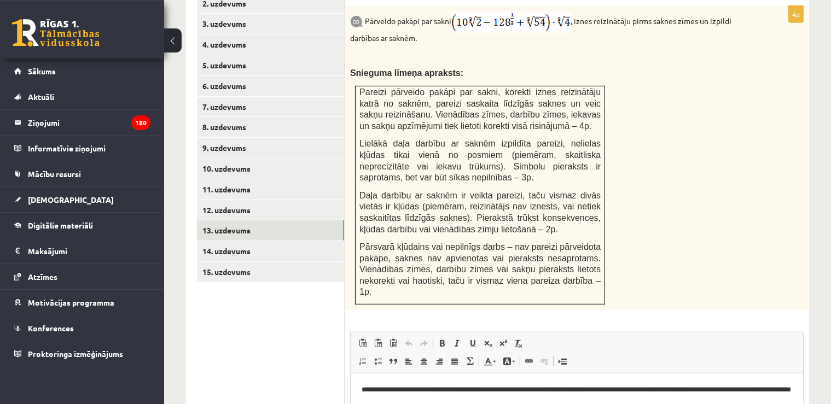
scroll to position [540, 0]
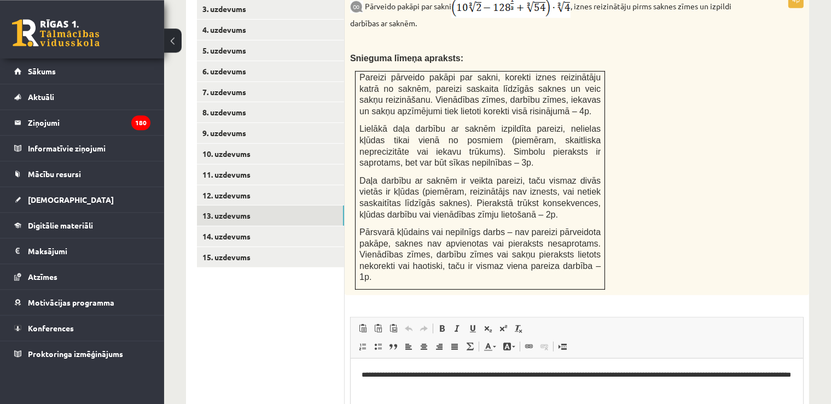
click at [728, 388] on p "**********" at bounding box center [576, 381] width 431 height 23
click at [320, 226] on link "14. uzdevums" at bounding box center [270, 236] width 147 height 20
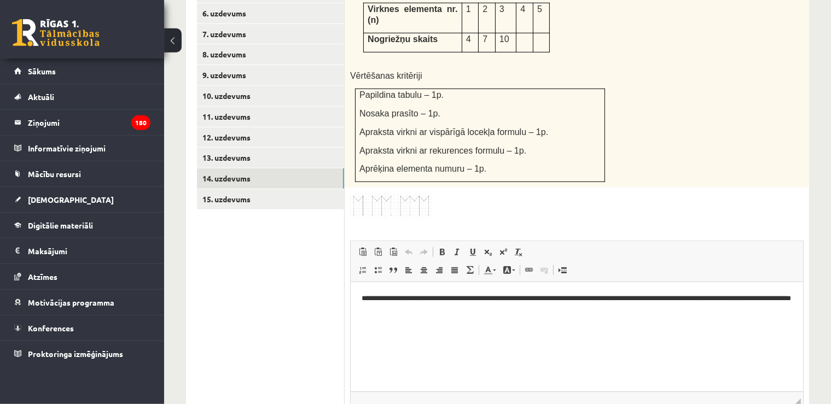
scroll to position [615, 0]
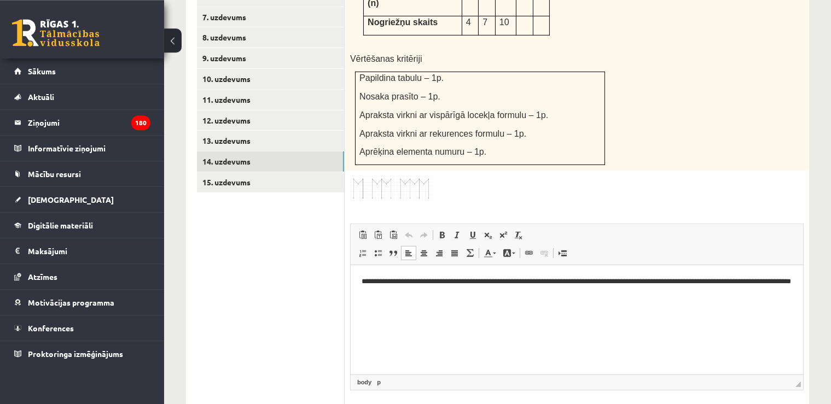
click at [708, 288] on p "**********" at bounding box center [576, 287] width 431 height 23
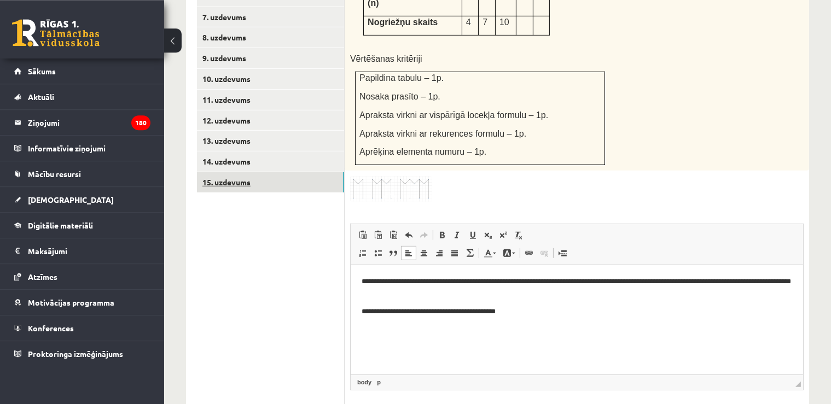
click at [294, 172] on link "15. uzdevums" at bounding box center [270, 182] width 147 height 20
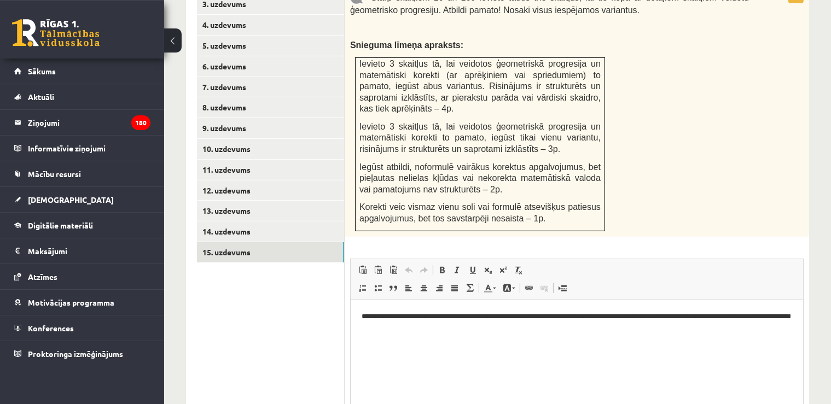
scroll to position [575, 0]
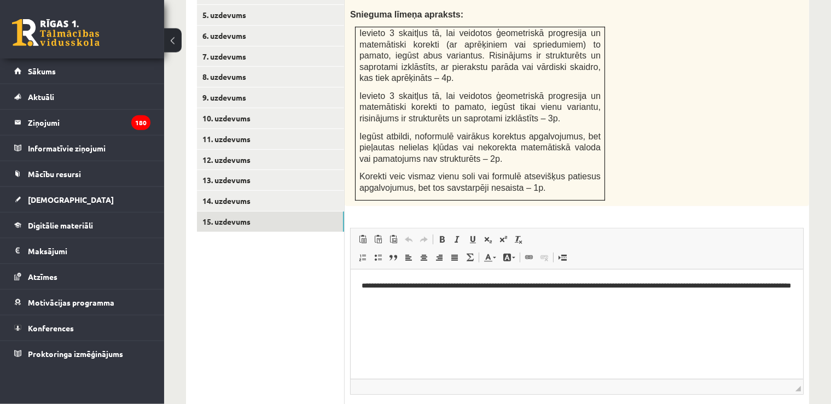
click at [732, 286] on p "**********" at bounding box center [576, 291] width 431 height 23
click at [732, 292] on p "**********" at bounding box center [576, 291] width 431 height 23
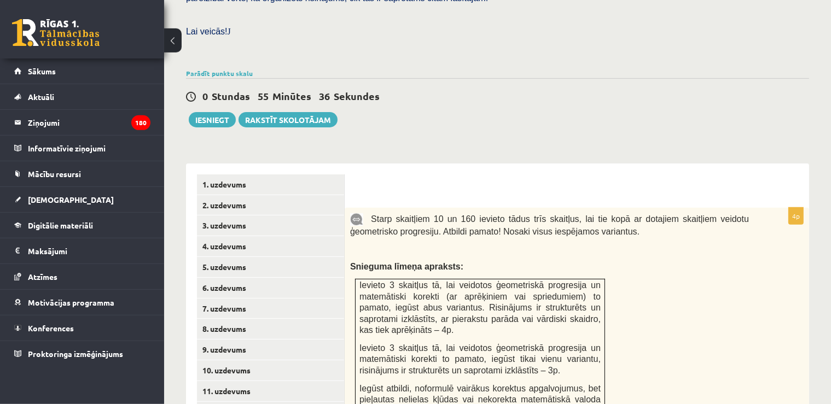
scroll to position [324, 0]
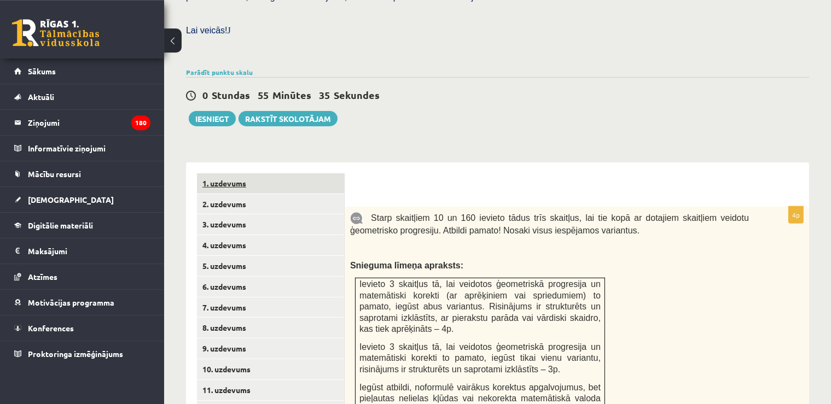
click at [258, 173] on link "1. uzdevums" at bounding box center [270, 183] width 147 height 20
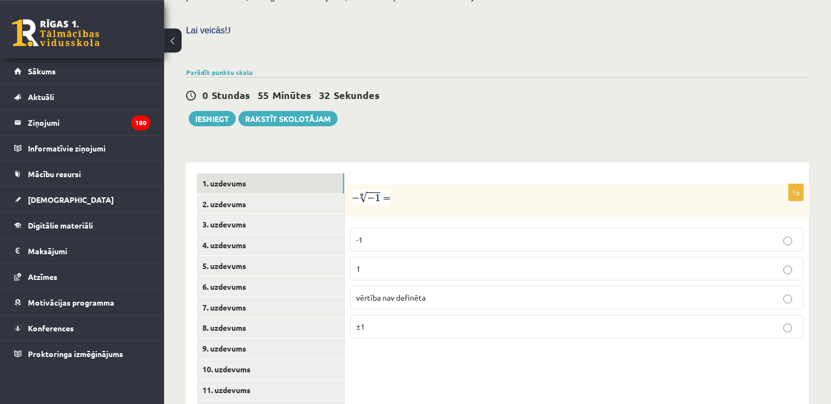
scroll to position [412, 0]
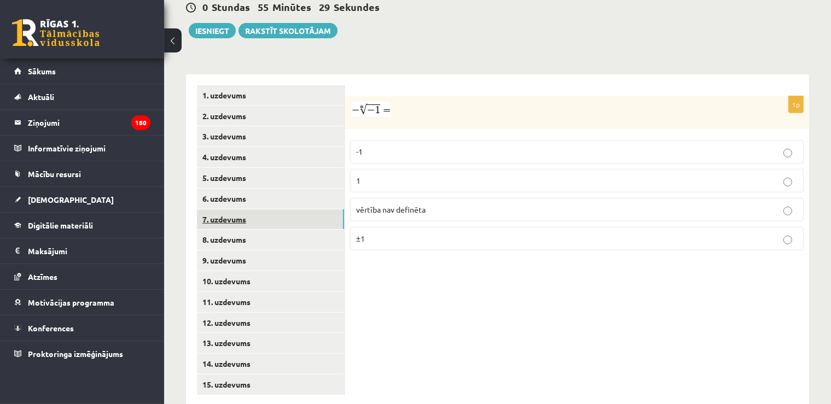
click at [274, 210] on link "7. uzdevums" at bounding box center [270, 220] width 147 height 20
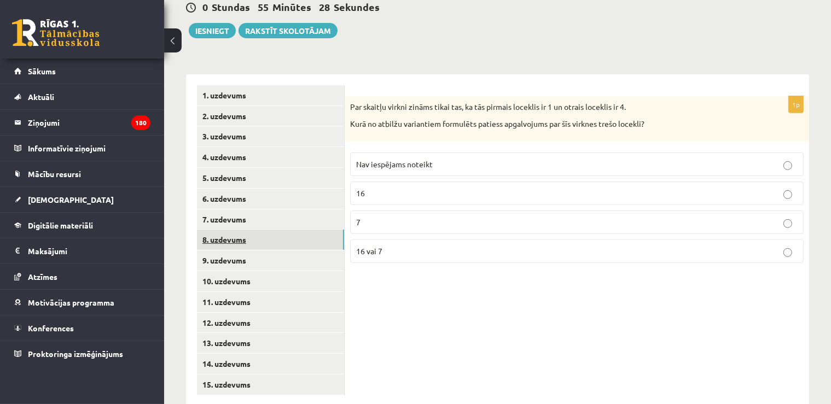
click at [249, 230] on link "8. uzdevums" at bounding box center [270, 240] width 147 height 20
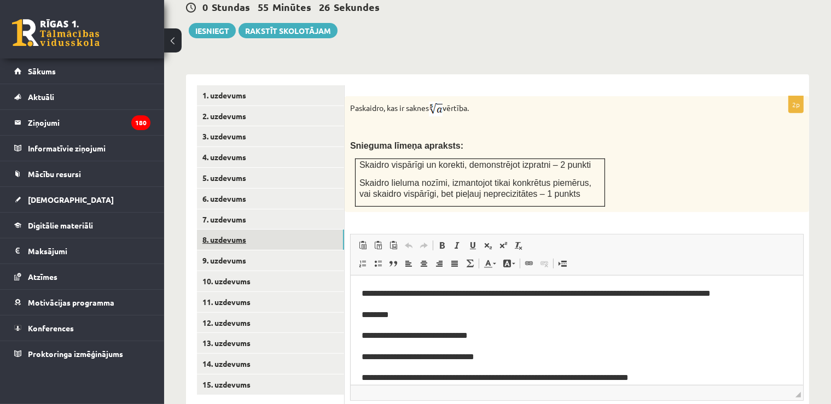
scroll to position [0, 0]
click at [229, 292] on link "11. uzdevums" at bounding box center [270, 302] width 147 height 20
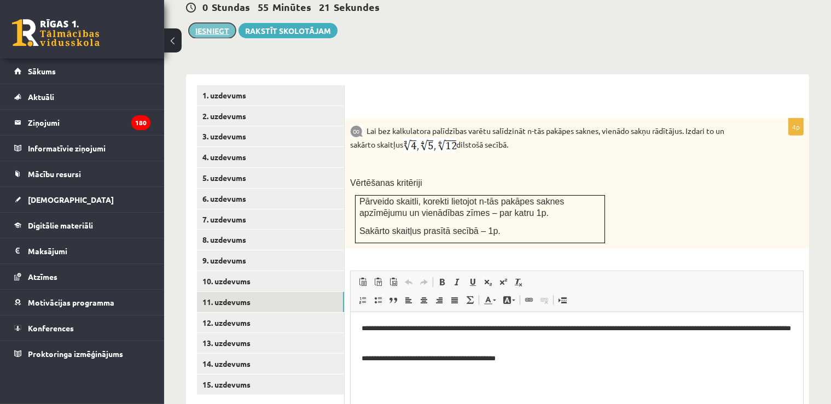
click at [224, 23] on button "Iesniegt" at bounding box center [212, 30] width 47 height 15
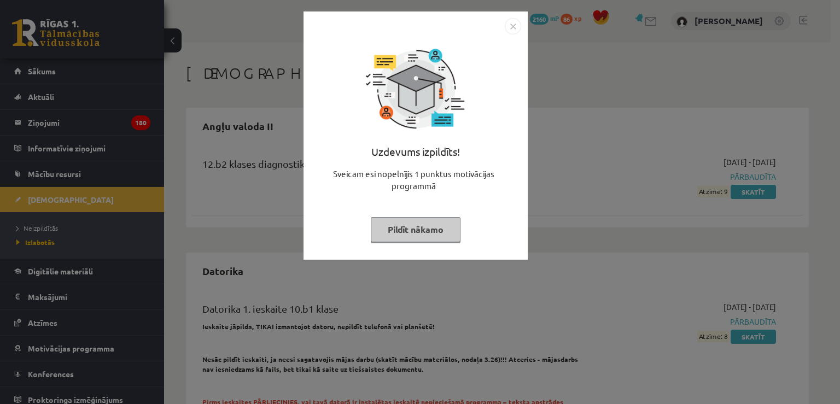
click at [517, 25] on img "Close" at bounding box center [513, 26] width 16 height 16
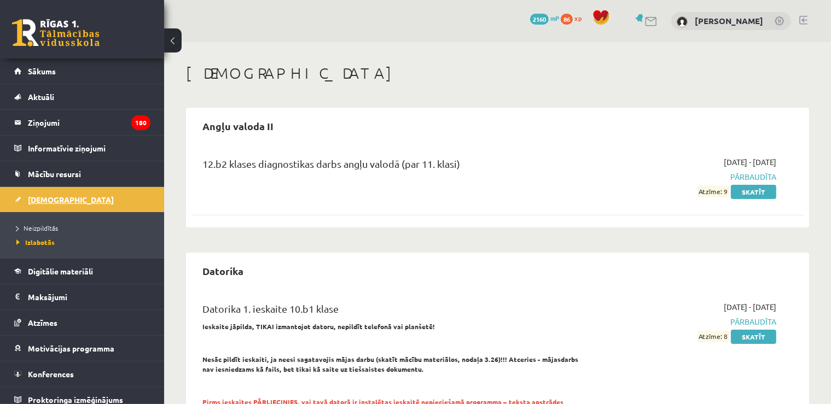
click at [37, 200] on span "[DEMOGRAPHIC_DATA]" at bounding box center [71, 200] width 86 height 10
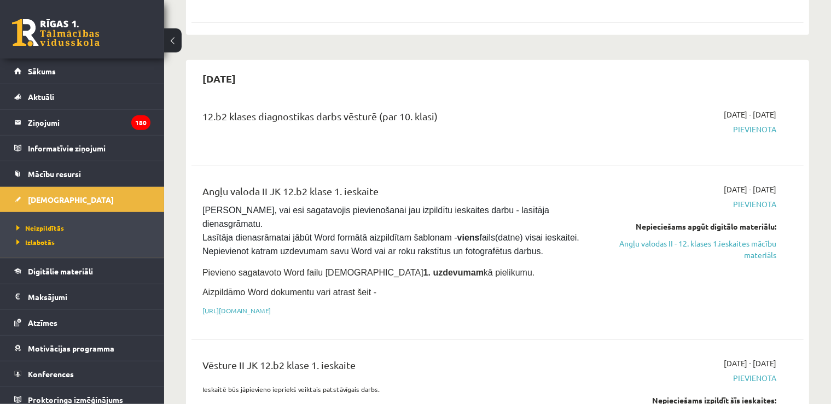
scroll to position [565, 0]
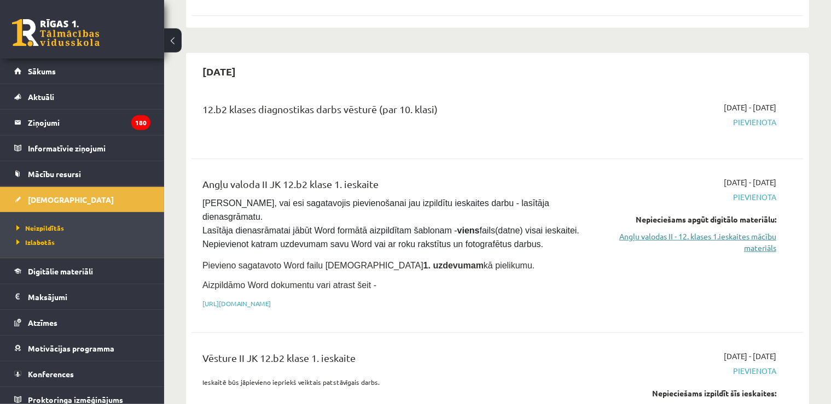
click at [749, 231] on link "Angļu valodas II - 12. klases 1.ieskaites mācību materiāls" at bounding box center [686, 242] width 181 height 23
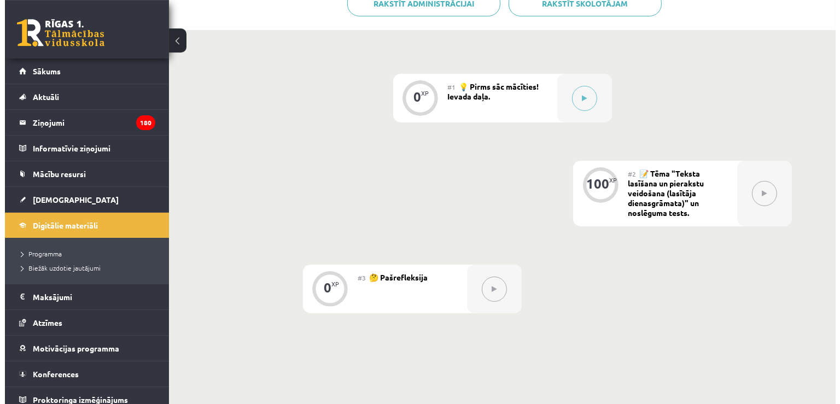
scroll to position [243, 0]
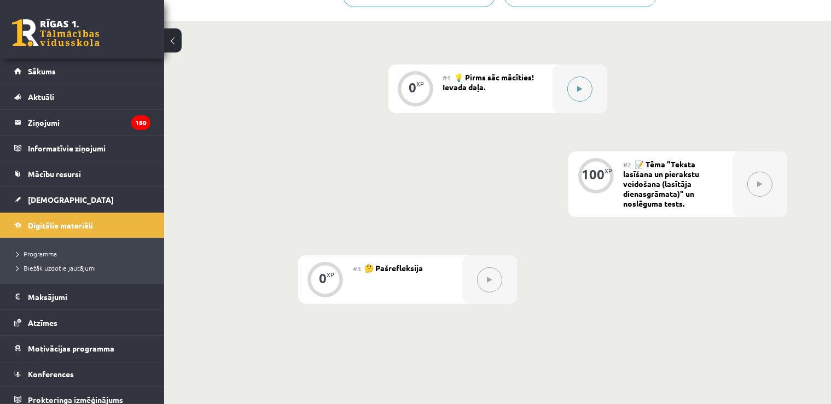
click at [569, 87] on button at bounding box center [579, 89] width 25 height 25
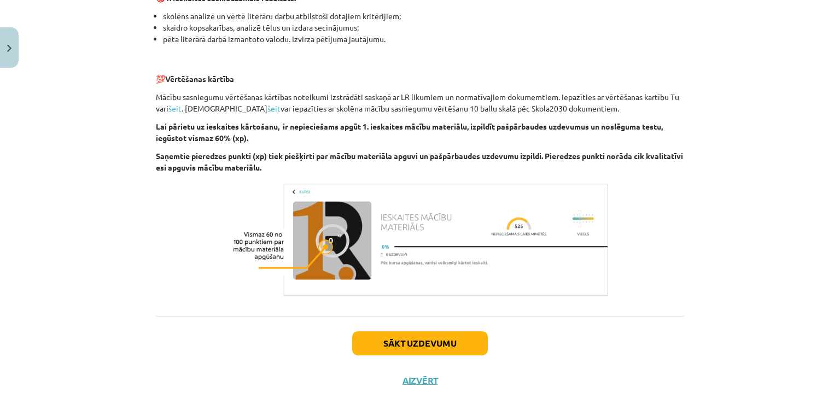
scroll to position [747, 0]
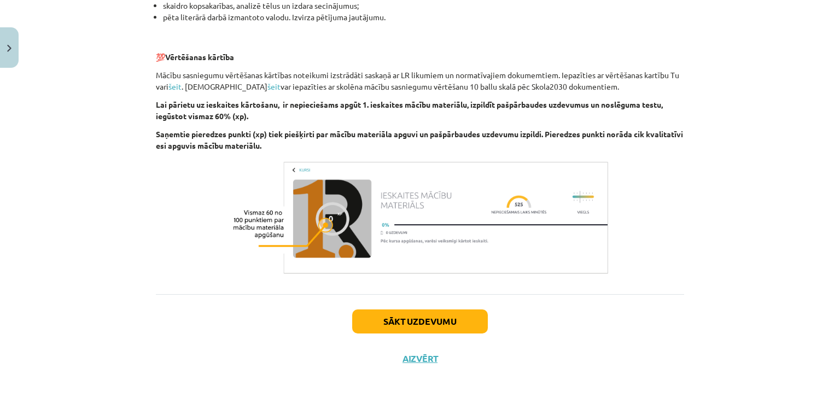
click at [404, 333] on div "Sākt uzdevumu Aizvērt" at bounding box center [420, 332] width 528 height 77
click at [405, 328] on button "Sākt uzdevumu" at bounding box center [420, 322] width 136 height 24
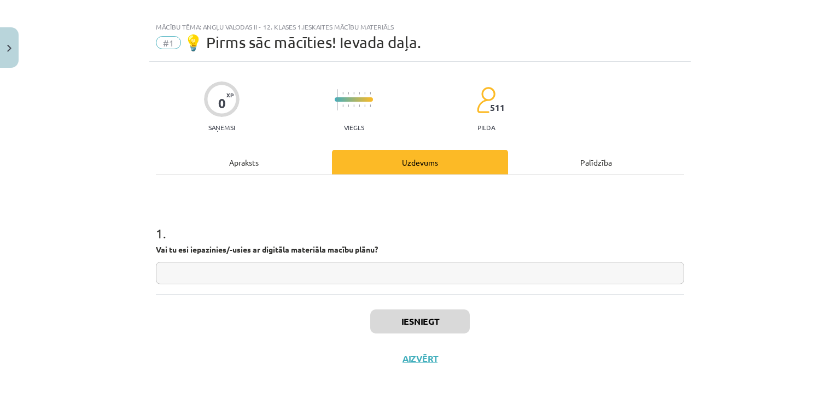
click at [299, 271] on input "text" at bounding box center [420, 273] width 528 height 22
type input "**"
click at [389, 325] on button "Iesniegt" at bounding box center [420, 322] width 100 height 24
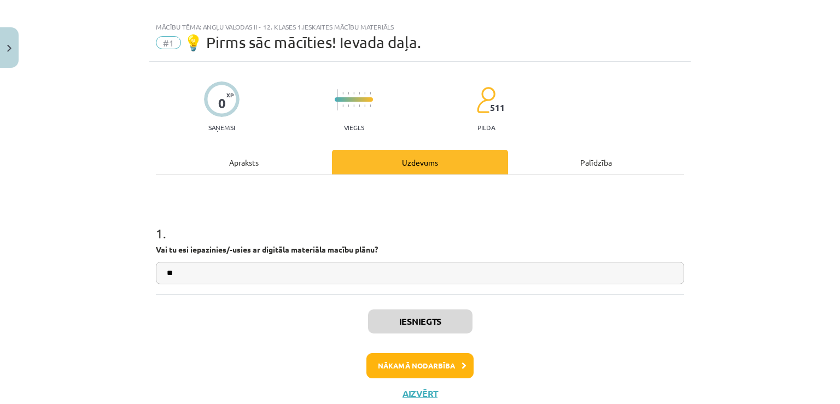
scroll to position [243, 0]
click at [382, 361] on button "Nākamā nodarbība" at bounding box center [420, 365] width 107 height 25
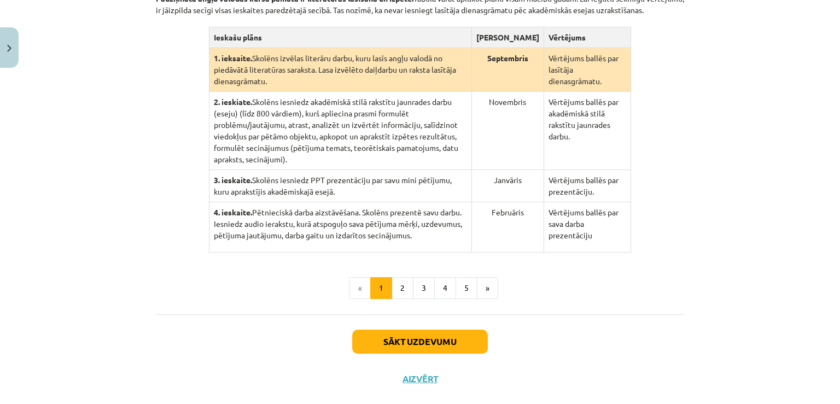
scroll to position [288, 0]
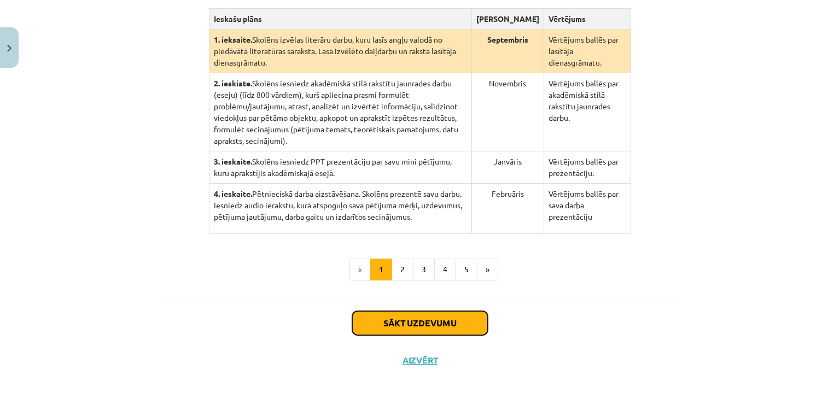
click at [461, 318] on button "Sākt uzdevumu" at bounding box center [420, 323] width 136 height 24
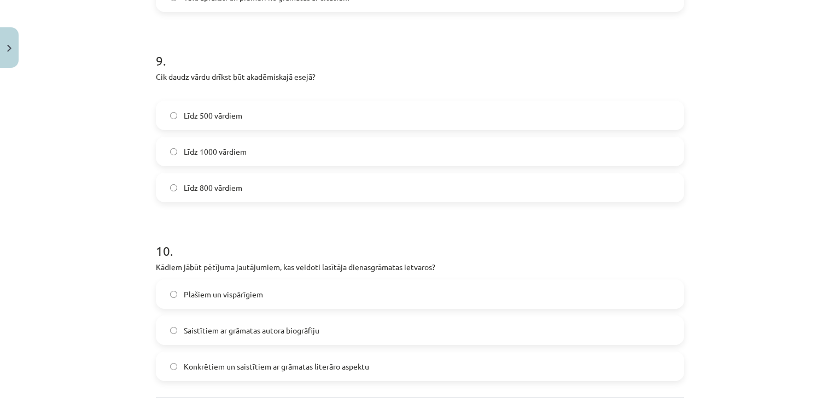
scroll to position [1736, 0]
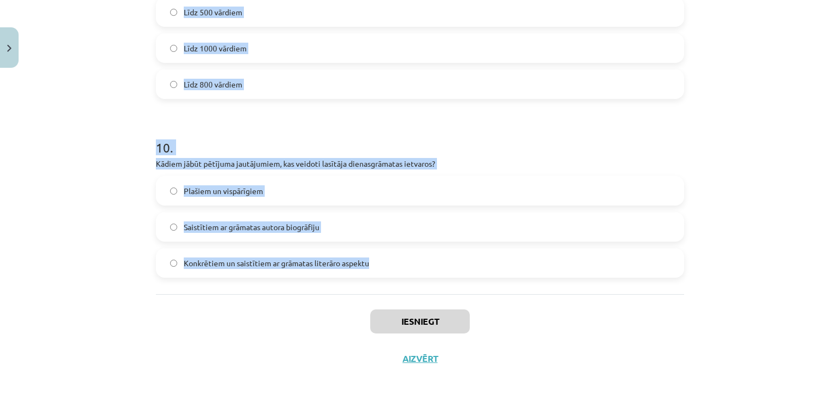
drag, startPoint x: 148, startPoint y: 249, endPoint x: 398, endPoint y: 281, distance: 251.5
copy form "Loremipsumdol sitam con: adipisc elitsed, doei tempori utlaboreet do magnaaliq …"
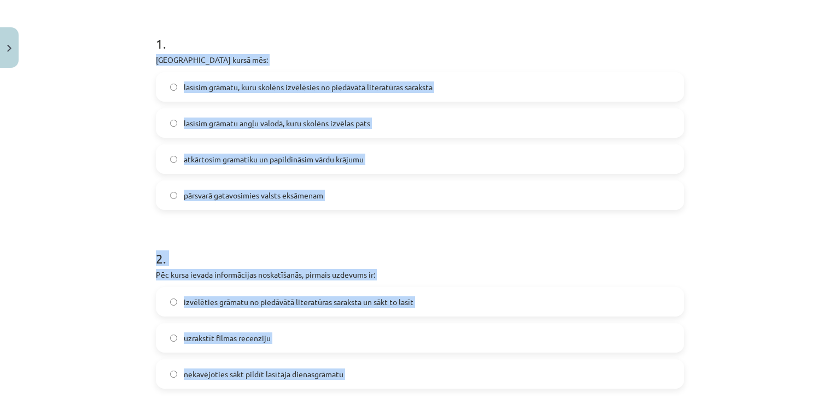
scroll to position [203, 0]
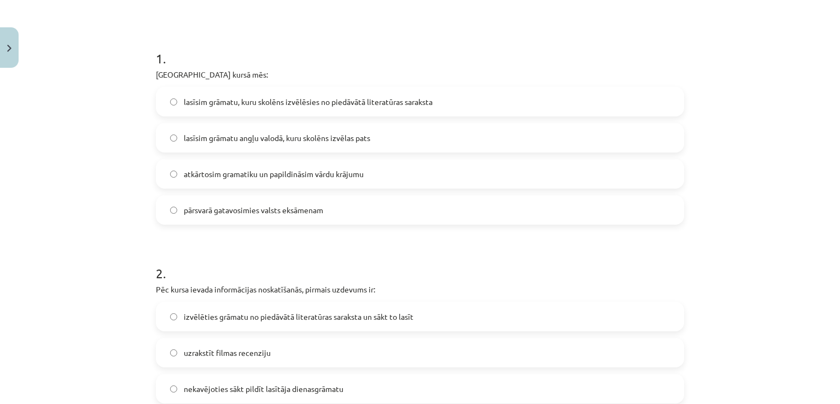
click at [796, 130] on div "Mācību tēma: Angļu valodas ii - 12. klases 1.ieskaites mācību materiāls #2 📝 Tē…" at bounding box center [420, 202] width 840 height 404
click at [286, 211] on span "pārsvarā gatavosimies valsts eksāmenam" at bounding box center [253, 210] width 139 height 11
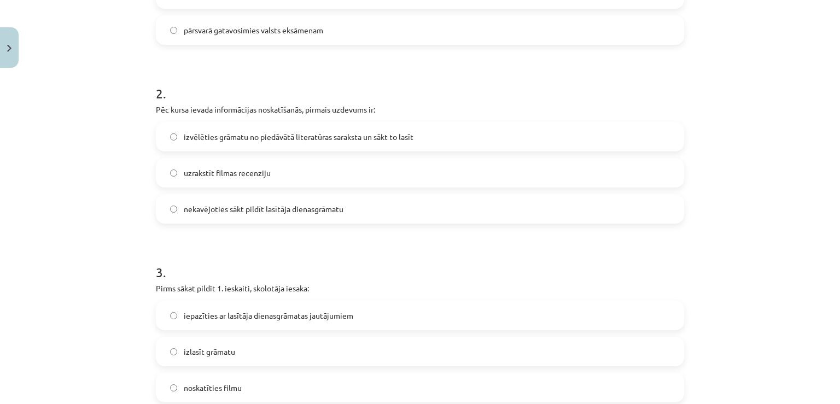
scroll to position [391, 0]
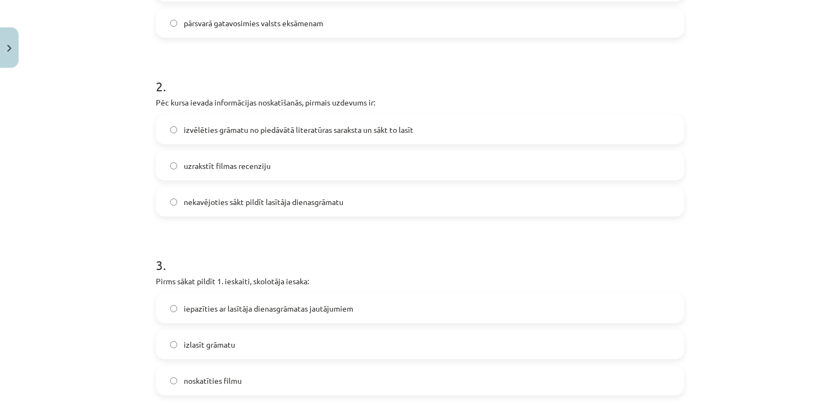
click at [272, 125] on span "izvēlēties grāmatu no piedāvātā literatūras saraksta un sākt to lasīt" at bounding box center [299, 129] width 230 height 11
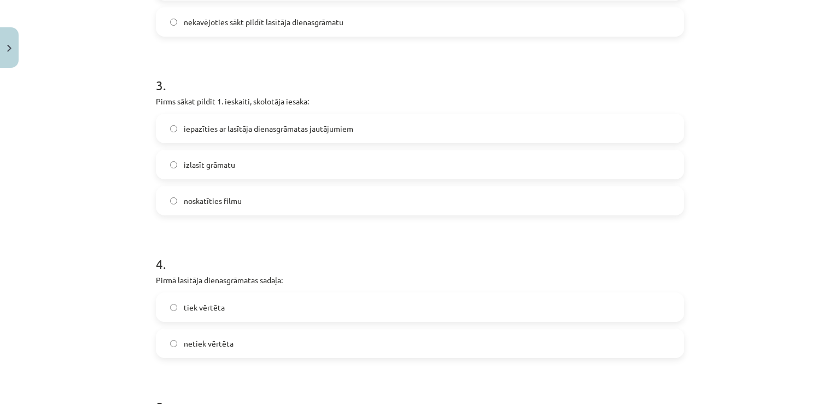
scroll to position [573, 0]
click at [294, 127] on span "iepazīties ar lasītāja dienasgrāmatas jautājumiem" at bounding box center [269, 125] width 170 height 11
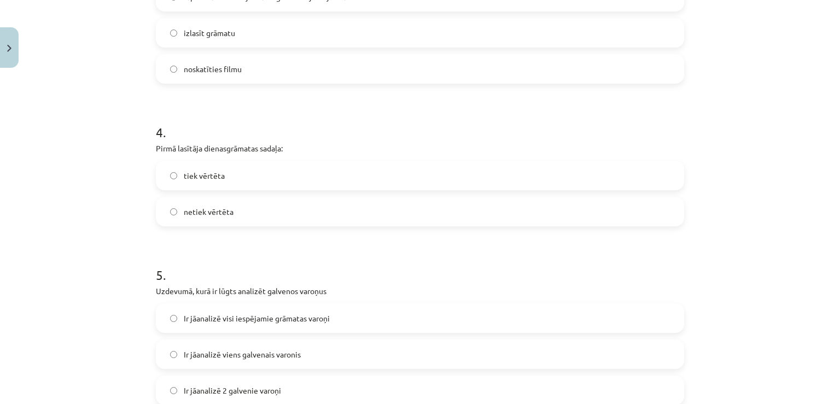
scroll to position [712, 0]
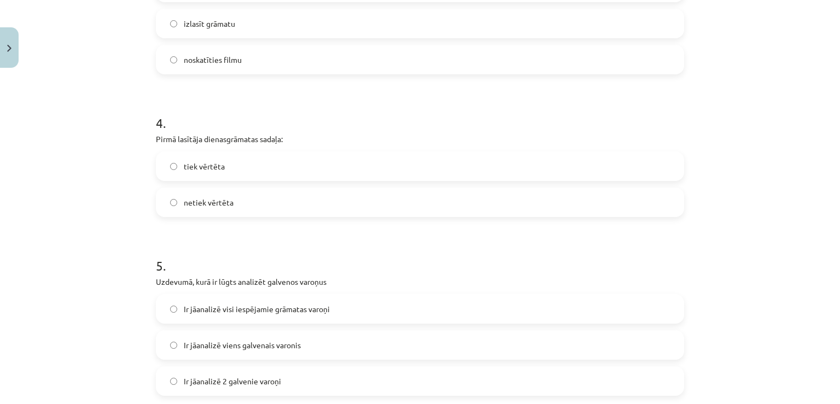
click at [239, 201] on label "netiek vērtēta" at bounding box center [420, 202] width 526 height 27
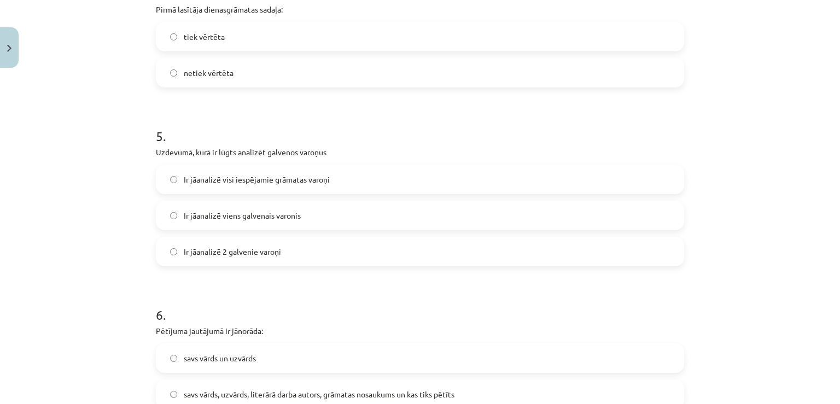
scroll to position [897, 0]
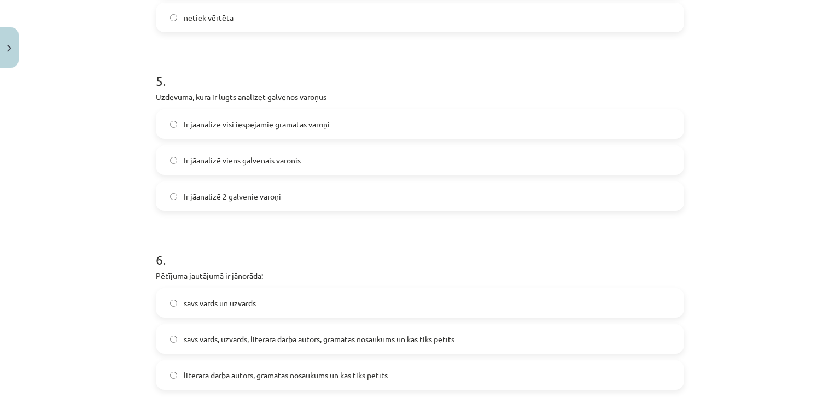
click at [270, 189] on label "Ir jāanalizē 2 galvenie varoņi" at bounding box center [420, 196] width 526 height 27
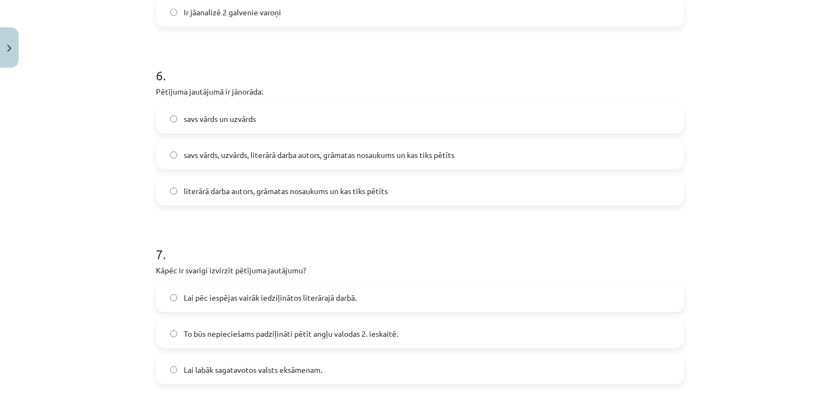
scroll to position [1089, 0]
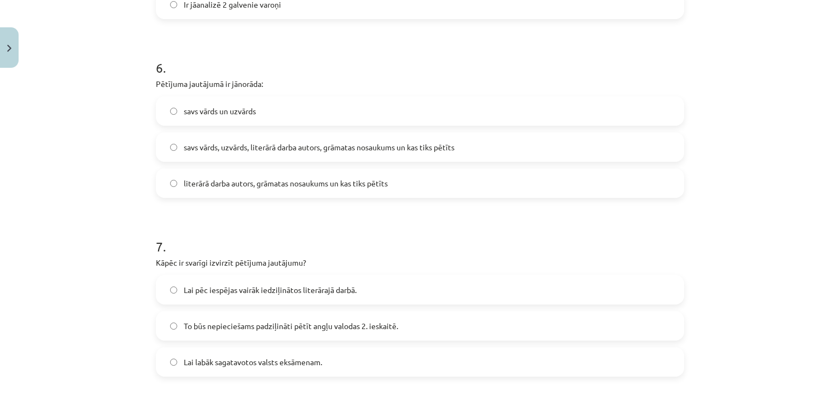
click at [288, 143] on span "savs vārds, uzvārds, literārā darba autors, grāmatas nosaukums un kas tiks pētī…" at bounding box center [319, 147] width 271 height 11
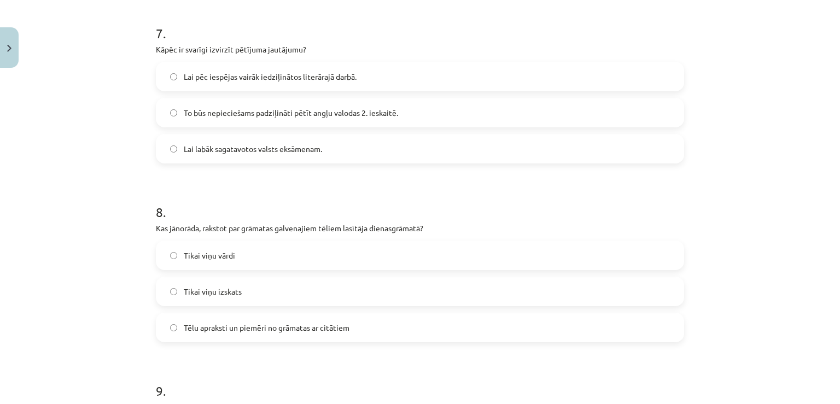
scroll to position [1324, 0]
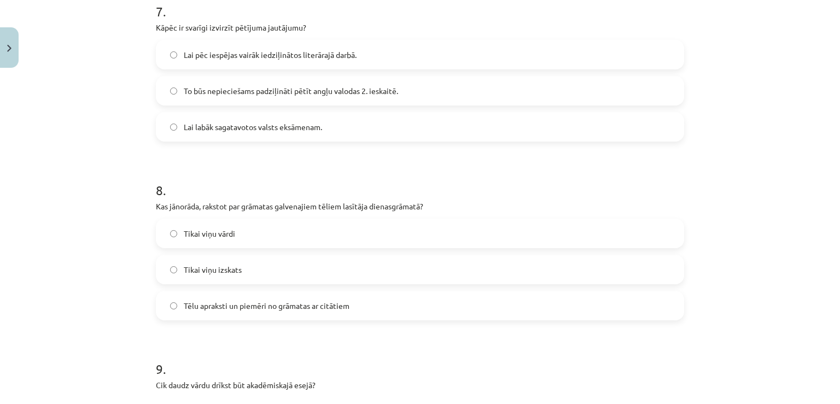
click at [316, 47] on label "Lai pēc iespējas vairāk iedziļinātos literārajā darbā." at bounding box center [420, 54] width 526 height 27
click at [257, 302] on span "Tēlu apraksti un piemēri no grāmatas ar citātiem" at bounding box center [267, 305] width 166 height 11
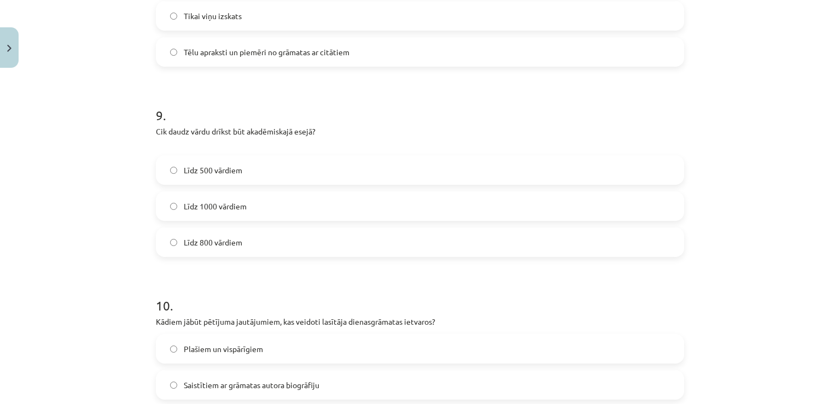
scroll to position [1597, 0]
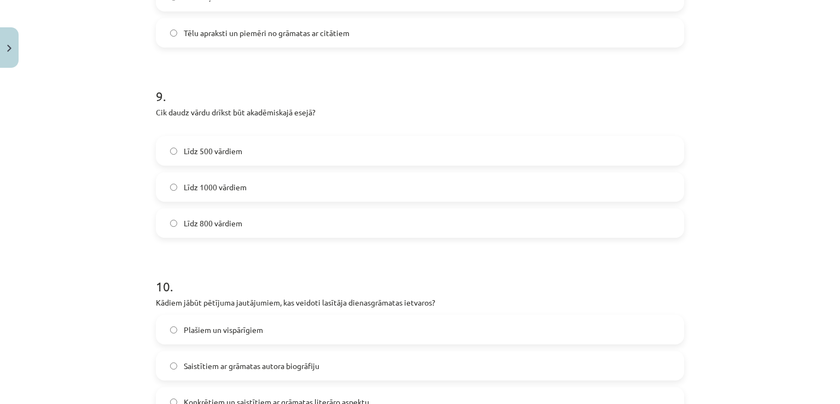
click at [443, 233] on label "Līdz 800 vārdiem" at bounding box center [420, 223] width 526 height 27
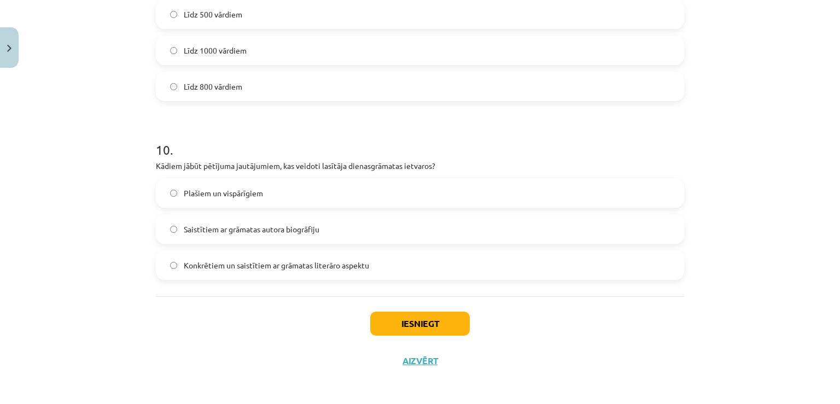
scroll to position [1736, 0]
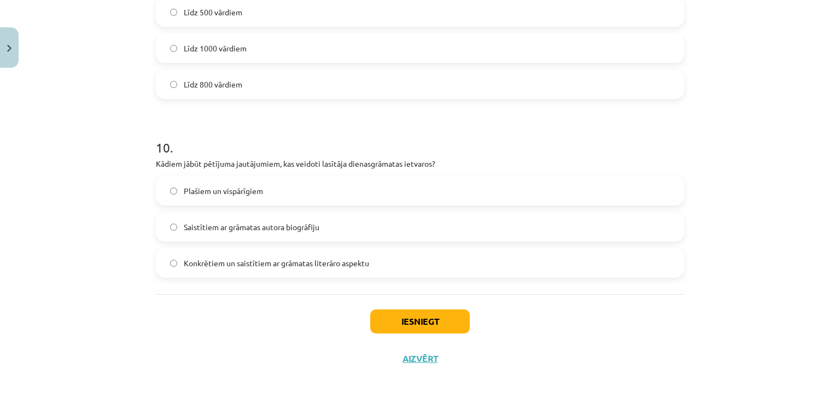
click at [274, 267] on span "Konkrētiem un saistītiem ar grāmatas literāro aspektu" at bounding box center [276, 263] width 185 height 11
click at [397, 330] on button "Iesniegt" at bounding box center [420, 322] width 100 height 24
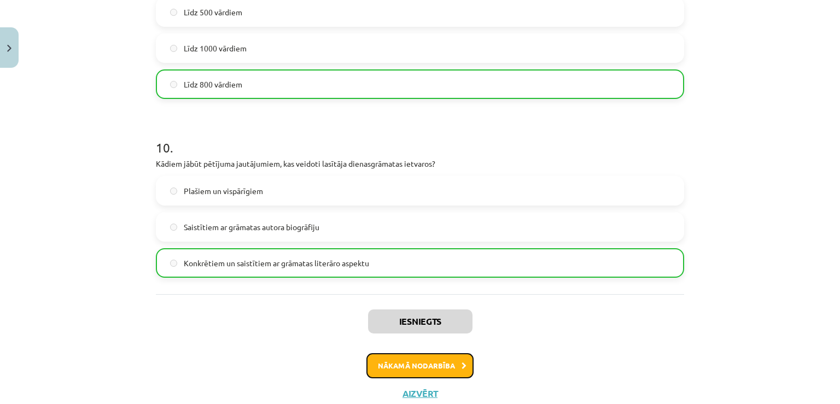
click at [401, 357] on button "Nākamā nodarbība" at bounding box center [420, 365] width 107 height 25
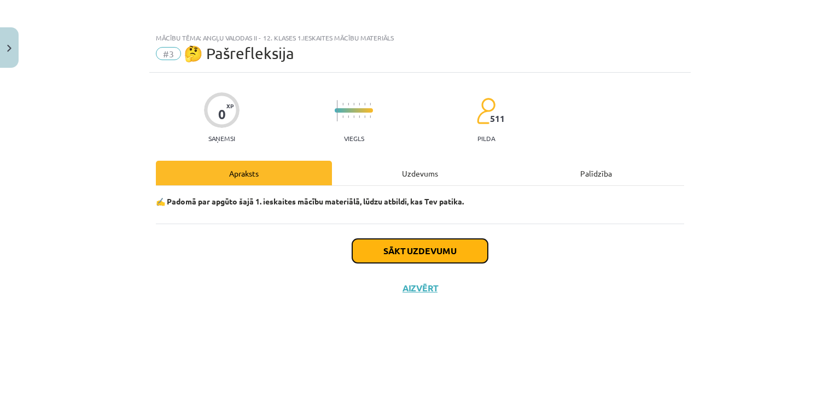
click at [434, 239] on button "Sākt uzdevumu" at bounding box center [420, 251] width 136 height 24
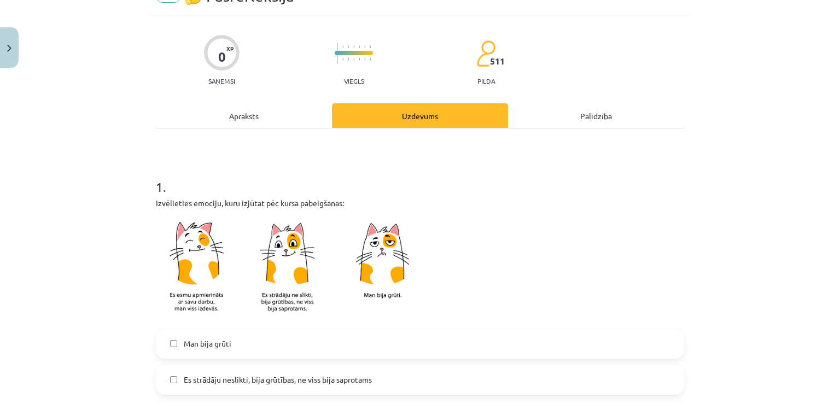
scroll to position [232, 0]
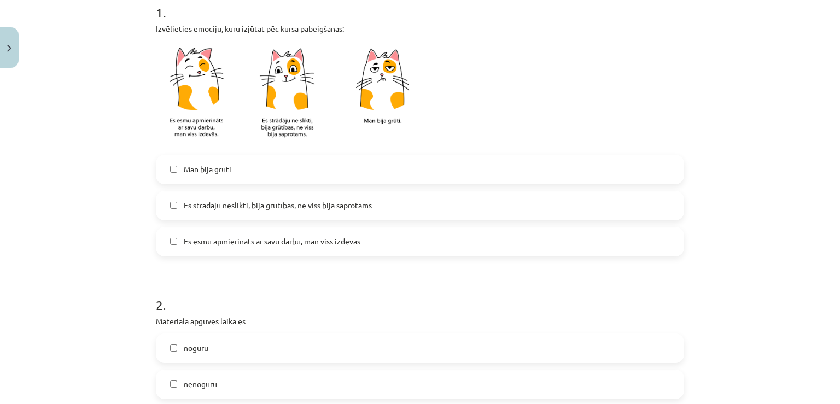
click at [326, 202] on span "Es strādāju neslikti, bija grūtības, ne viss bija saprotams" at bounding box center [278, 205] width 188 height 11
click at [229, 373] on label "nenoguru" at bounding box center [420, 384] width 526 height 27
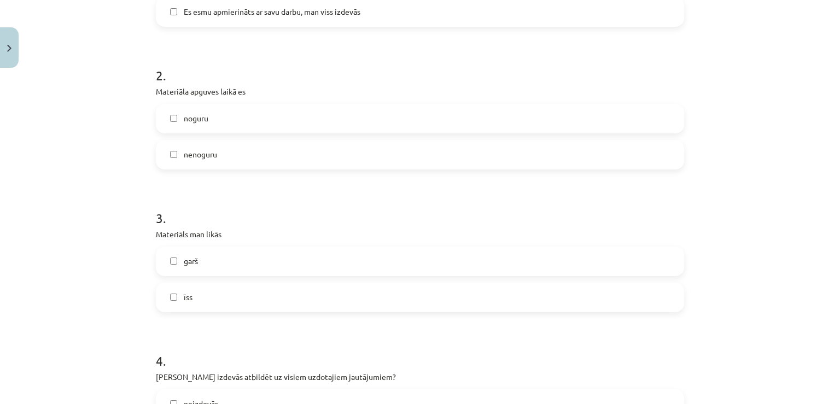
scroll to position [555, 0]
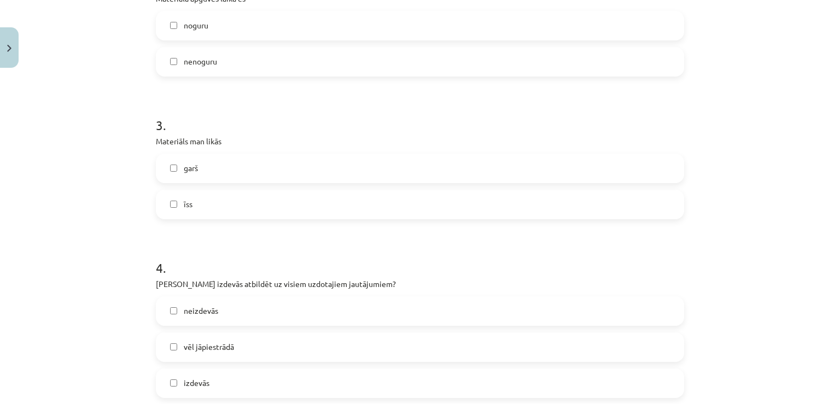
click at [321, 204] on label "īss" at bounding box center [420, 204] width 526 height 27
click at [227, 371] on label "izdevās" at bounding box center [420, 383] width 526 height 27
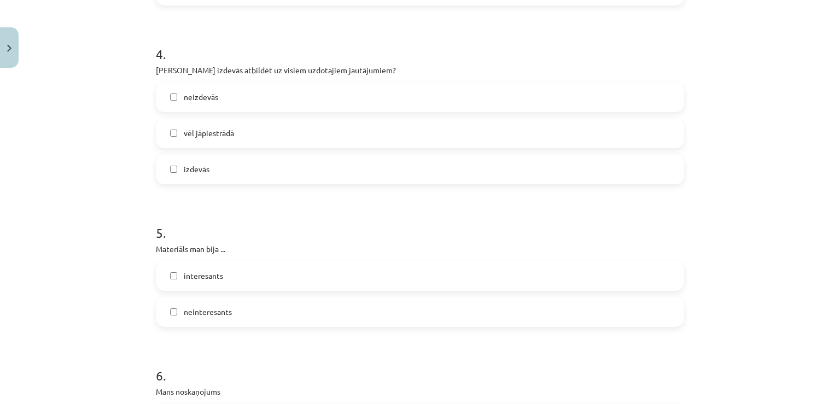
scroll to position [889, 0]
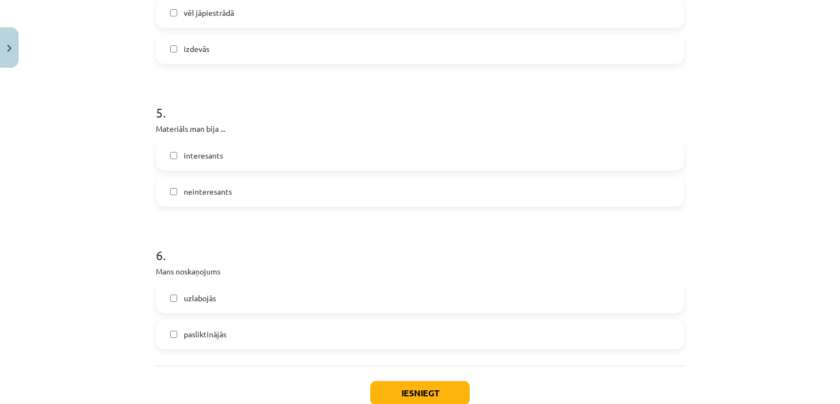
click at [314, 150] on label "interesants" at bounding box center [420, 155] width 526 height 27
click at [240, 295] on label "uzlabojās" at bounding box center [420, 298] width 526 height 27
click at [383, 394] on button "Iesniegt" at bounding box center [420, 393] width 100 height 24
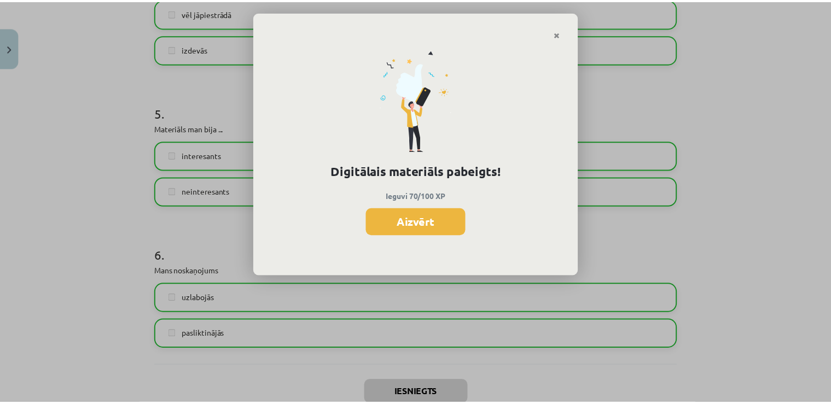
scroll to position [243, 0]
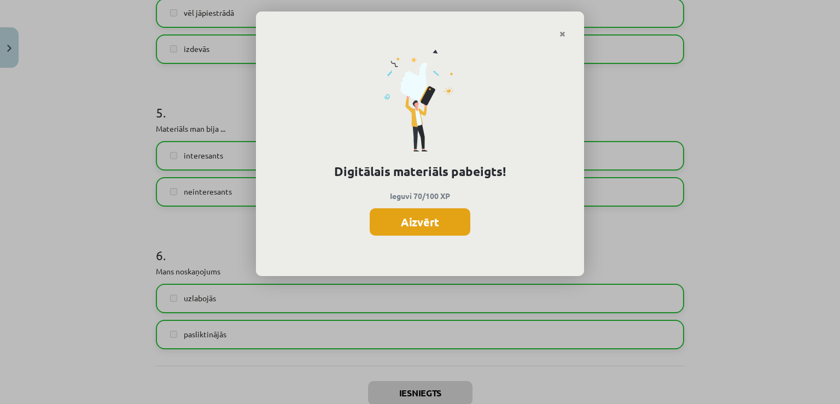
click at [420, 217] on button "Aizvērt" at bounding box center [420, 221] width 101 height 27
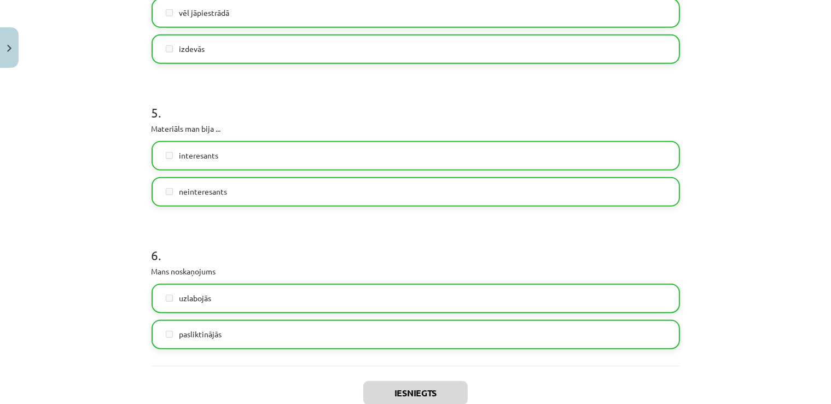
scroll to position [961, 0]
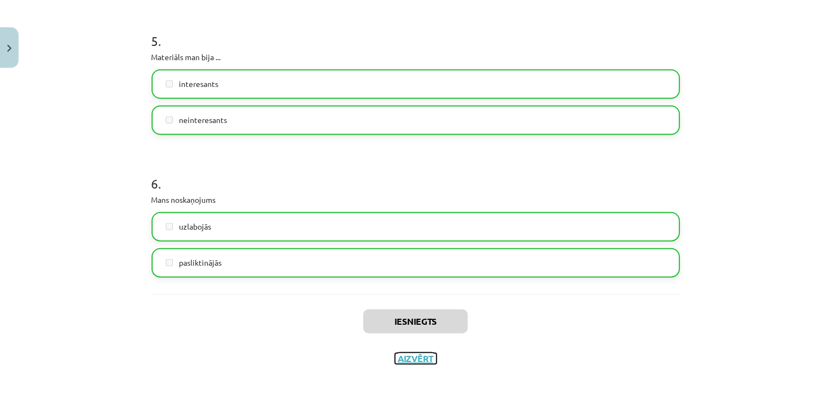
click at [415, 359] on button "Aizvērt" at bounding box center [416, 358] width 42 height 11
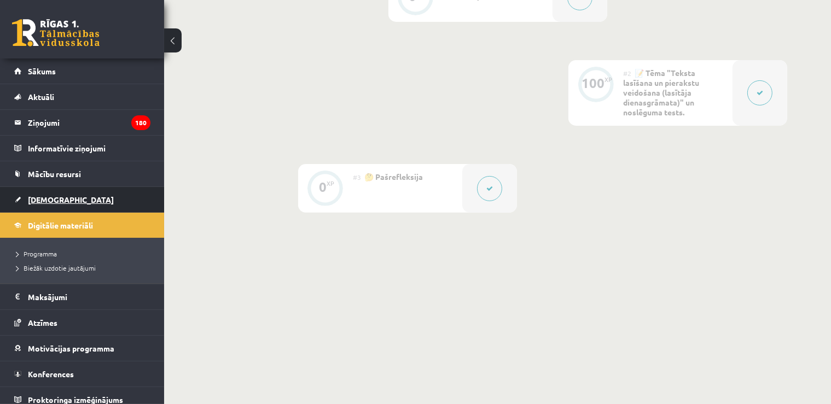
click at [51, 198] on span "[DEMOGRAPHIC_DATA]" at bounding box center [71, 200] width 86 height 10
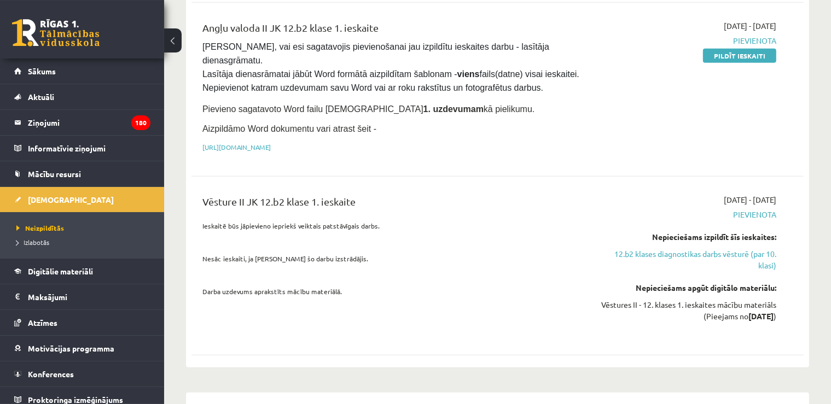
scroll to position [736, 0]
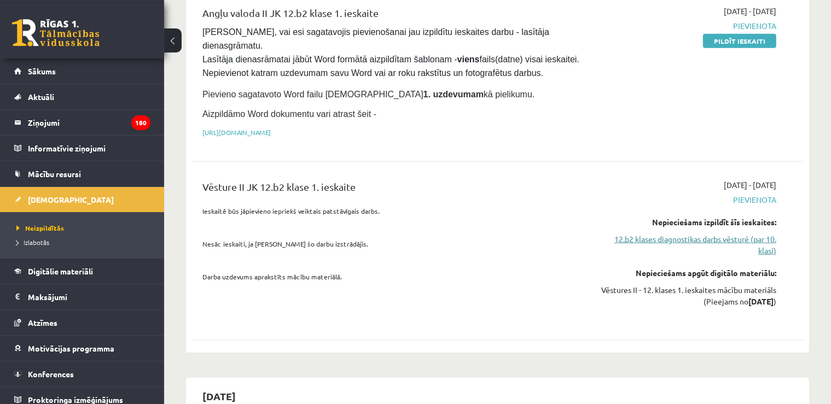
click at [756, 234] on link "12.b2 klases diagnostikas darbs vēsturē (par 10. klasi)" at bounding box center [686, 245] width 181 height 23
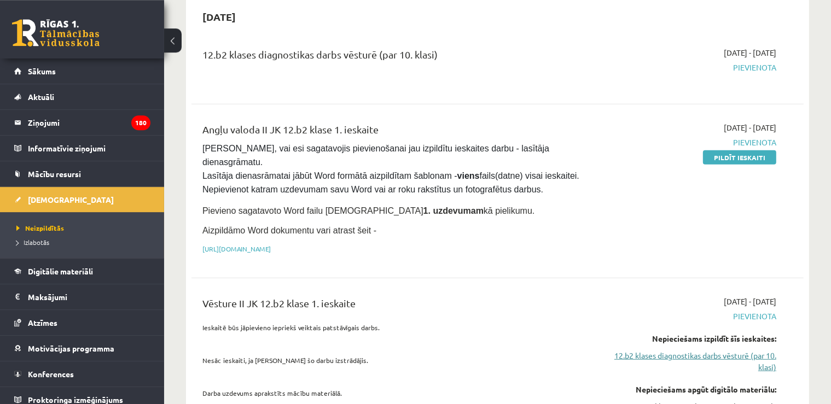
click at [745, 350] on link "12.b2 klases diagnostikas darbs vēsturē (par 10. klasi)" at bounding box center [686, 361] width 181 height 23
click at [752, 350] on link "12.b2 klases diagnostikas darbs vēsturē (par 10. klasi)" at bounding box center [686, 361] width 181 height 23
click at [698, 350] on link "12.b2 klases diagnostikas darbs vēsturē (par 10. klasi)" at bounding box center [686, 361] width 181 height 23
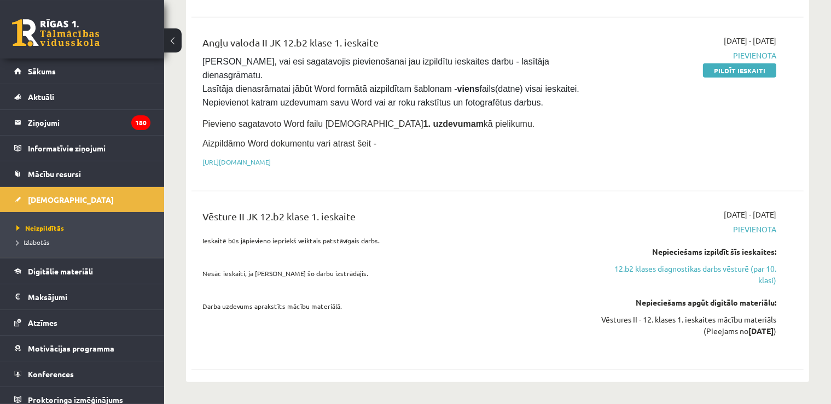
scroll to position [632, 0]
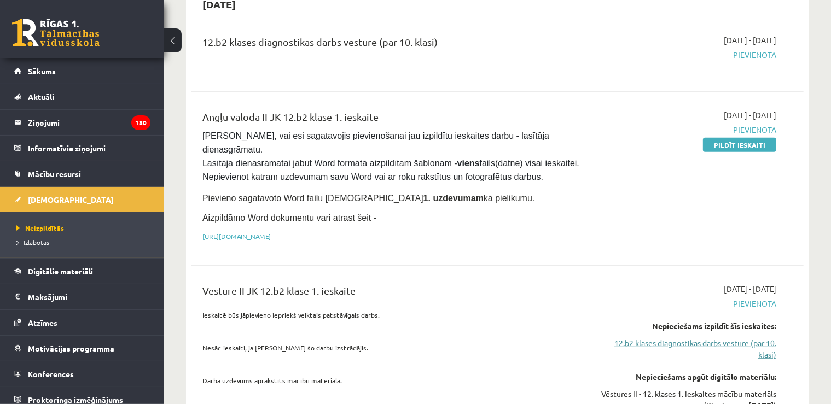
click at [743, 338] on link "12.b2 klases diagnostikas darbs vēsturē (par 10. klasi)" at bounding box center [686, 349] width 181 height 23
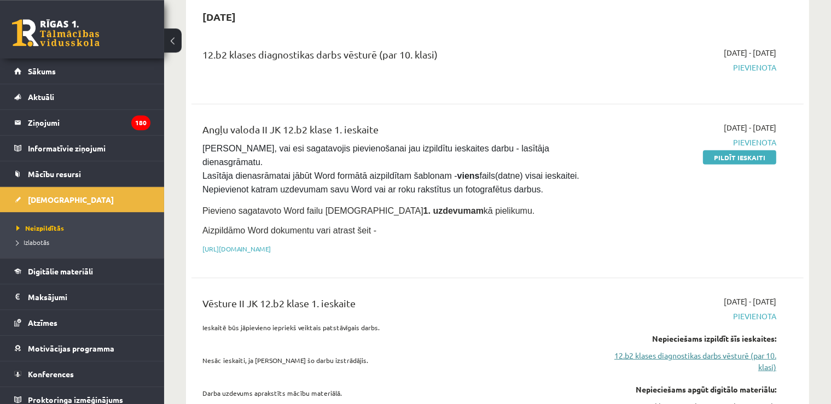
click at [740, 350] on link "12.b2 klases diagnostikas darbs vēsturē (par 10. klasi)" at bounding box center [686, 361] width 181 height 23
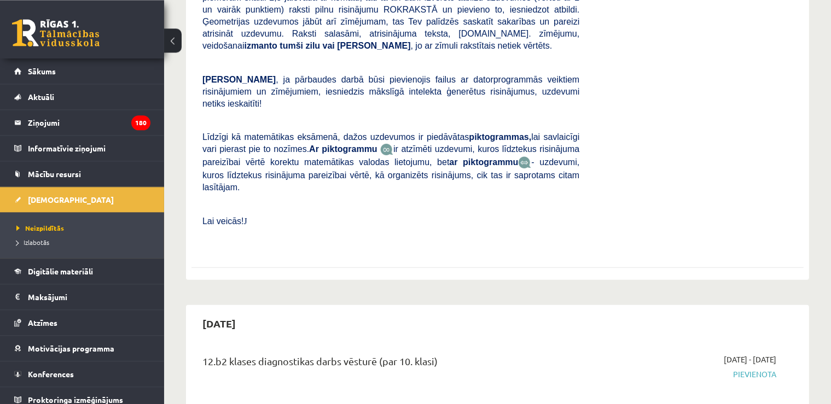
scroll to position [298, 0]
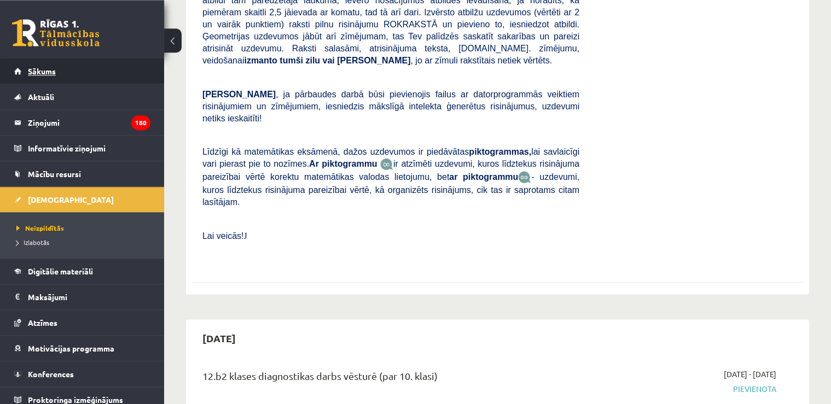
click at [31, 65] on link "Sākums" at bounding box center [82, 71] width 136 height 25
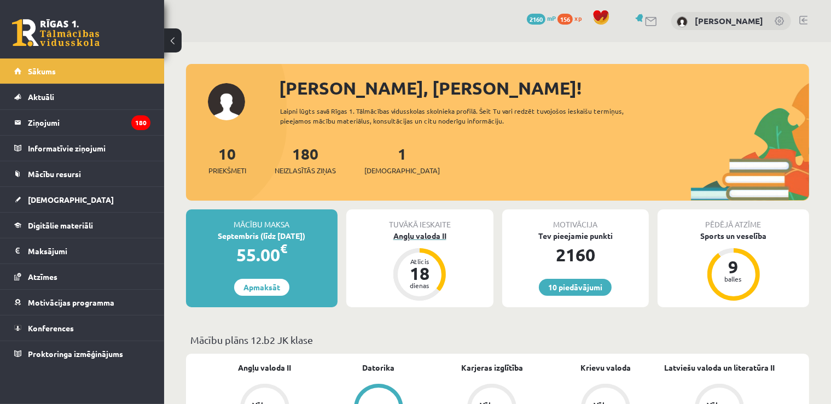
click at [404, 233] on div "Angļu valoda II" at bounding box center [419, 235] width 147 height 11
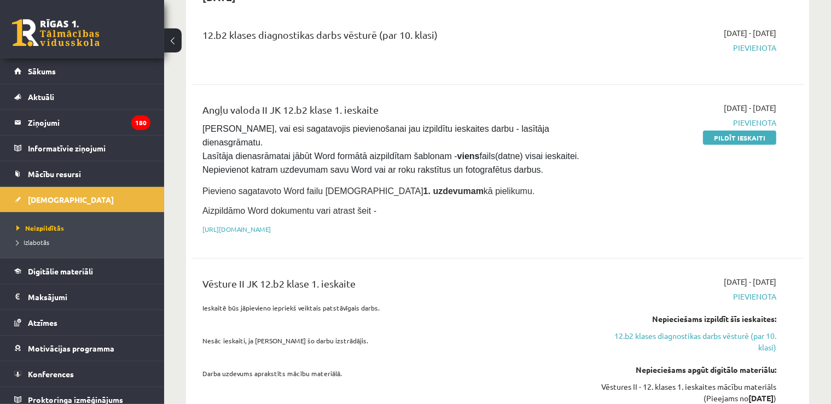
scroll to position [617, 0]
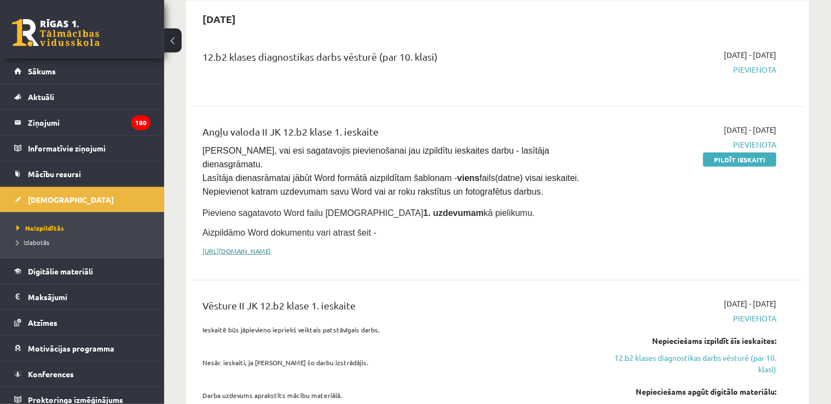
click at [271, 247] on link "[URL][DOMAIN_NAME]" at bounding box center [236, 251] width 68 height 9
click at [69, 264] on link "Digitālie materiāli" at bounding box center [82, 271] width 136 height 25
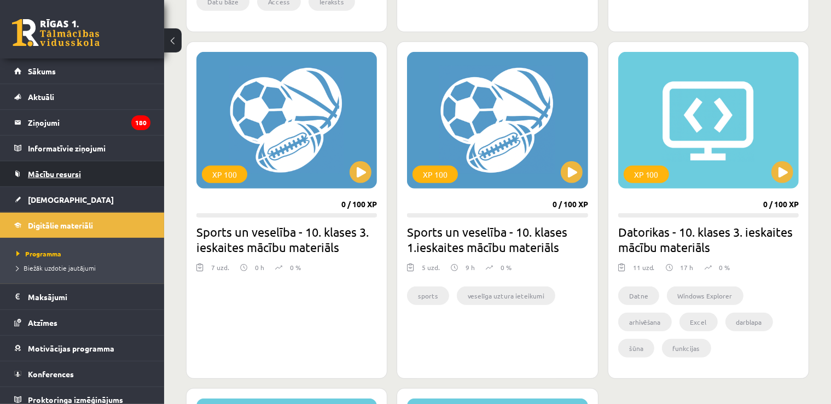
click at [50, 169] on link "Mācību resursi" at bounding box center [82, 173] width 136 height 25
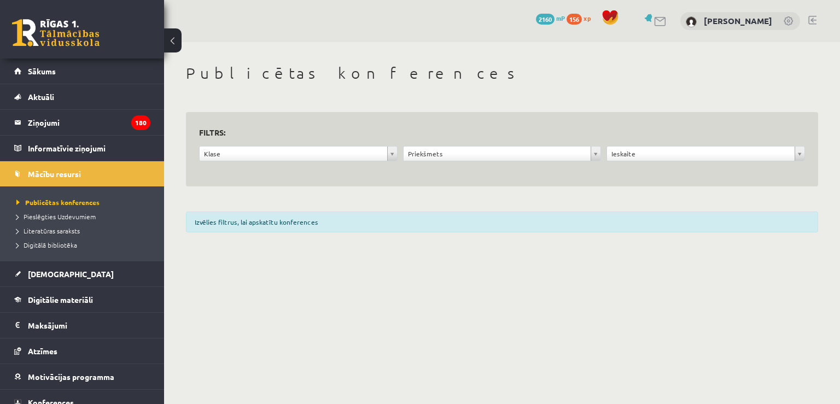
click at [247, 156] on body "0 Dāvanas 2160 mP 156 xp [PERSON_NAME] Sākums Aktuāli Kā mācīties eSKOLĀ Kontak…" at bounding box center [420, 202] width 840 height 404
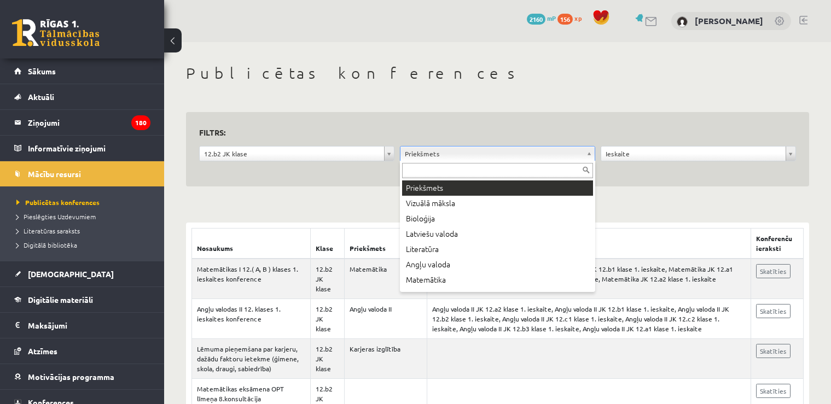
click at [416, 151] on body "0 Dāvanas 2160 mP 156 xp [PERSON_NAME] Sākums Aktuāli Kā mācīties eSKOLĀ Kontak…" at bounding box center [415, 202] width 831 height 404
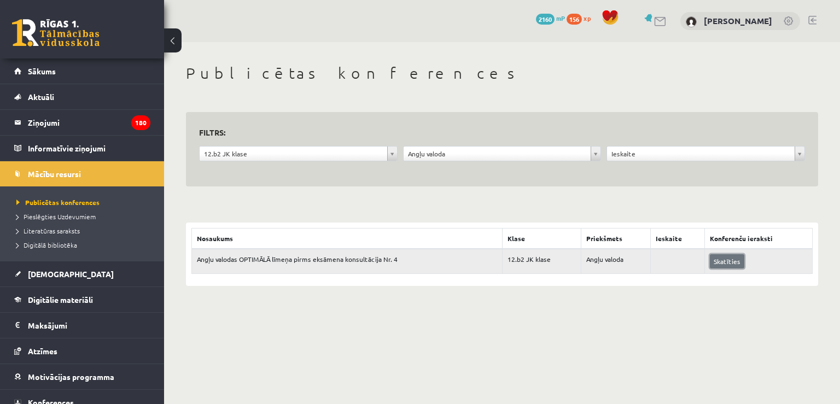
click at [726, 258] on link "Skatīties" at bounding box center [727, 261] width 34 height 14
click at [69, 305] on link "Digitālie materiāli" at bounding box center [82, 299] width 136 height 25
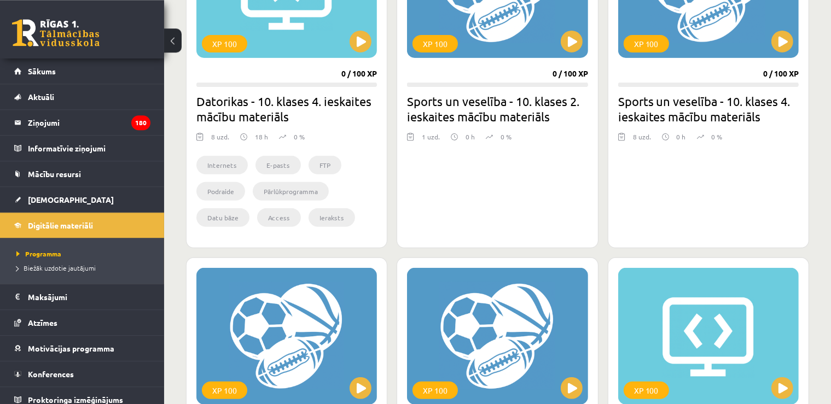
scroll to position [411, 0]
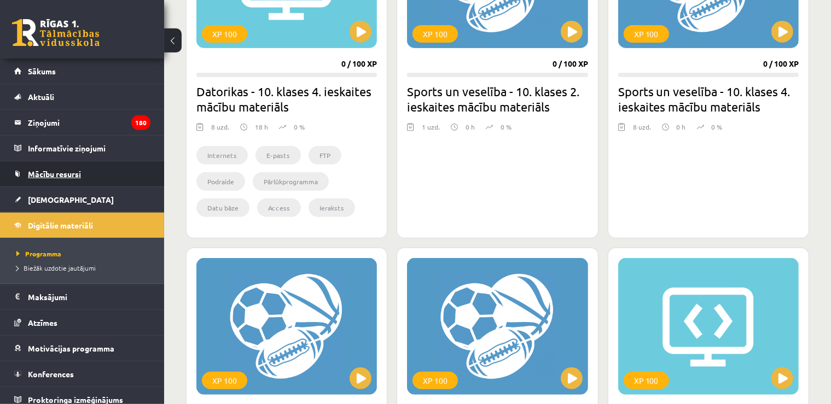
click at [63, 172] on span "Mācību resursi" at bounding box center [54, 174] width 53 height 10
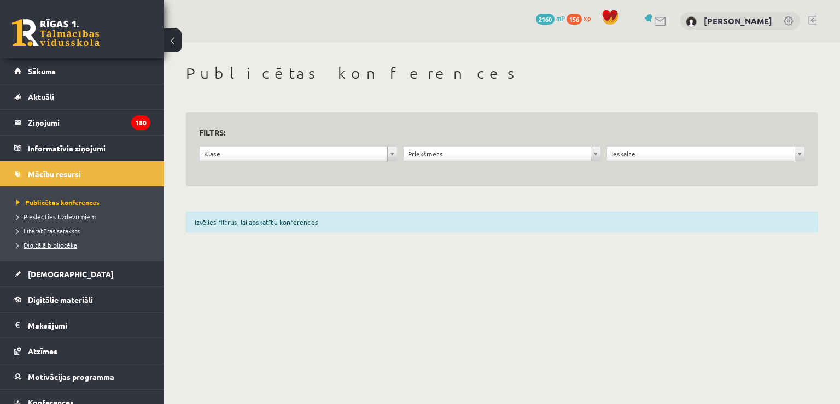
click at [51, 244] on span "Digitālā bibliotēka" at bounding box center [46, 245] width 61 height 9
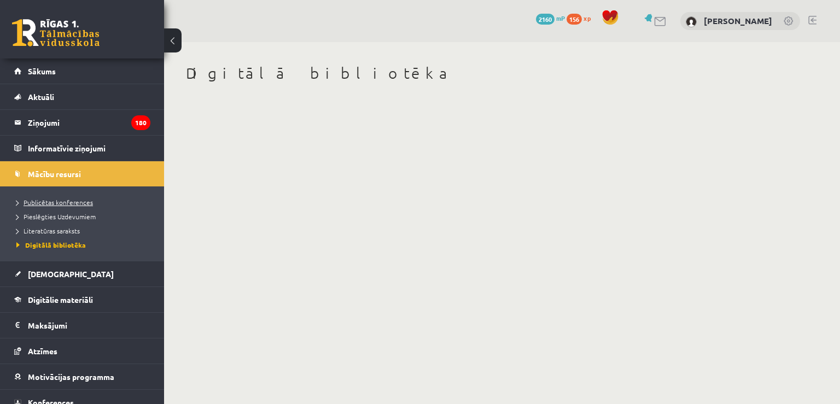
click at [65, 205] on span "Publicētas konferences" at bounding box center [54, 202] width 77 height 9
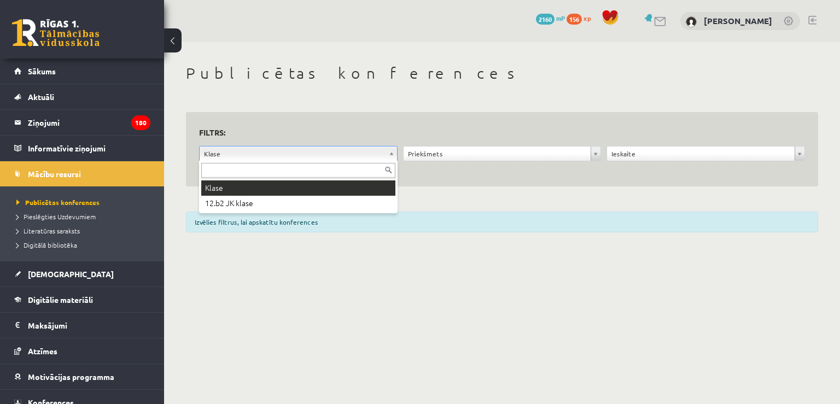
click at [255, 154] on body "0 Dāvanas 2160 mP 156 xp [PERSON_NAME] Sākums Aktuāli Kā mācīties eSKOLĀ Kontak…" at bounding box center [420, 202] width 840 height 404
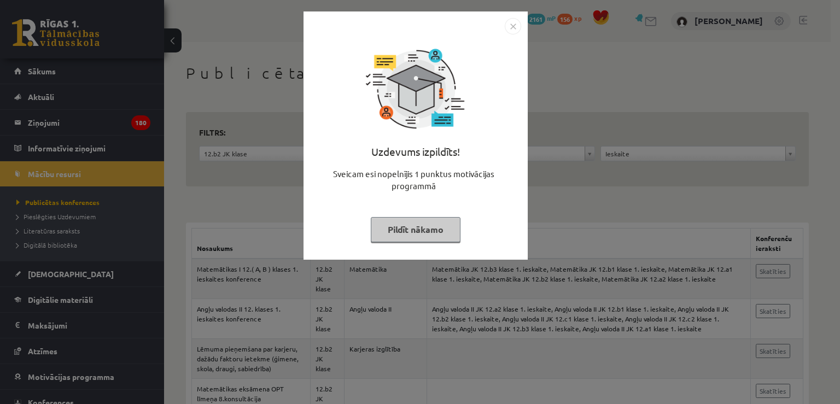
click at [517, 24] on img "Close" at bounding box center [513, 26] width 16 height 16
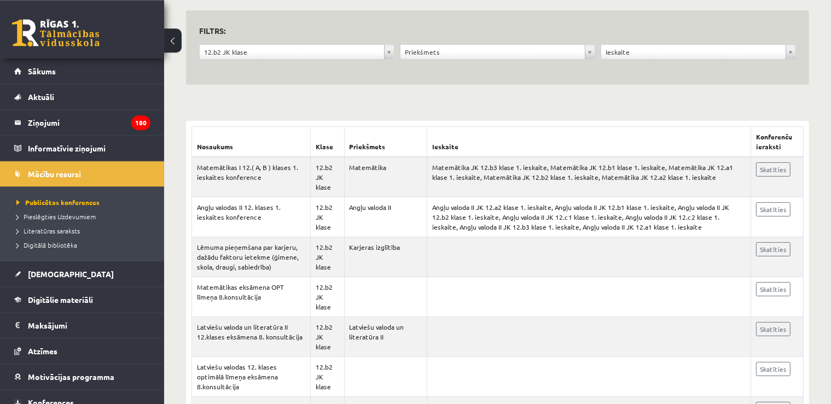
scroll to position [107, 0]
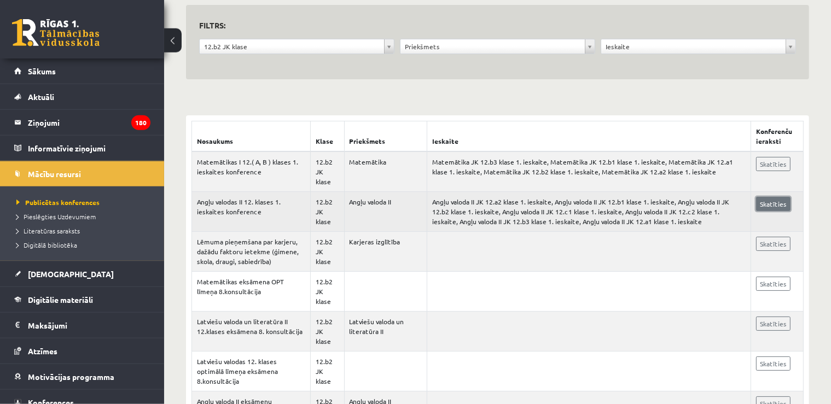
click at [775, 205] on link "Skatīties" at bounding box center [773, 204] width 34 height 14
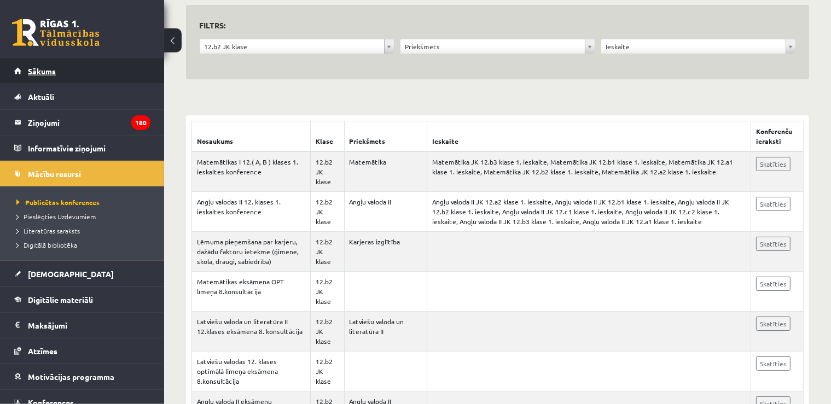
click at [49, 68] on span "Sākums" at bounding box center [42, 71] width 28 height 10
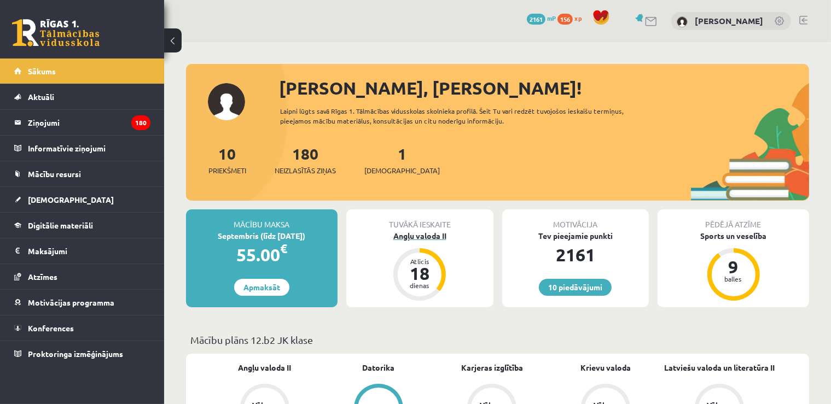
click at [424, 235] on div "Angļu valoda II" at bounding box center [419, 235] width 147 height 11
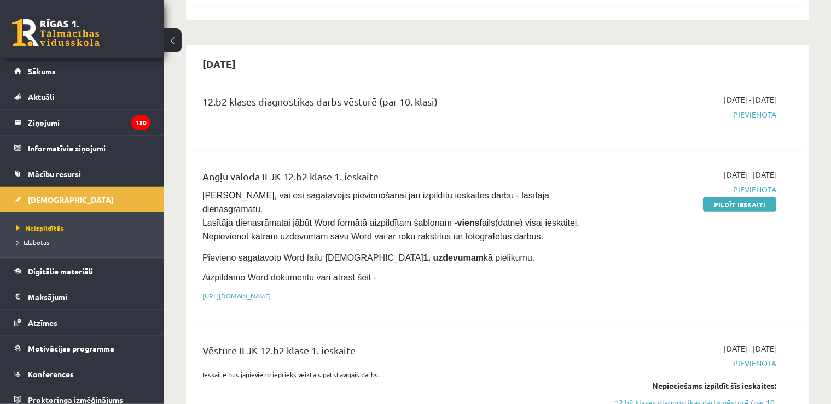
scroll to position [587, 0]
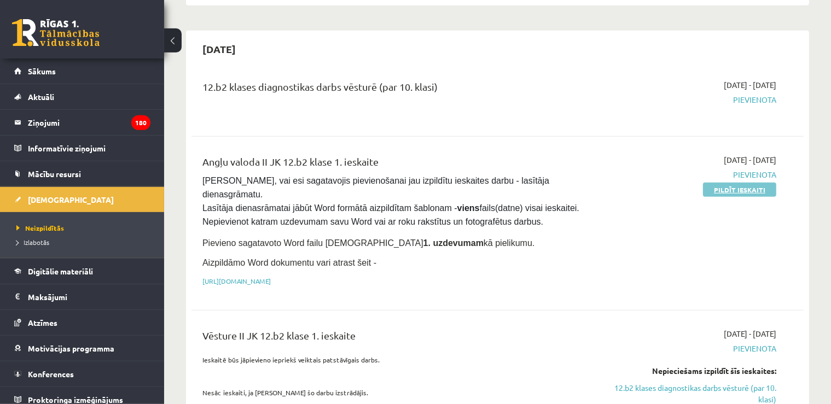
click at [756, 183] on link "Pildīt ieskaiti" at bounding box center [739, 190] width 73 height 14
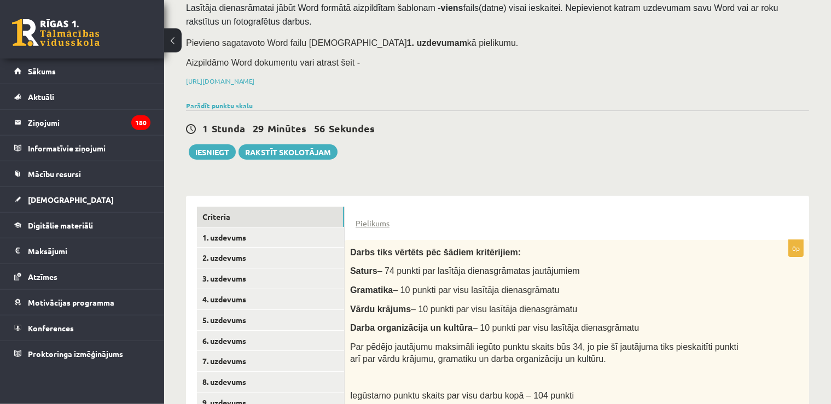
scroll to position [160, 0]
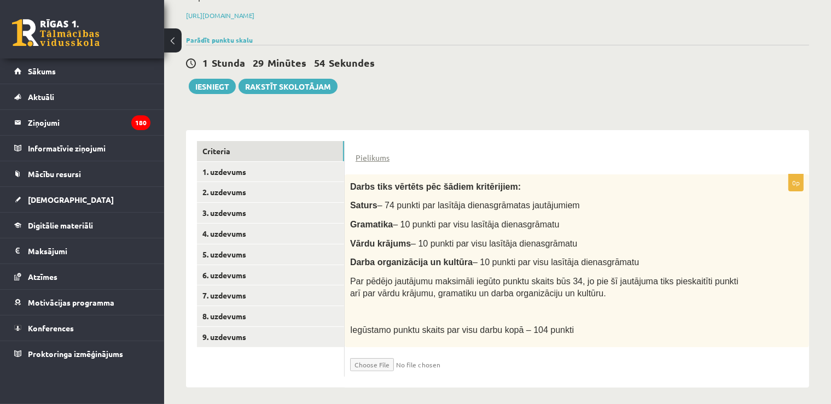
click at [372, 360] on input "file" at bounding box center [415, 362] width 130 height 19
type input "**********"
click at [265, 167] on link "1. uzdevums" at bounding box center [270, 172] width 147 height 20
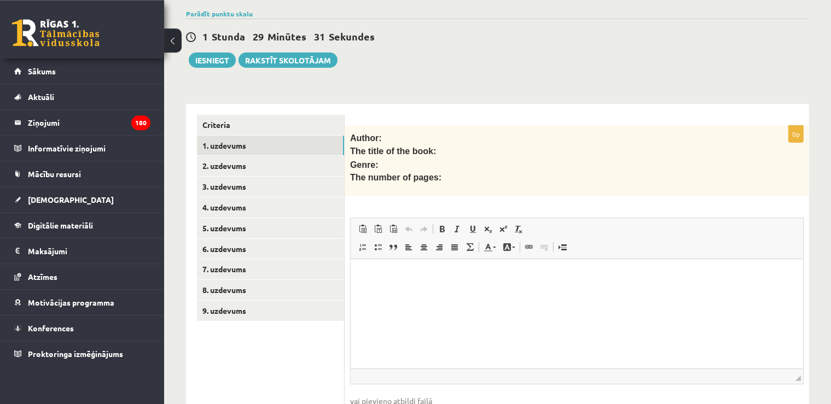
scroll to position [192, 0]
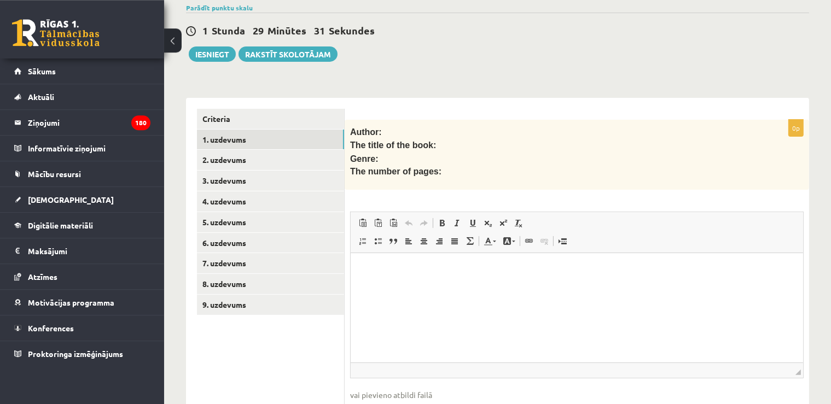
click at [429, 270] on p "Rich Text Editor, wiswyg-editor-user-answer-47024942074940" at bounding box center [576, 269] width 431 height 11
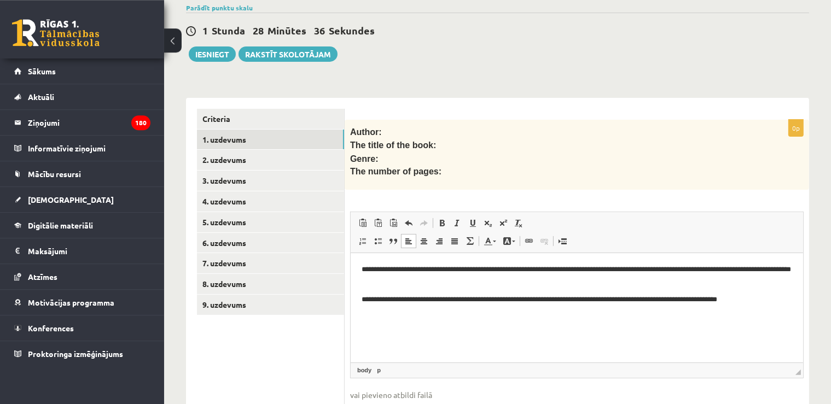
click at [360, 303] on html "**********" at bounding box center [576, 307] width 452 height 109
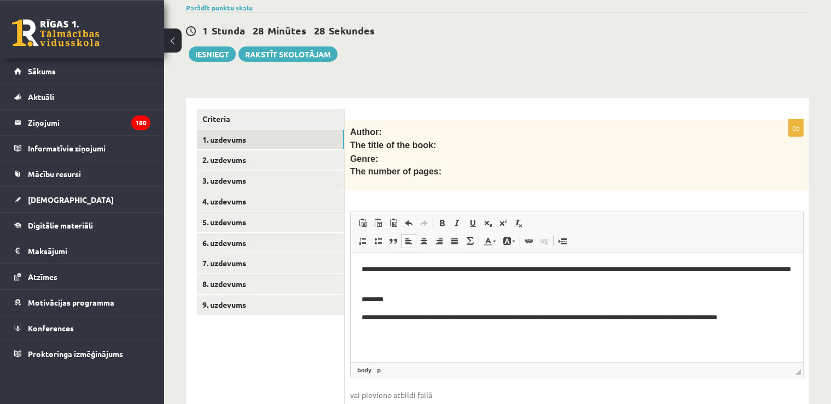
click at [364, 317] on p "**********" at bounding box center [576, 317] width 431 height 11
click at [717, 317] on p "**********" at bounding box center [576, 323] width 431 height 23
click at [296, 155] on link "2. uzdevums" at bounding box center [270, 160] width 147 height 20
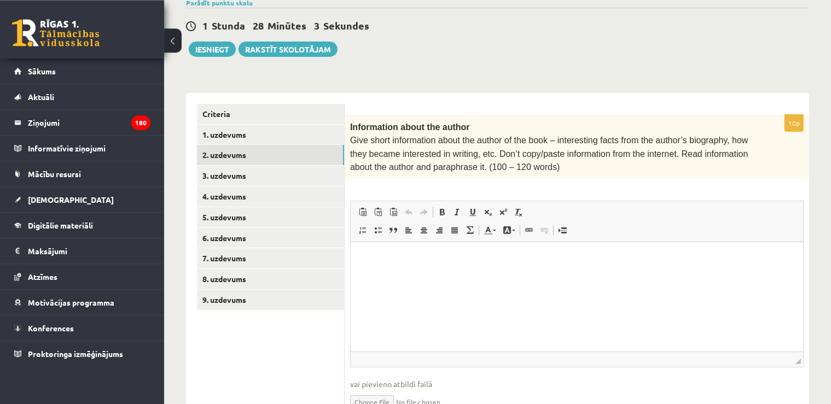
scroll to position [197, 0]
click at [244, 180] on link "3. uzdevums" at bounding box center [270, 176] width 147 height 20
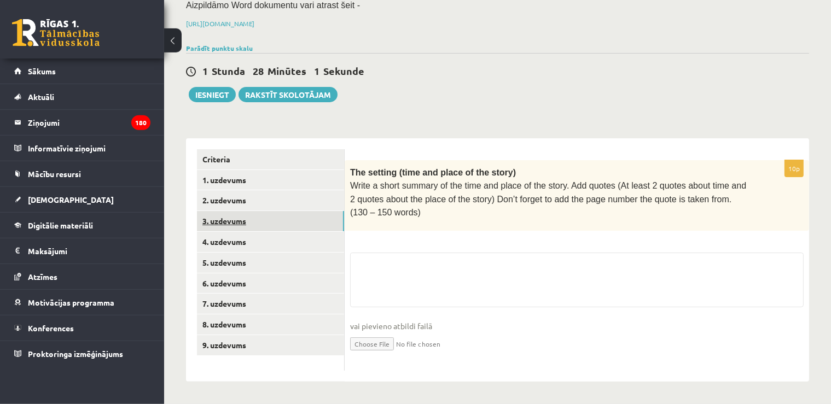
scroll to position [142, 0]
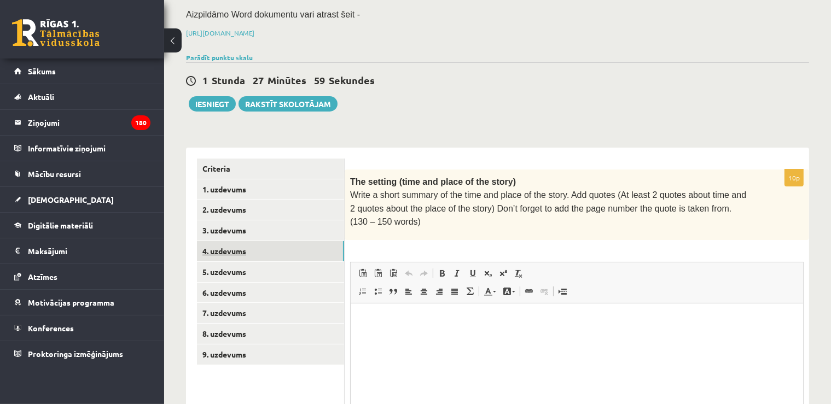
click at [230, 244] on link "4. uzdevums" at bounding box center [270, 251] width 147 height 20
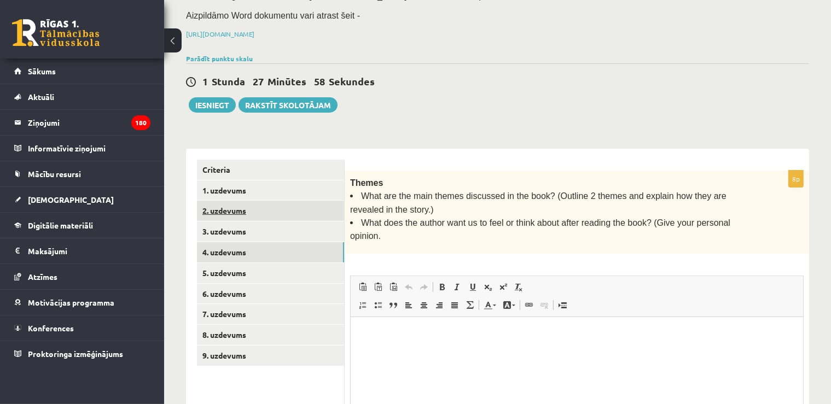
scroll to position [0, 0]
click at [252, 207] on link "2. uzdevums" at bounding box center [270, 211] width 147 height 20
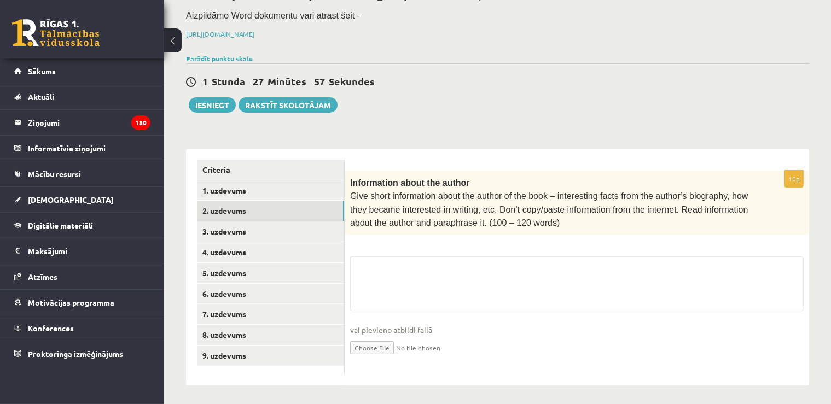
scroll to position [136, 0]
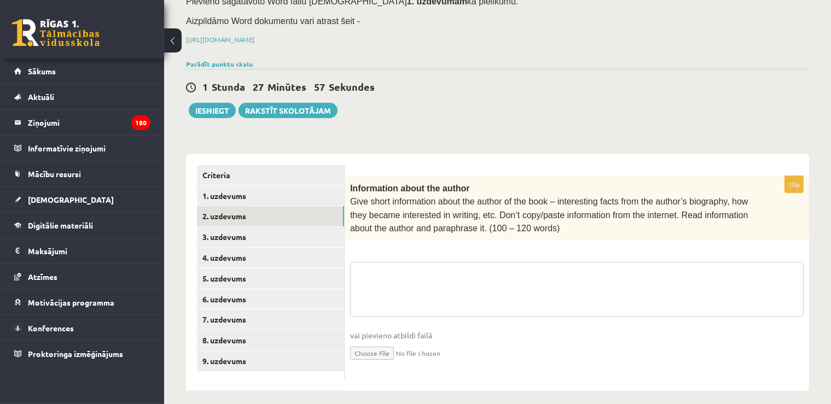
click at [418, 281] on textarea at bounding box center [576, 289] width 453 height 55
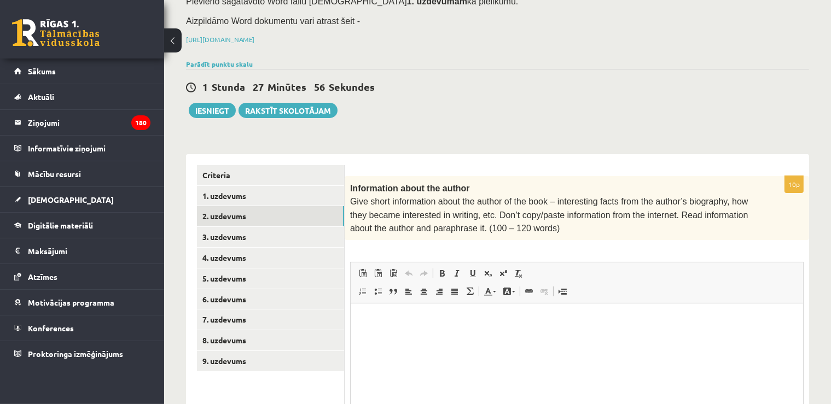
scroll to position [0, 0]
click at [287, 186] on link "1. uzdevums" at bounding box center [270, 196] width 147 height 20
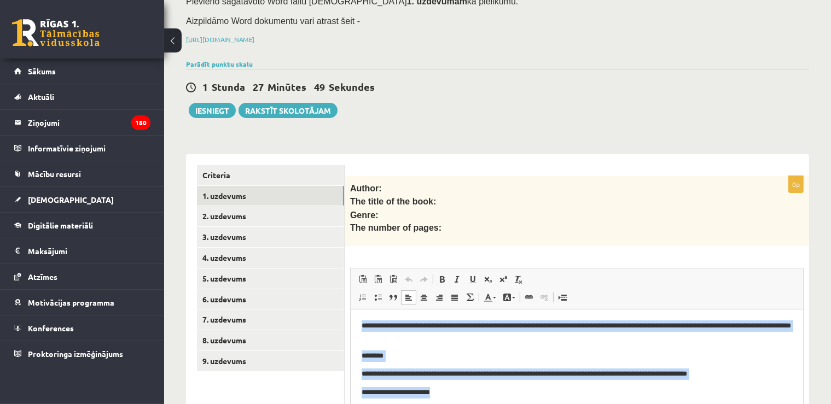
drag, startPoint x: 359, startPoint y: 325, endPoint x: 446, endPoint y: 401, distance: 115.2
click at [446, 401] on html "**********" at bounding box center [576, 364] width 452 height 109
copy body "**********"
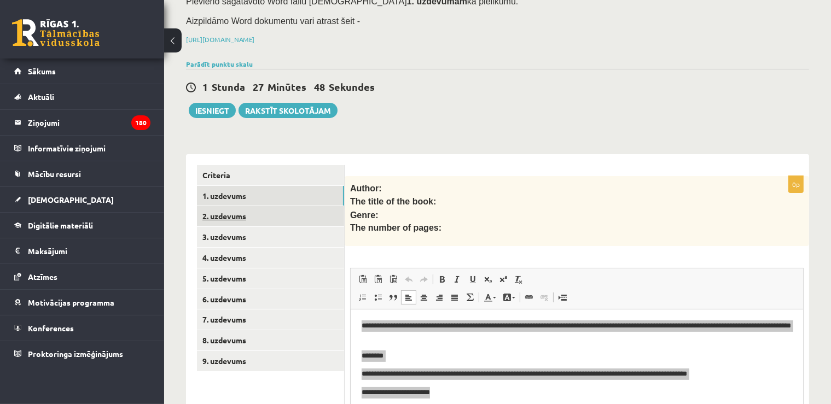
click at [257, 206] on link "2. uzdevums" at bounding box center [270, 216] width 147 height 20
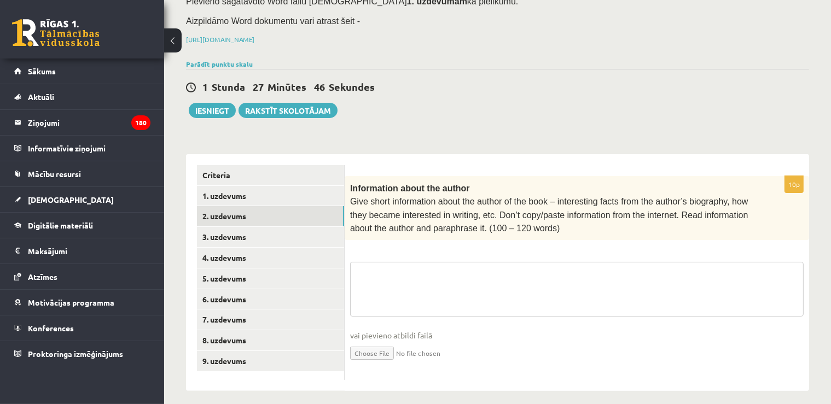
click at [405, 272] on textarea at bounding box center [576, 289] width 453 height 55
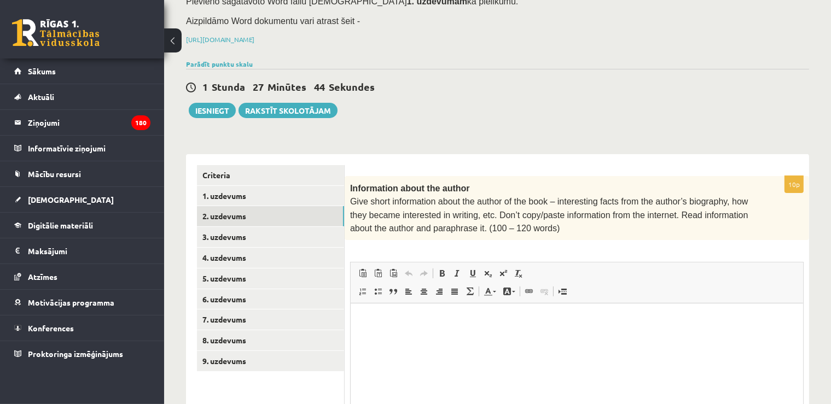
click at [368, 345] on html at bounding box center [576, 358] width 452 height 109
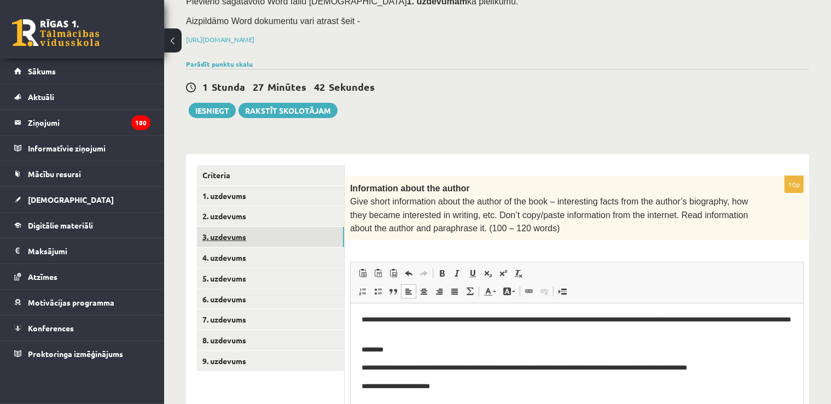
click at [244, 240] on link "3. uzdevums" at bounding box center [270, 237] width 147 height 20
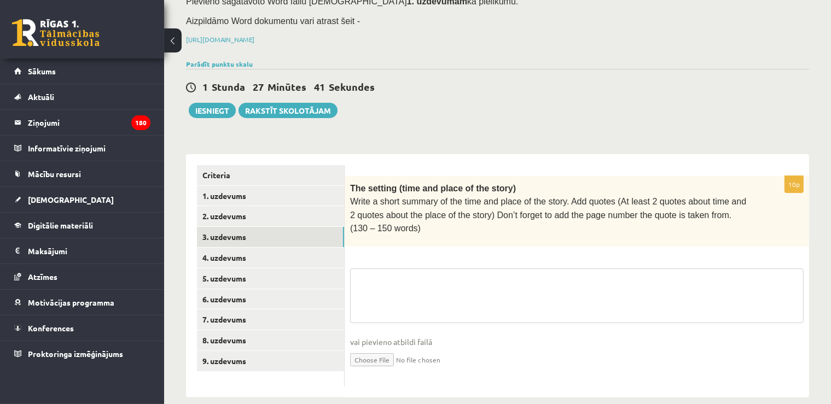
click at [382, 314] on textarea at bounding box center [576, 296] width 453 height 55
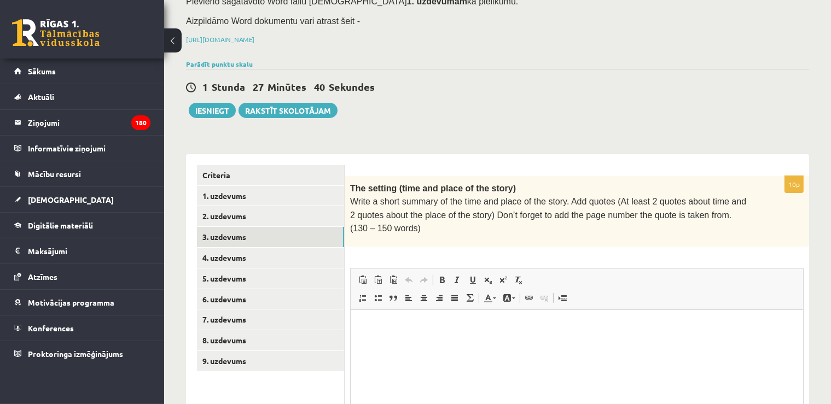
click at [382, 342] on html at bounding box center [576, 364] width 452 height 109
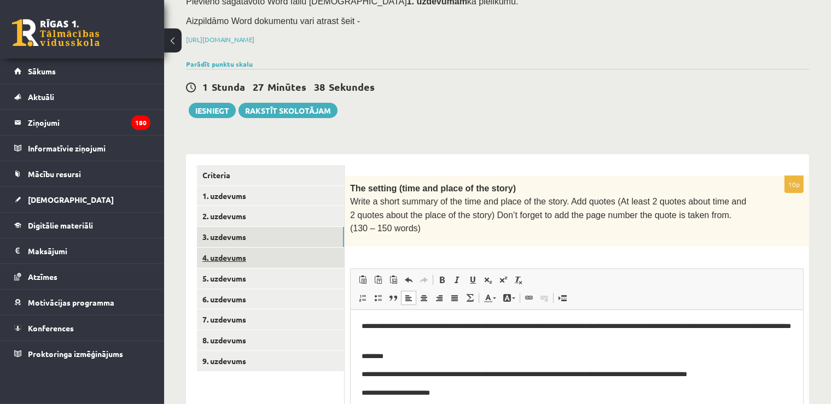
click at [288, 255] on link "4. uzdevums" at bounding box center [270, 258] width 147 height 20
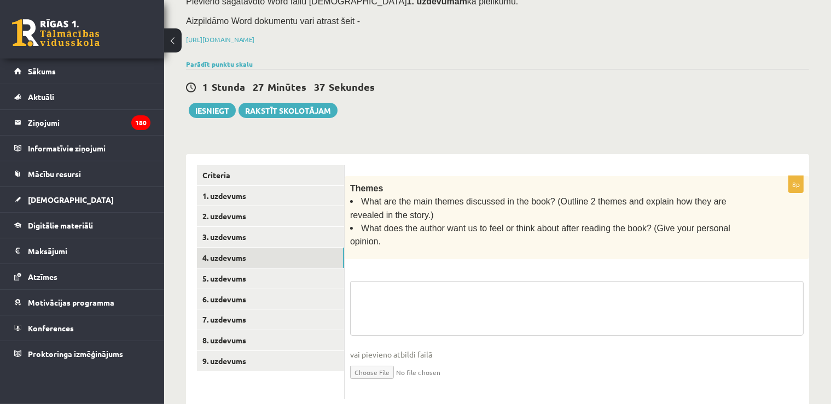
click at [383, 290] on textarea at bounding box center [576, 308] width 453 height 55
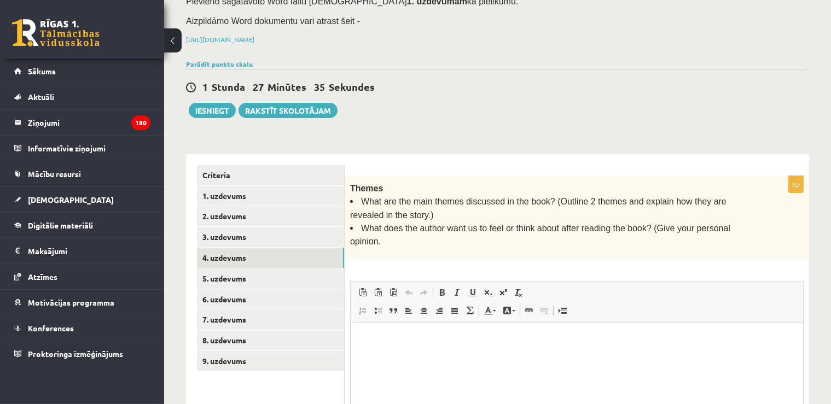
click at [375, 350] on html at bounding box center [576, 376] width 452 height 109
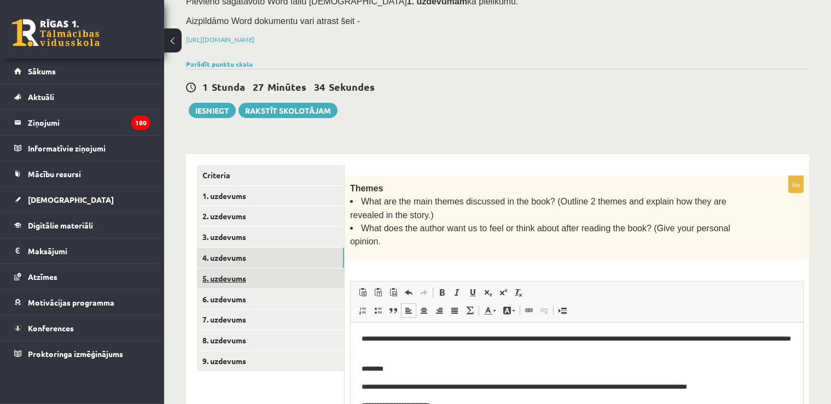
click at [271, 275] on link "5. uzdevums" at bounding box center [270, 279] width 147 height 20
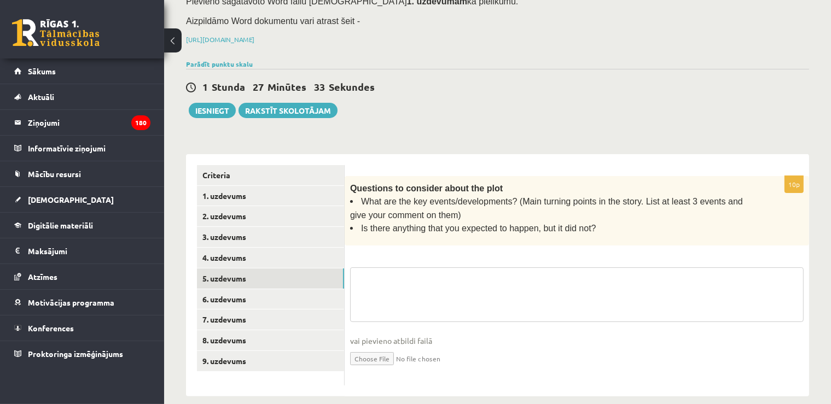
click at [406, 283] on textarea at bounding box center [576, 294] width 453 height 55
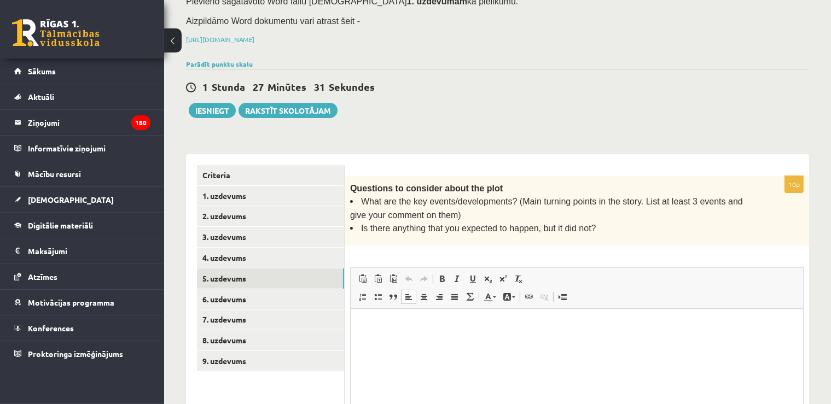
click at [449, 352] on html at bounding box center [576, 363] width 452 height 109
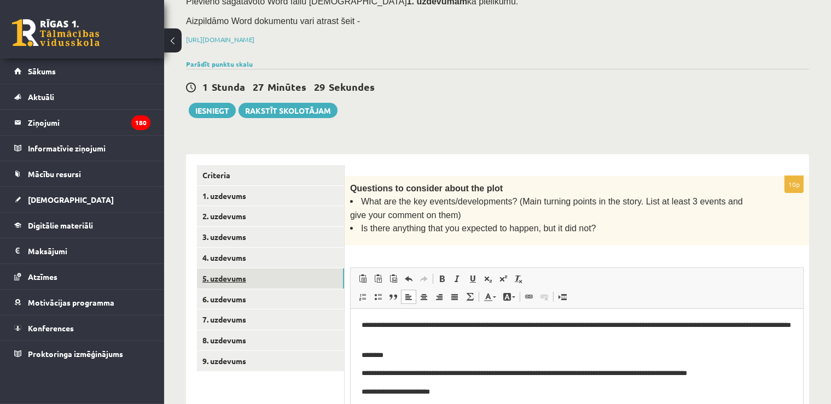
click at [295, 280] on link "5. uzdevums" at bounding box center [270, 279] width 147 height 20
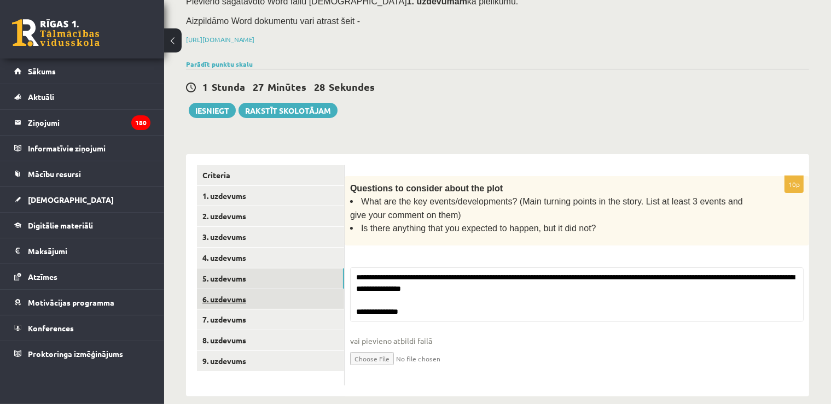
click at [294, 292] on link "6. uzdevums" at bounding box center [270, 299] width 147 height 20
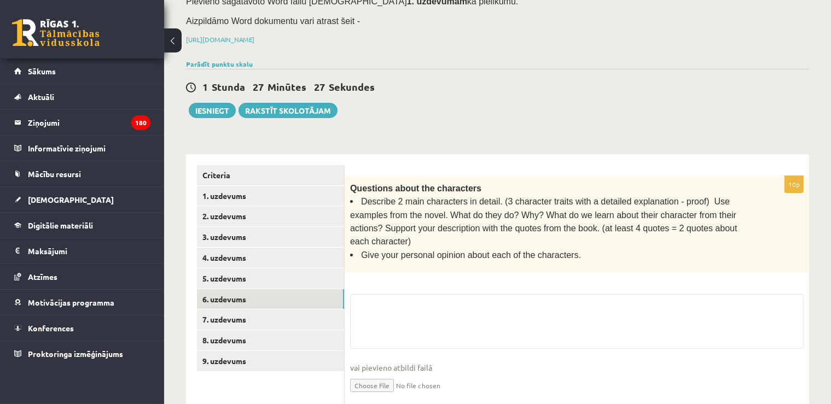
click at [406, 273] on div "10p Questions about the characters Describe 2 main characters in detail. (3 cha…" at bounding box center [577, 294] width 464 height 236
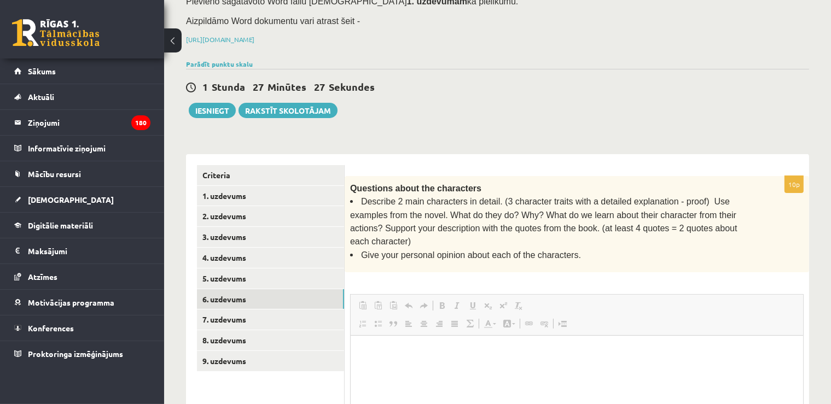
click at [402, 299] on link "Undo Keyboard shortcut Ctrl+Z" at bounding box center [408, 306] width 15 height 14
click at [393, 353] on p "Rich Text Editor, wiswyg-editor-user-answer-47025009640280" at bounding box center [576, 352] width 431 height 11
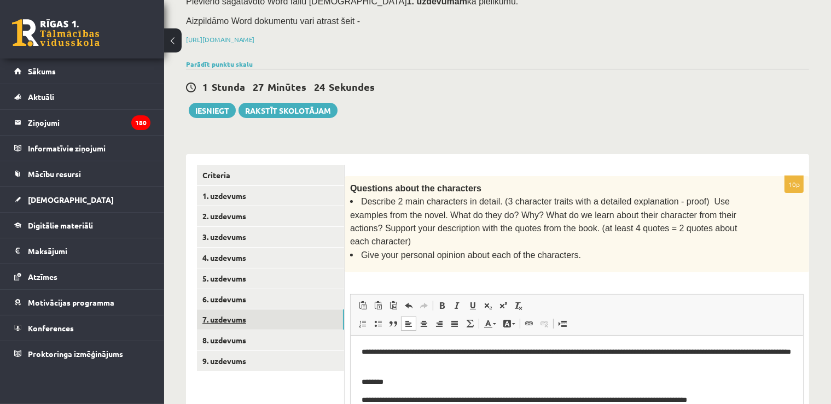
click at [253, 317] on link "7. uzdevums" at bounding box center [270, 320] width 147 height 20
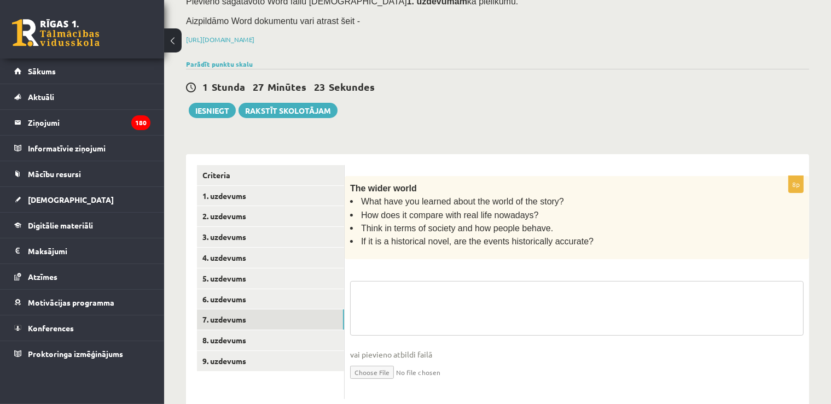
click at [390, 286] on textarea at bounding box center [576, 308] width 453 height 55
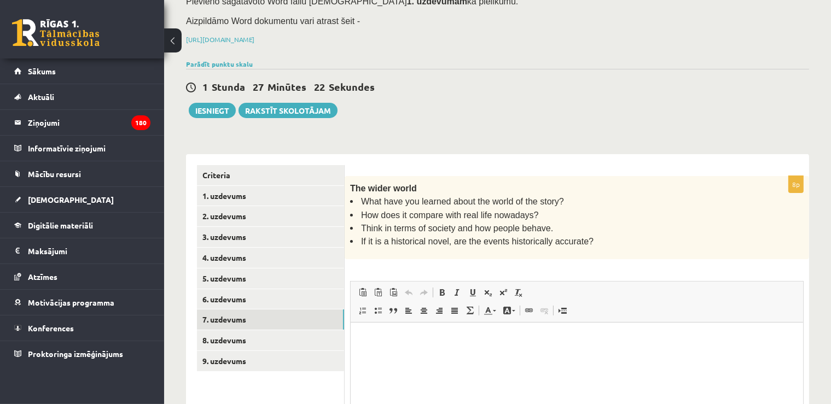
click at [389, 327] on html at bounding box center [576, 376] width 452 height 109
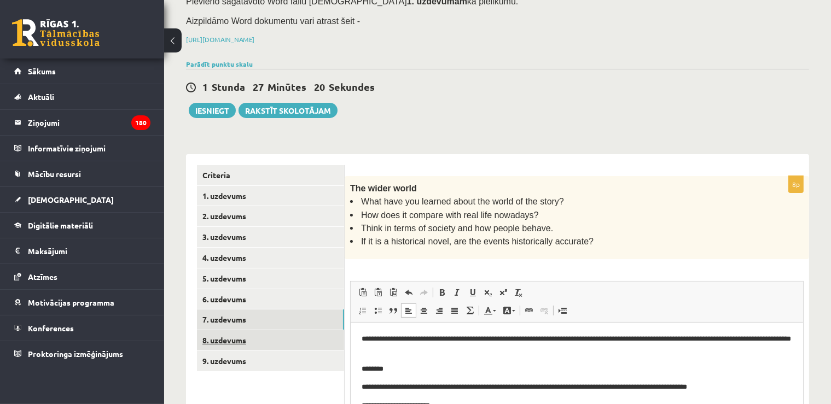
click at [237, 344] on link "8. uzdevums" at bounding box center [270, 340] width 147 height 20
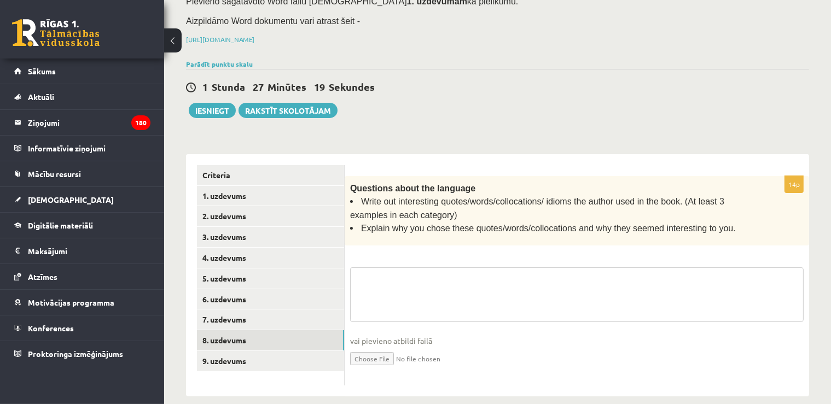
click at [393, 290] on textarea at bounding box center [576, 294] width 453 height 55
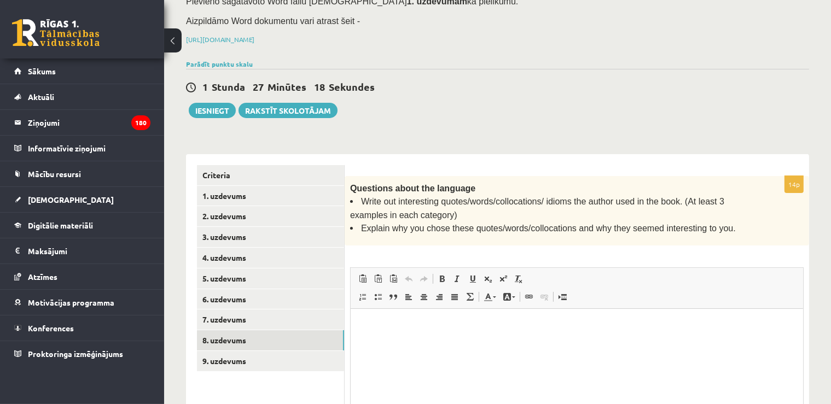
click at [376, 358] on html at bounding box center [576, 363] width 452 height 109
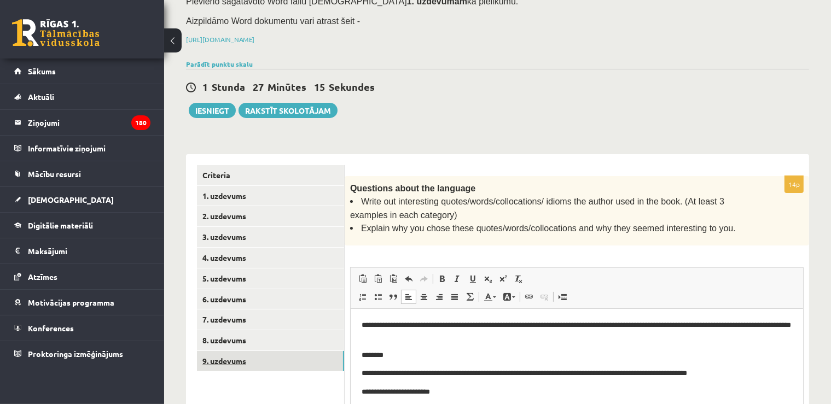
click at [263, 356] on link "9. uzdevums" at bounding box center [270, 361] width 147 height 20
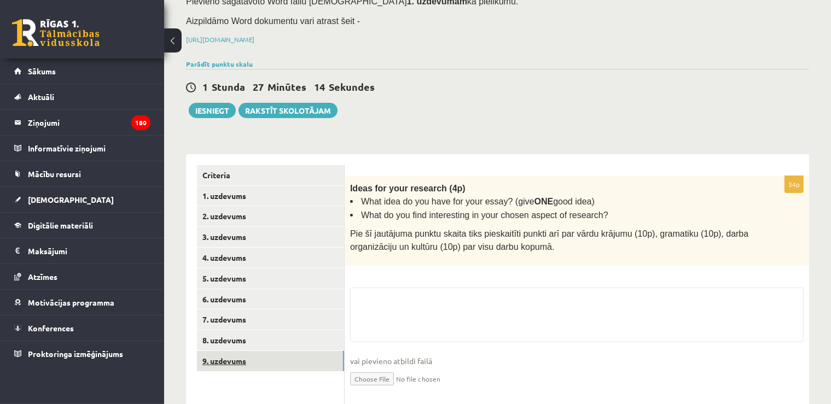
click at [263, 356] on link "9. uzdevums" at bounding box center [270, 361] width 147 height 20
click at [386, 312] on textarea at bounding box center [576, 315] width 453 height 55
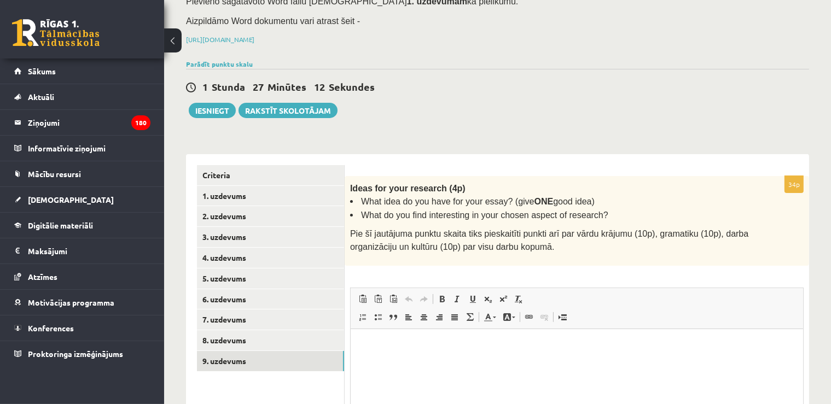
click at [377, 380] on html at bounding box center [576, 383] width 452 height 109
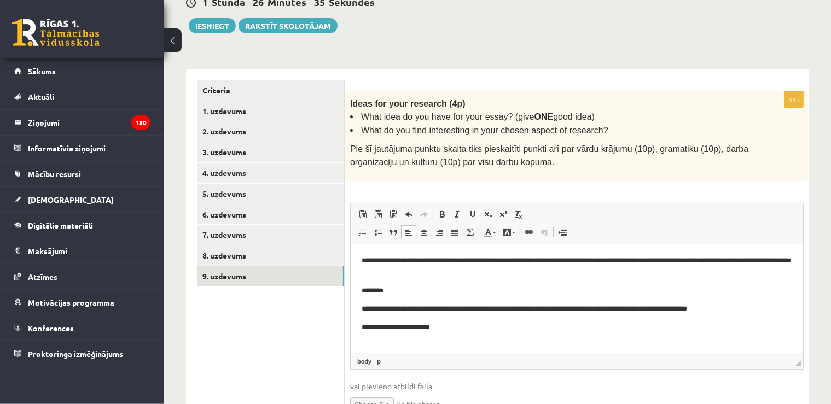
scroll to position [227, 0]
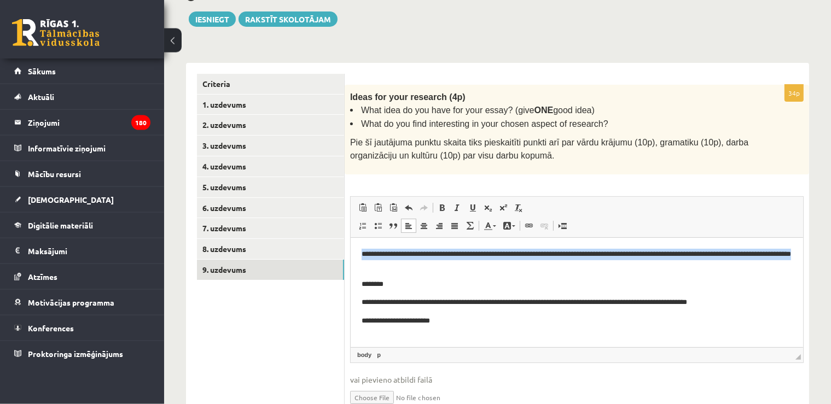
drag, startPoint x: 358, startPoint y: 255, endPoint x: 714, endPoint y: 269, distance: 356.4
click at [714, 269] on html "**********" at bounding box center [576, 291] width 452 height 109
copy p "**********"
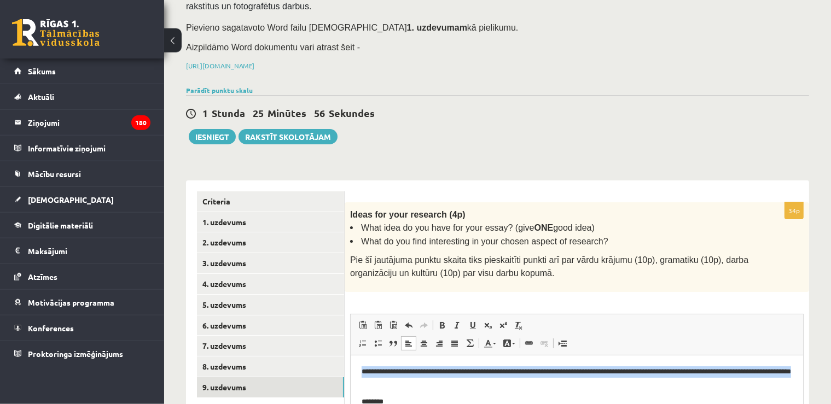
scroll to position [105, 0]
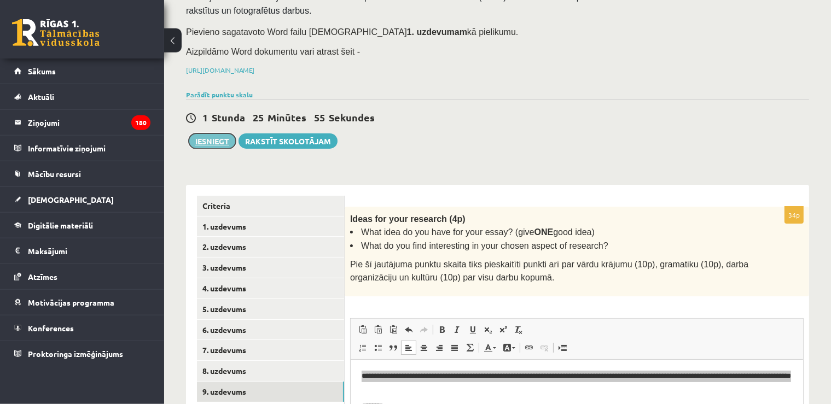
click at [212, 141] on button "Iesniegt" at bounding box center [212, 140] width 47 height 15
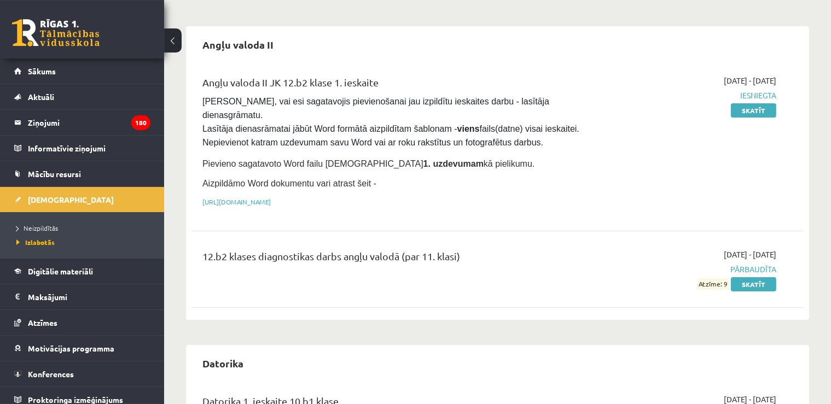
scroll to position [96, 0]
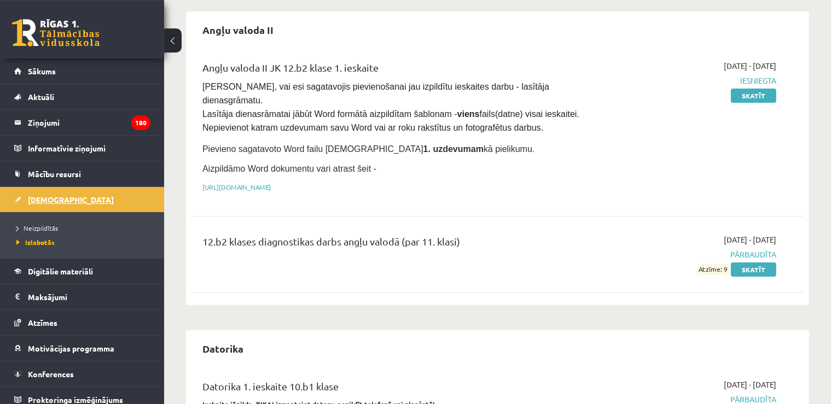
click at [36, 199] on span "[DEMOGRAPHIC_DATA]" at bounding box center [71, 200] width 86 height 10
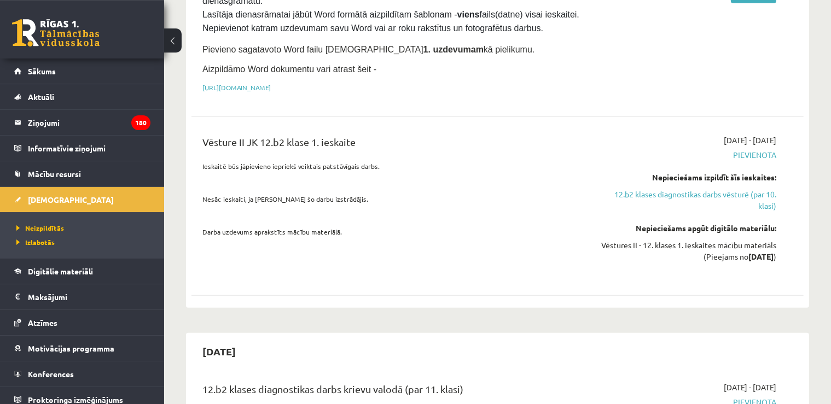
scroll to position [818, 0]
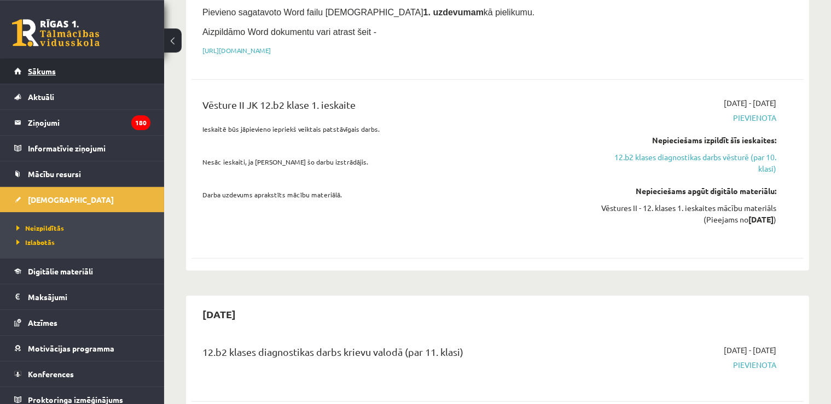
click at [26, 69] on link "Sākums" at bounding box center [82, 71] width 136 height 25
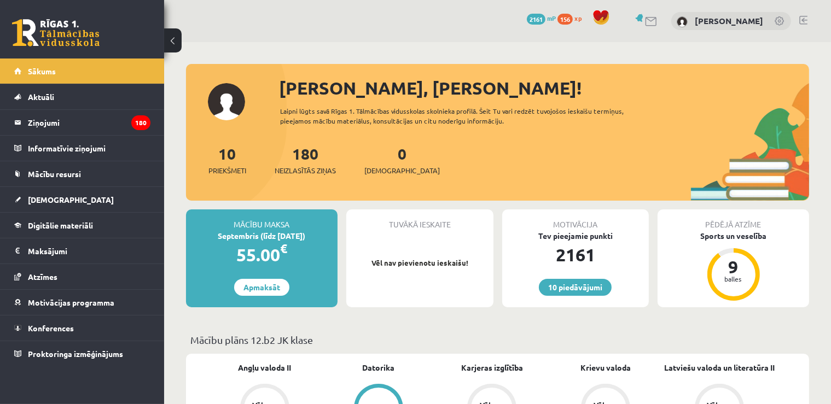
click at [800, 18] on link at bounding box center [803, 20] width 8 height 9
